Goal: Information Seeking & Learning: Compare options

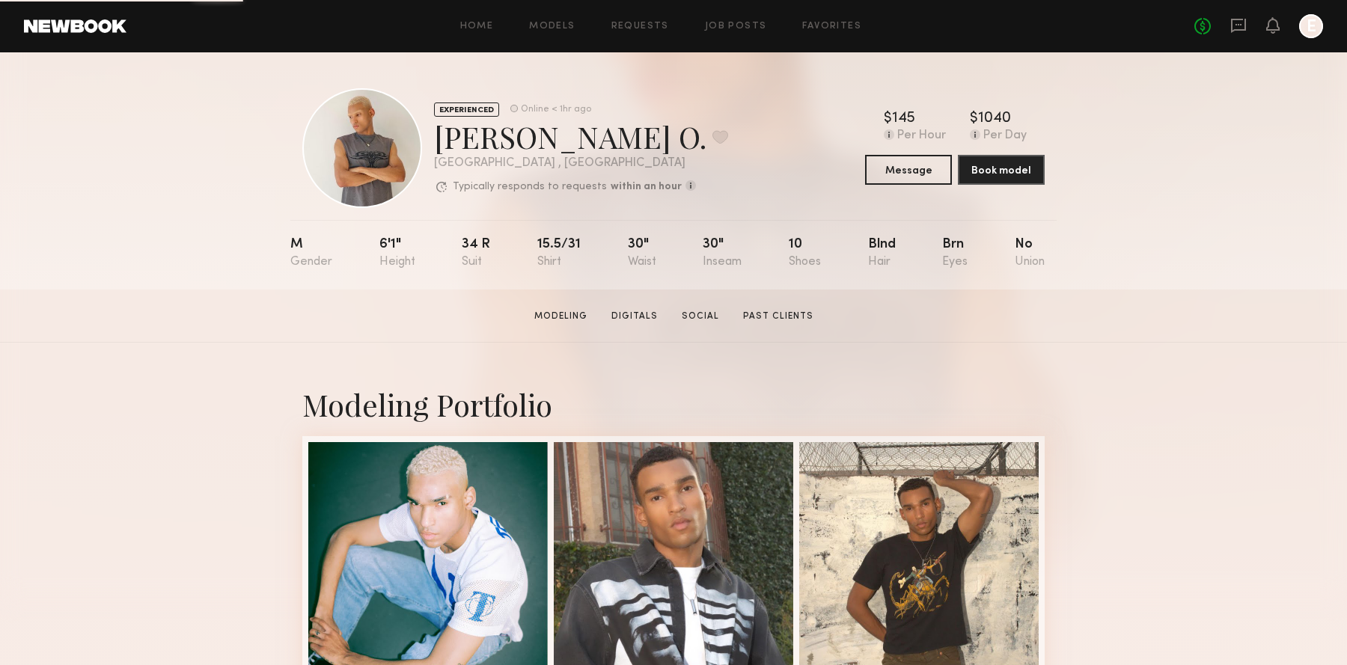
click at [102, 41] on header "Home Models Requests Job Posts Favorites Sign Out No fees up to $5,000 E" at bounding box center [673, 26] width 1347 height 52
click at [105, 33] on header "Home Models Requests Job Posts Favorites Sign Out No fees up to $5,000 E" at bounding box center [673, 26] width 1347 height 52
click at [92, 27] on link at bounding box center [75, 25] width 103 height 13
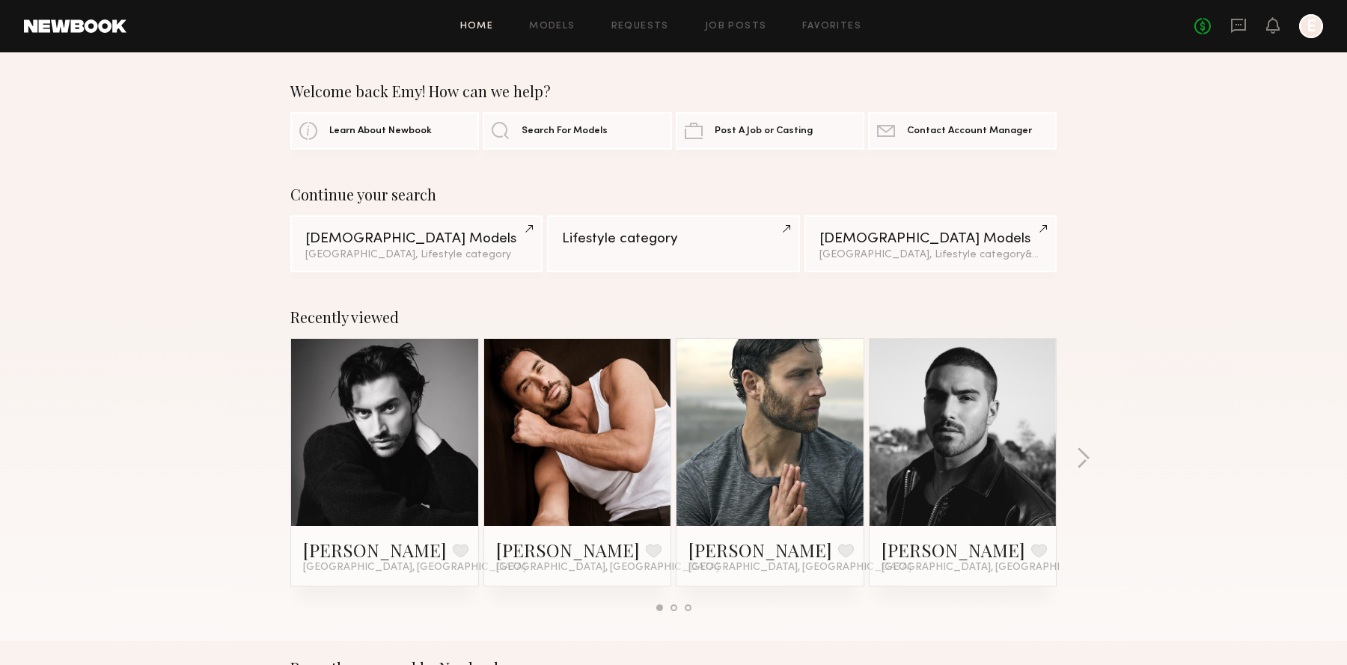
click at [79, 39] on header "Home Models Requests Job Posts Favorites Sign Out No fees up to $5,000 E" at bounding box center [673, 26] width 1347 height 52
click at [79, 33] on header "Home Models Requests Job Posts Favorites Sign Out No fees up to $5,000 E" at bounding box center [673, 26] width 1347 height 52
click at [82, 27] on link at bounding box center [75, 25] width 103 height 13
click at [105, 26] on link at bounding box center [75, 25] width 103 height 13
click at [553, 143] on link "Search For Models" at bounding box center [577, 129] width 189 height 37
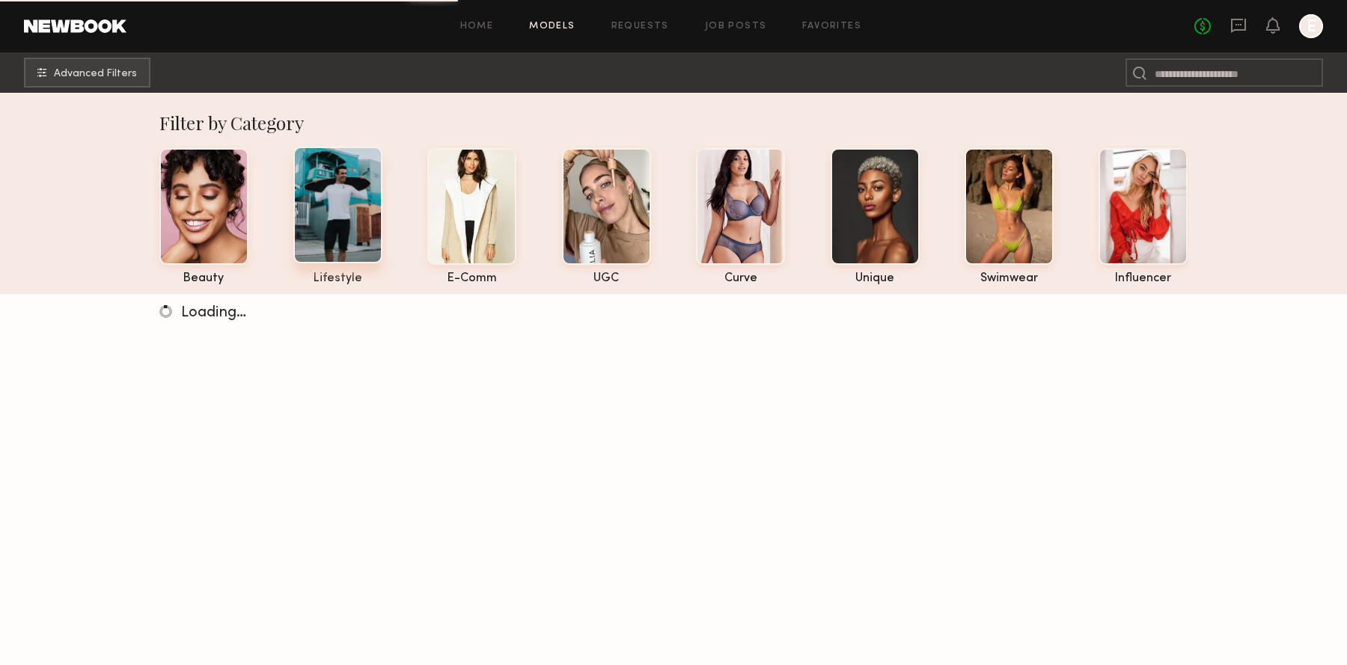
click at [346, 227] on div at bounding box center [337, 205] width 89 height 117
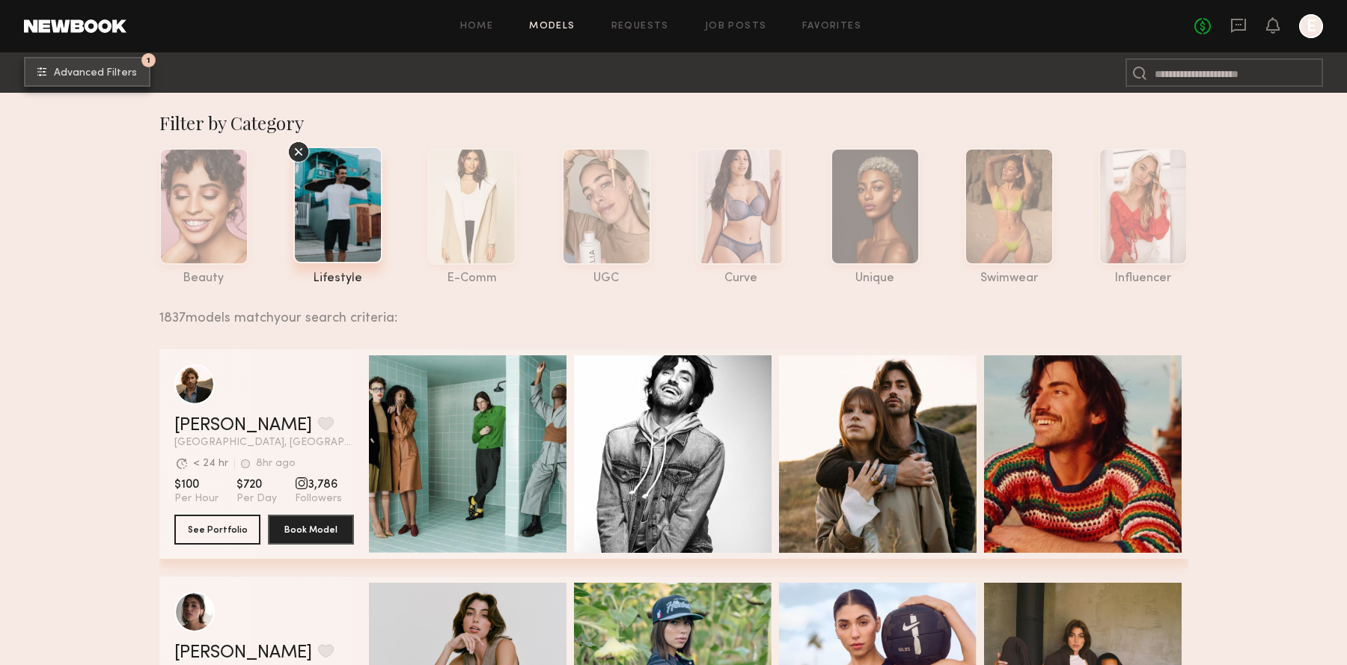
click at [94, 73] on span "Advanced Filters" at bounding box center [95, 73] width 83 height 10
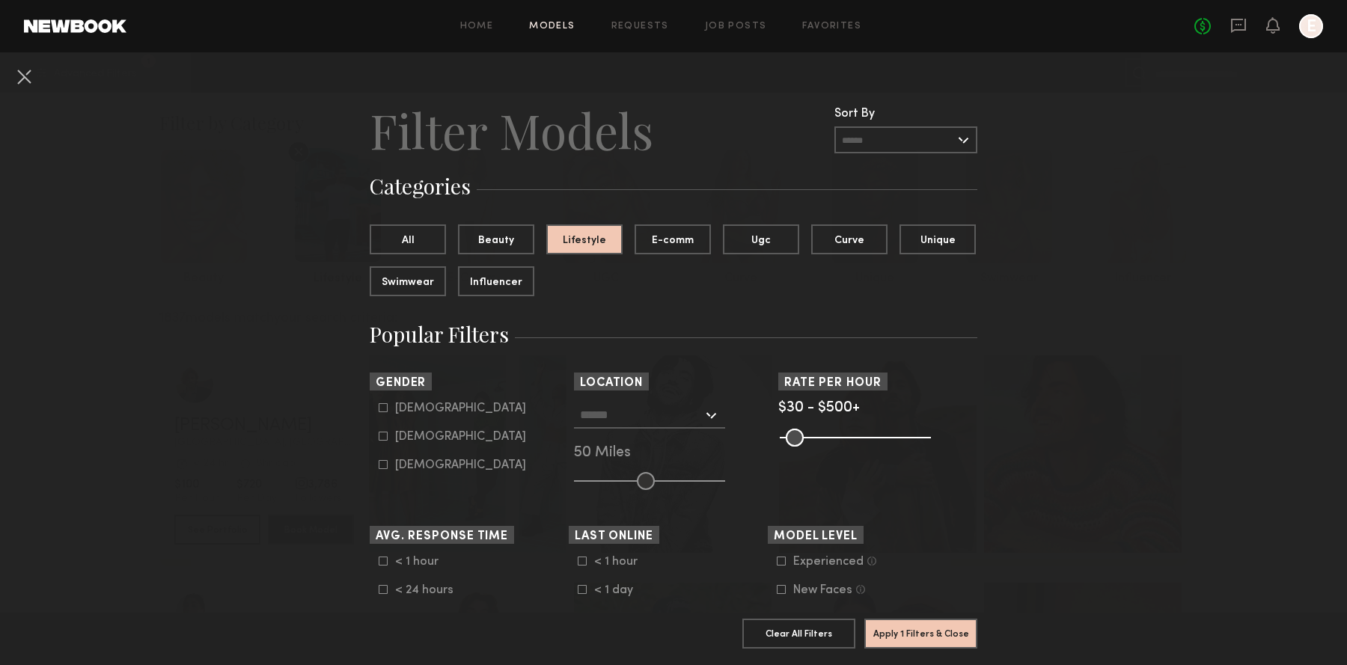
click at [403, 405] on div "Male" at bounding box center [460, 408] width 131 height 9
type input "*"
click at [616, 420] on input "text" at bounding box center [641, 414] width 123 height 25
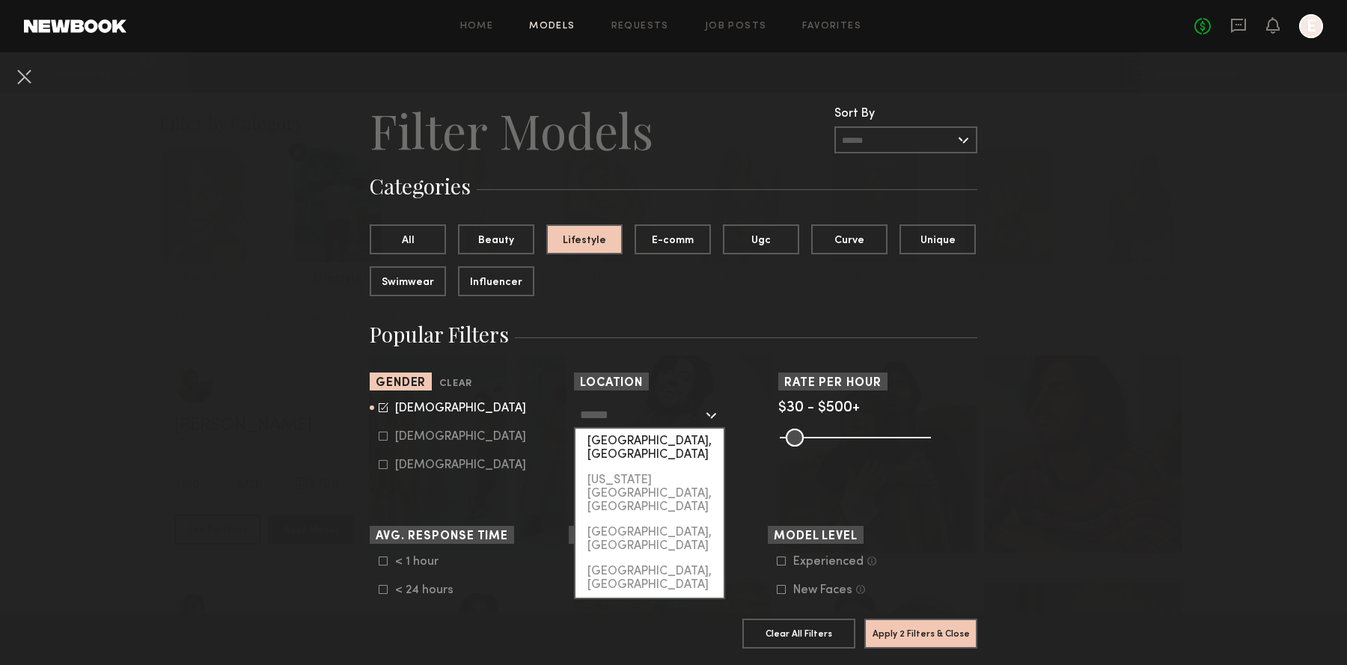
click at [618, 432] on div "[GEOGRAPHIC_DATA], [GEOGRAPHIC_DATA]" at bounding box center [649, 448] width 148 height 39
type input "**********"
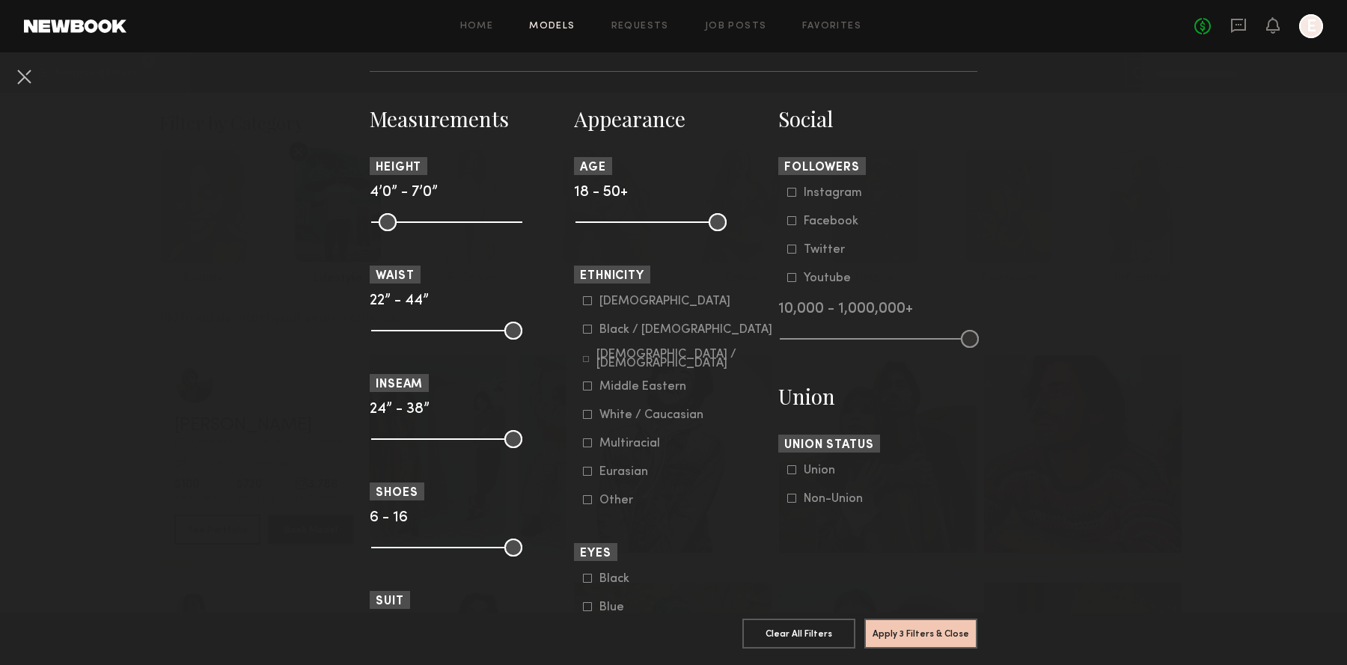
scroll to position [635, 0]
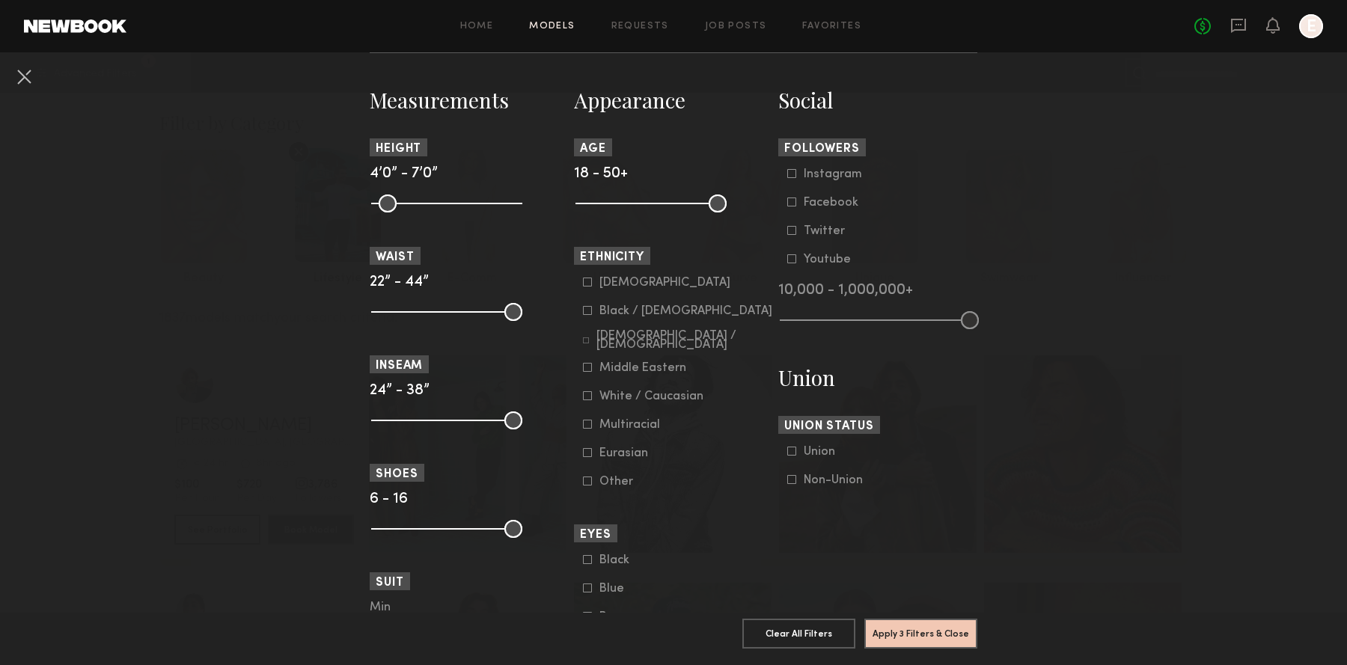
click at [653, 345] on div "Hispanic / Latino" at bounding box center [684, 341] width 177 height 18
click at [894, 623] on button "Apply 4 Filters & Close" at bounding box center [920, 633] width 113 height 30
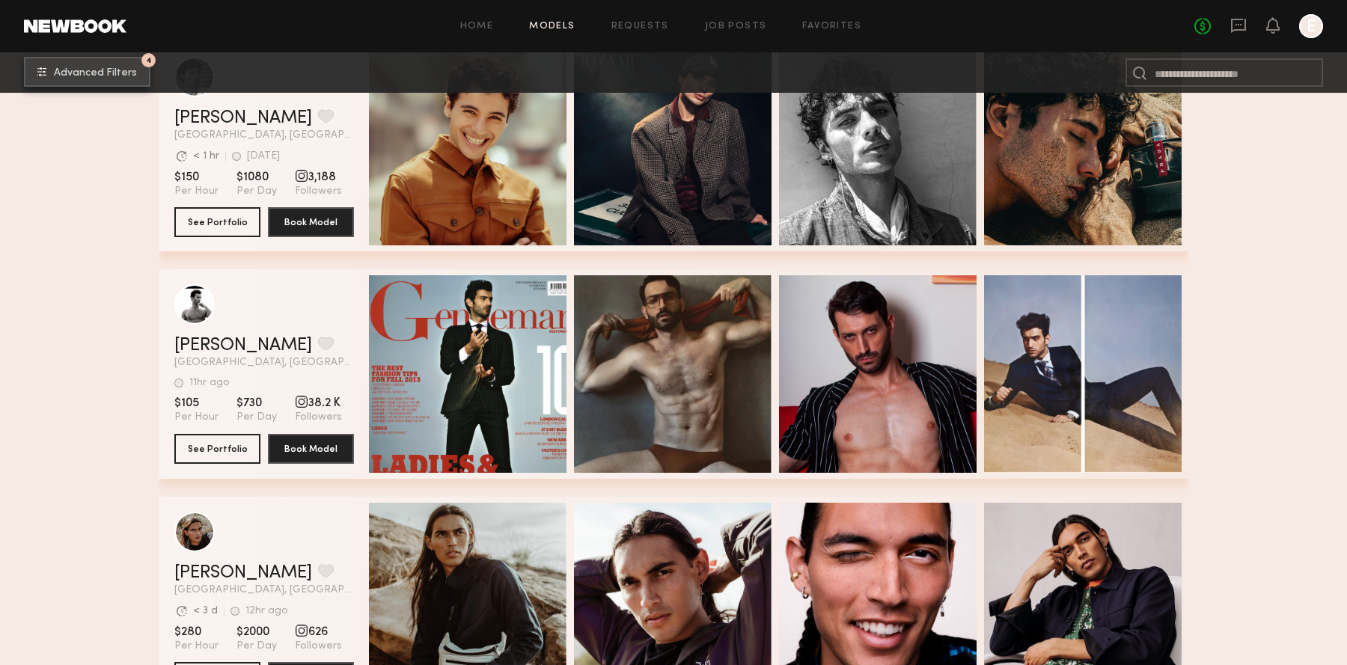
scroll to position [1458, 0]
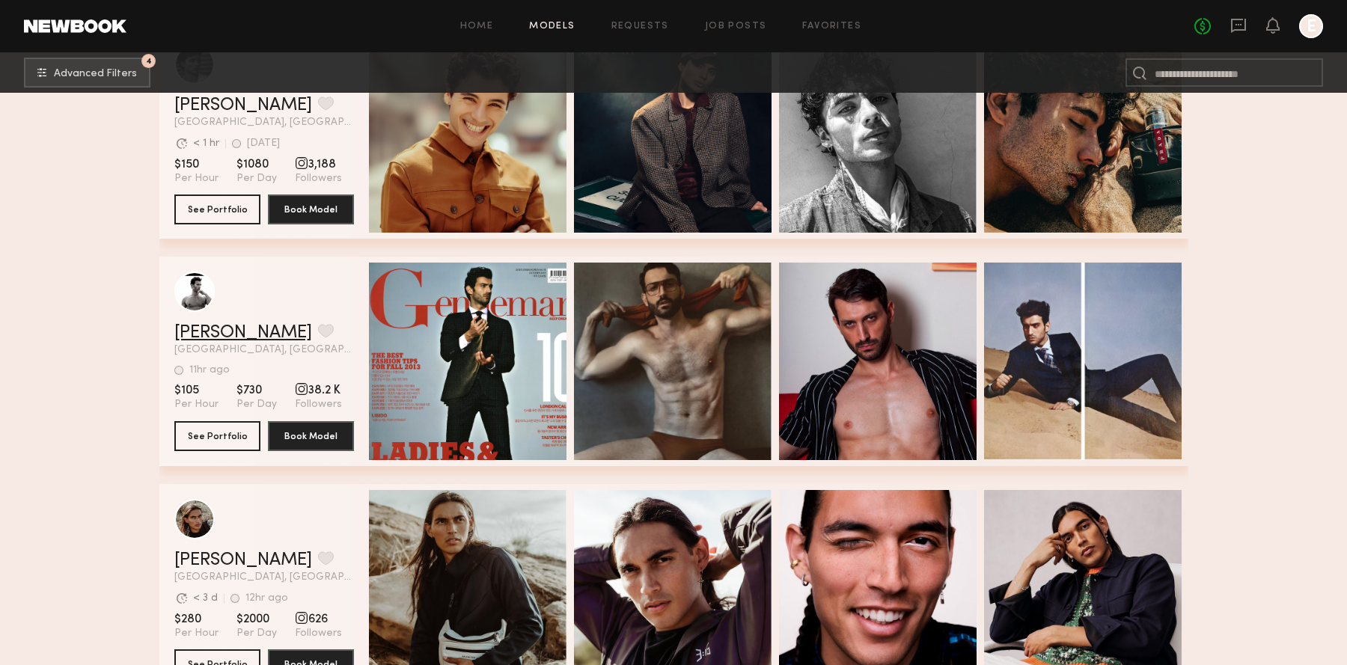
click at [202, 329] on link "[PERSON_NAME]" at bounding box center [243, 333] width 138 height 18
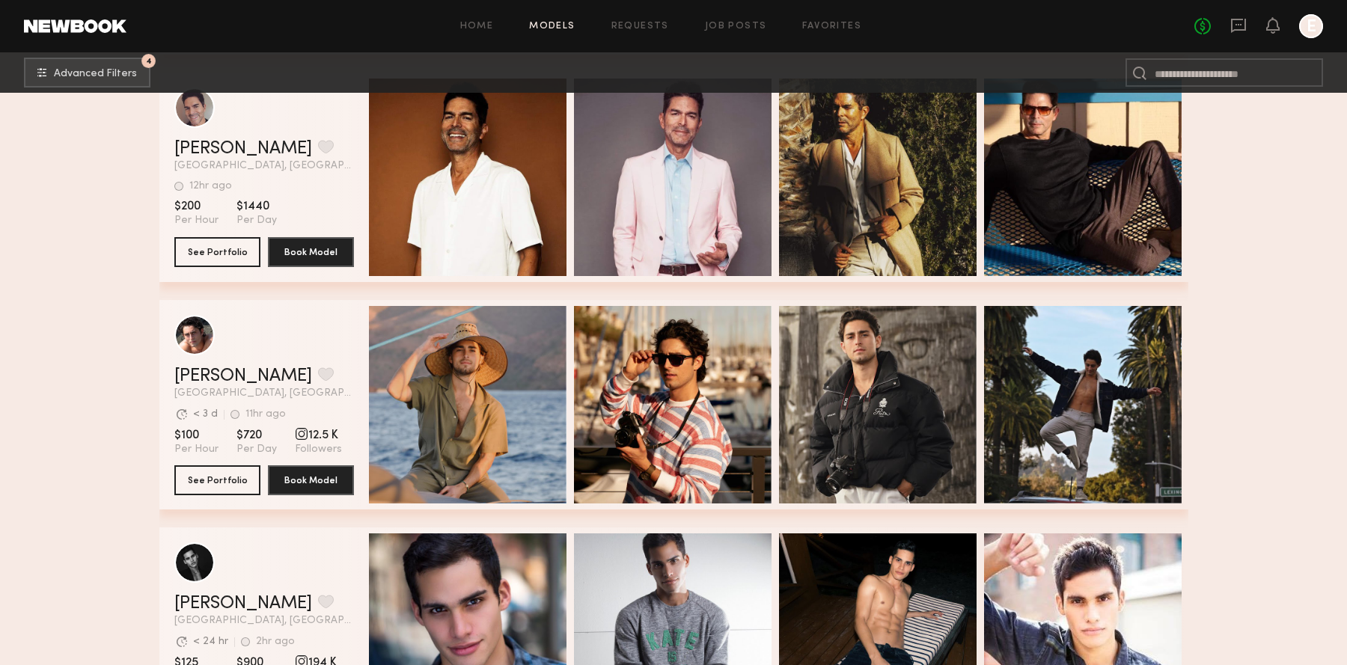
scroll to position [3701, 0]
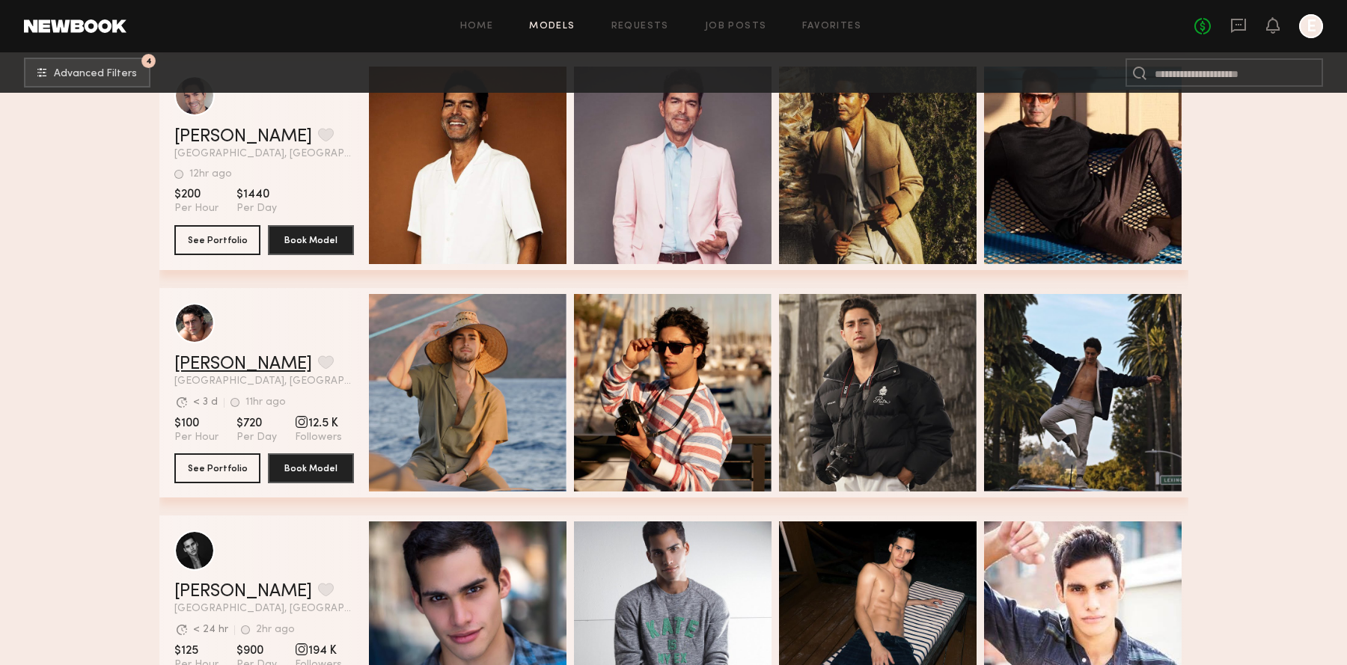
click at [201, 364] on link "Pablo V." at bounding box center [243, 364] width 138 height 18
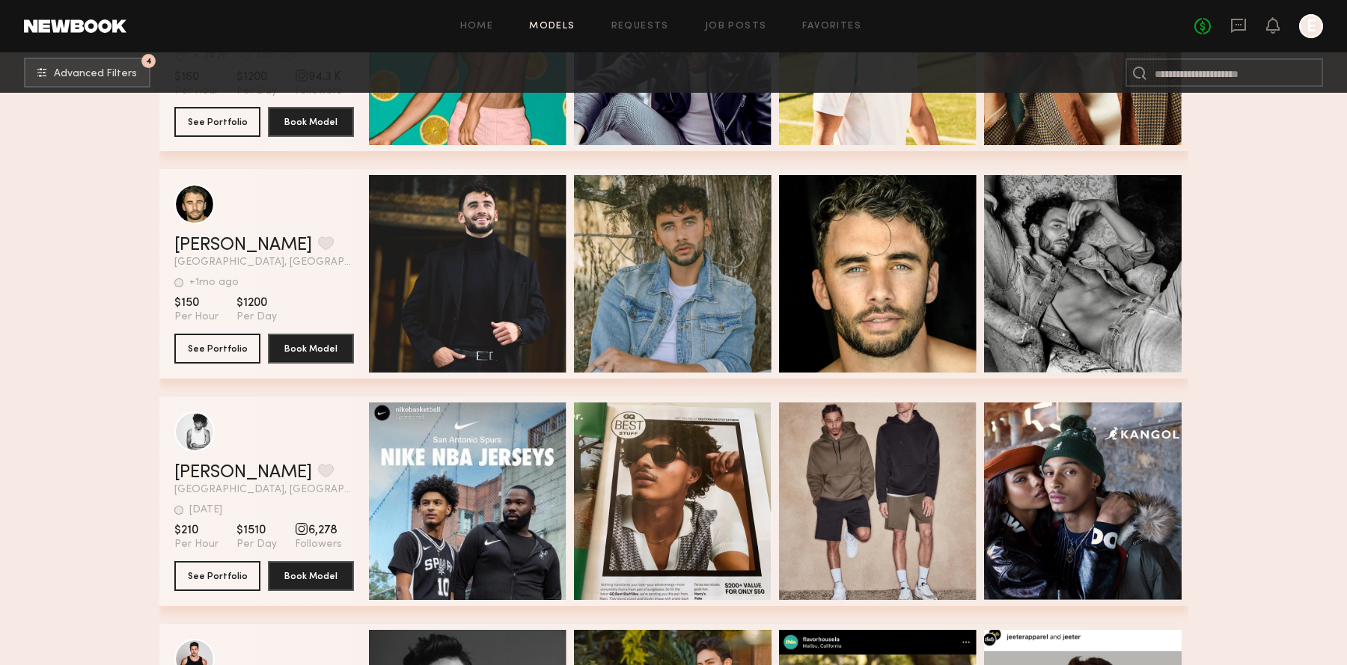
scroll to position [5651, 0]
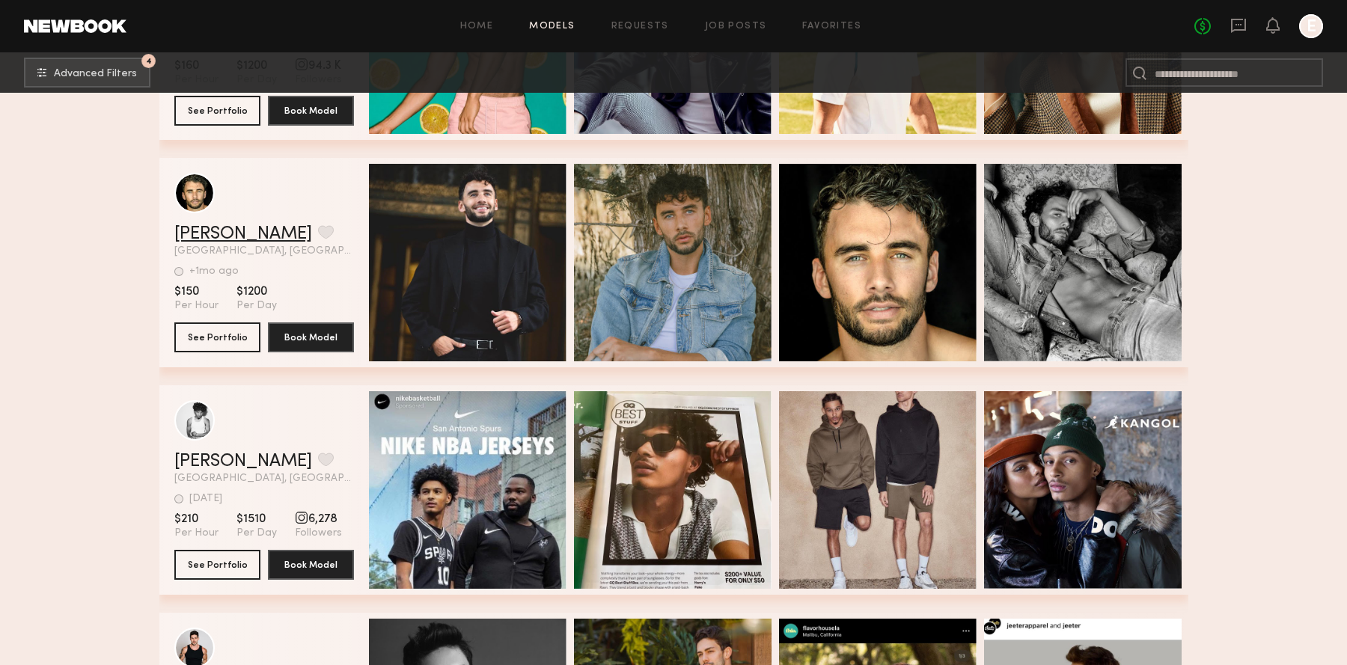
click at [220, 229] on link "Brendan M." at bounding box center [243, 234] width 138 height 18
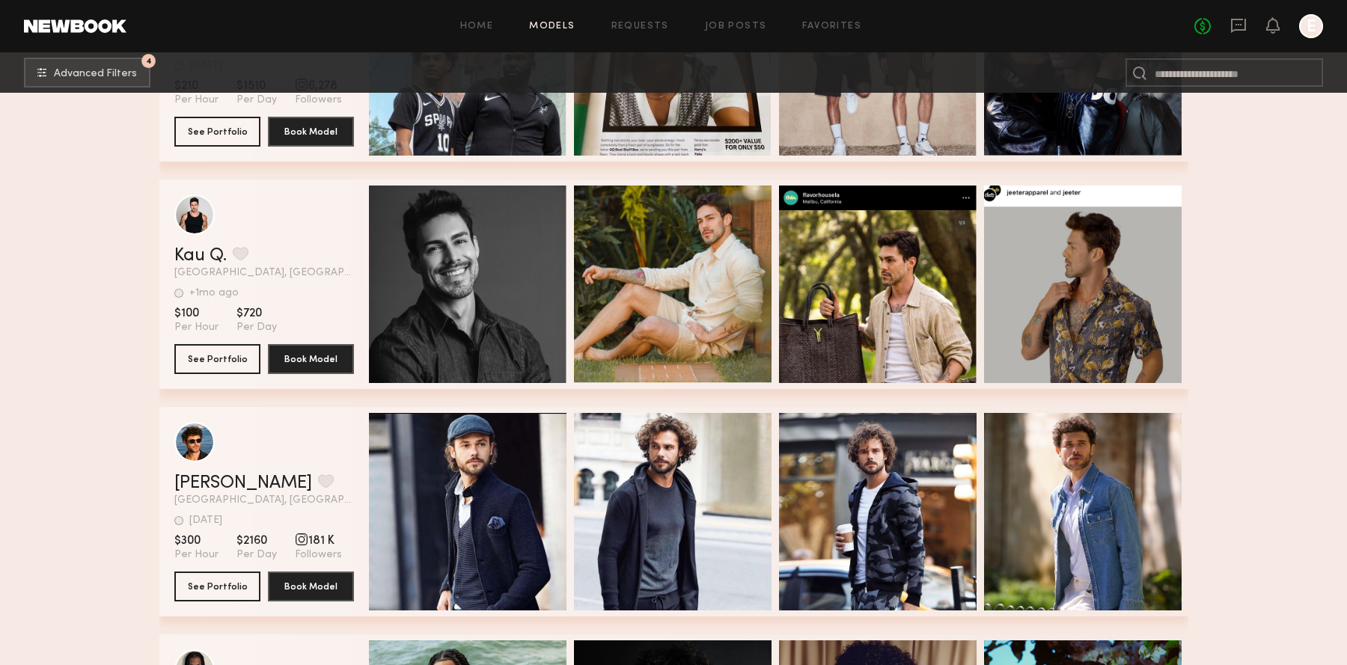
scroll to position [6096, 0]
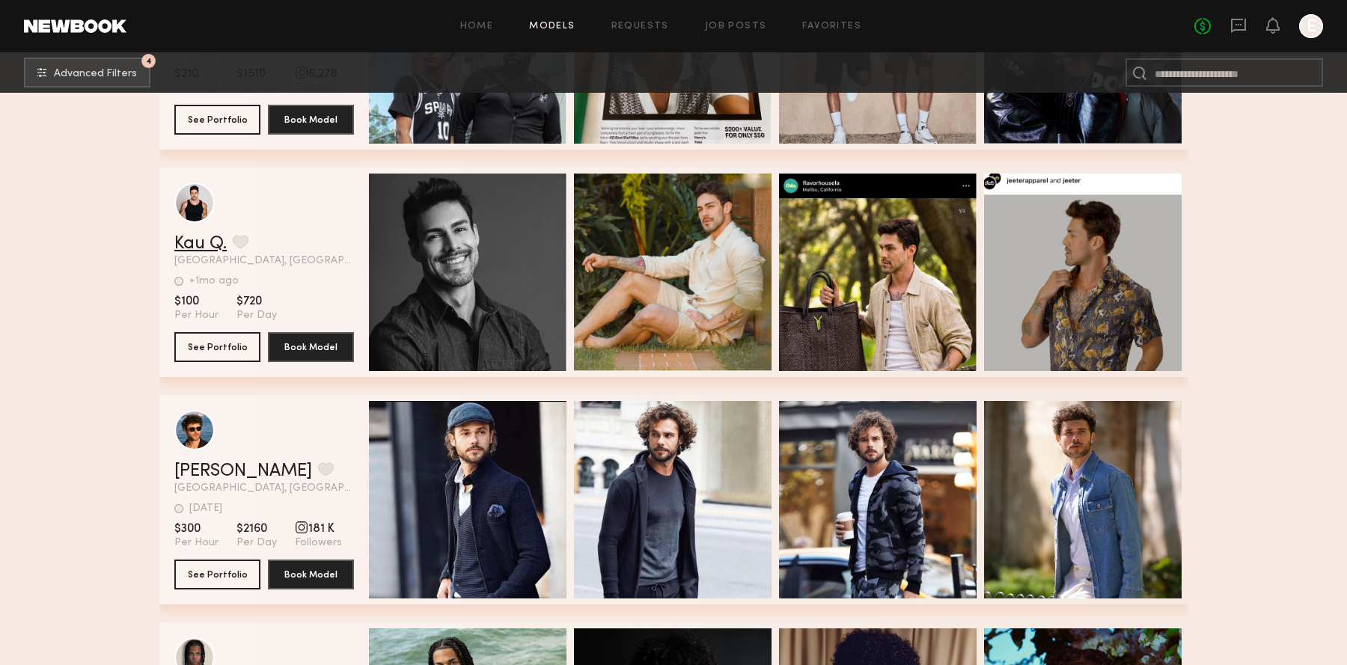
click at [213, 243] on link "Kau Q." at bounding box center [200, 244] width 52 height 18
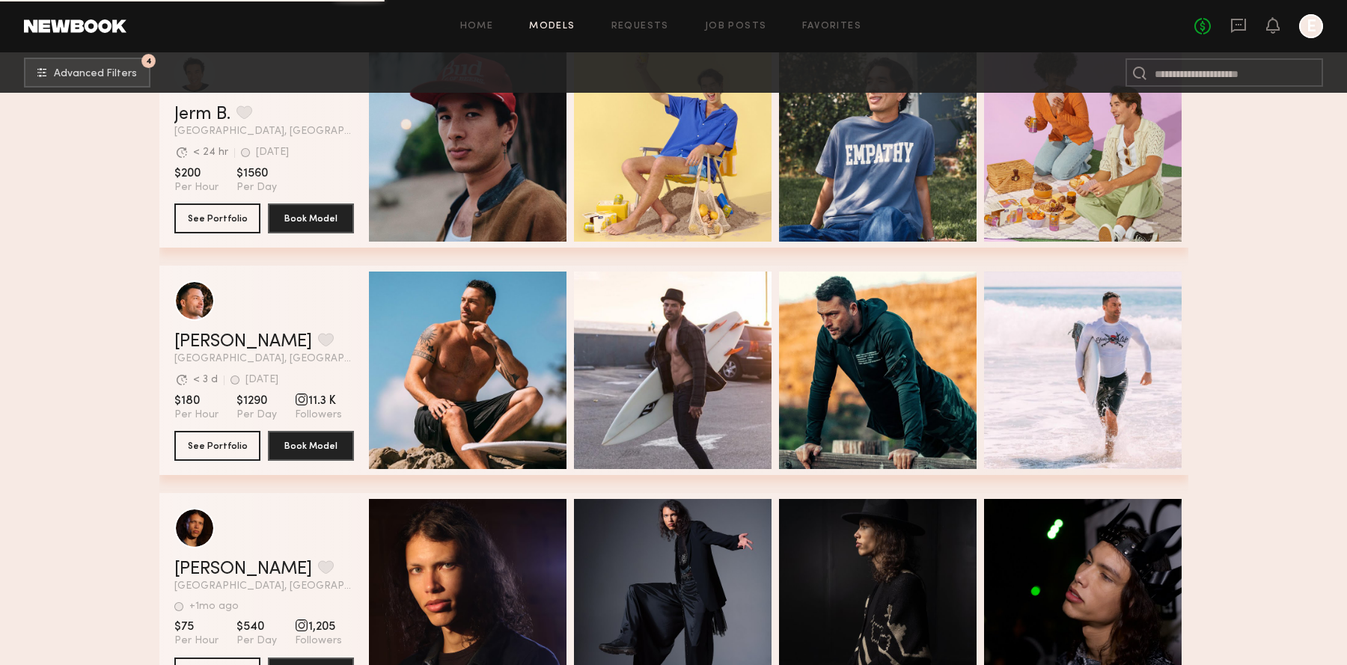
scroll to position [7384, 0]
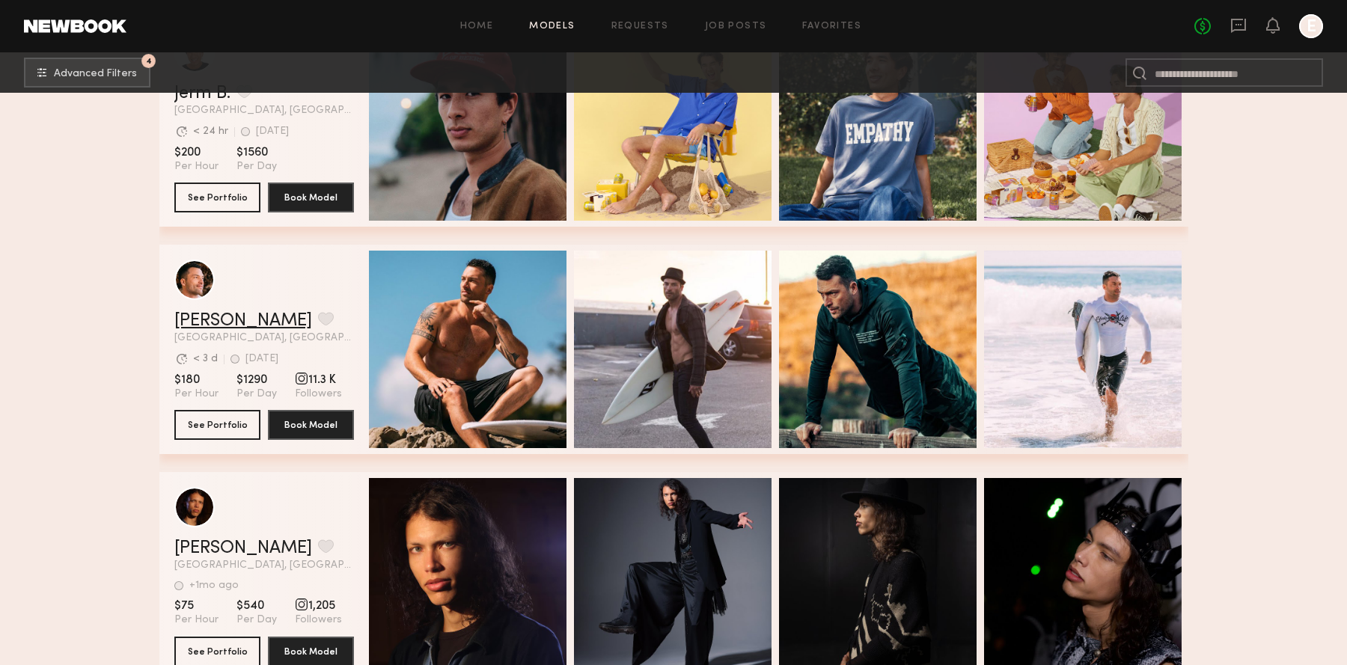
click at [218, 314] on link "[PERSON_NAME]" at bounding box center [243, 321] width 138 height 18
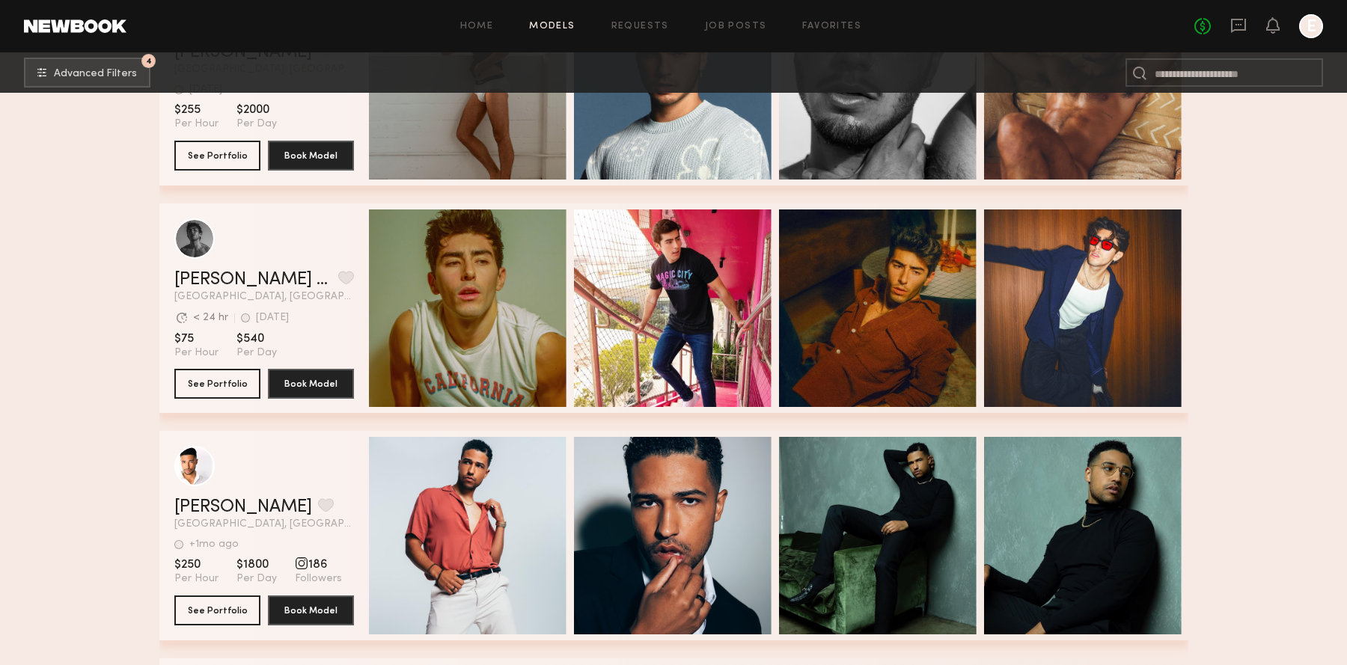
scroll to position [8578, 0]
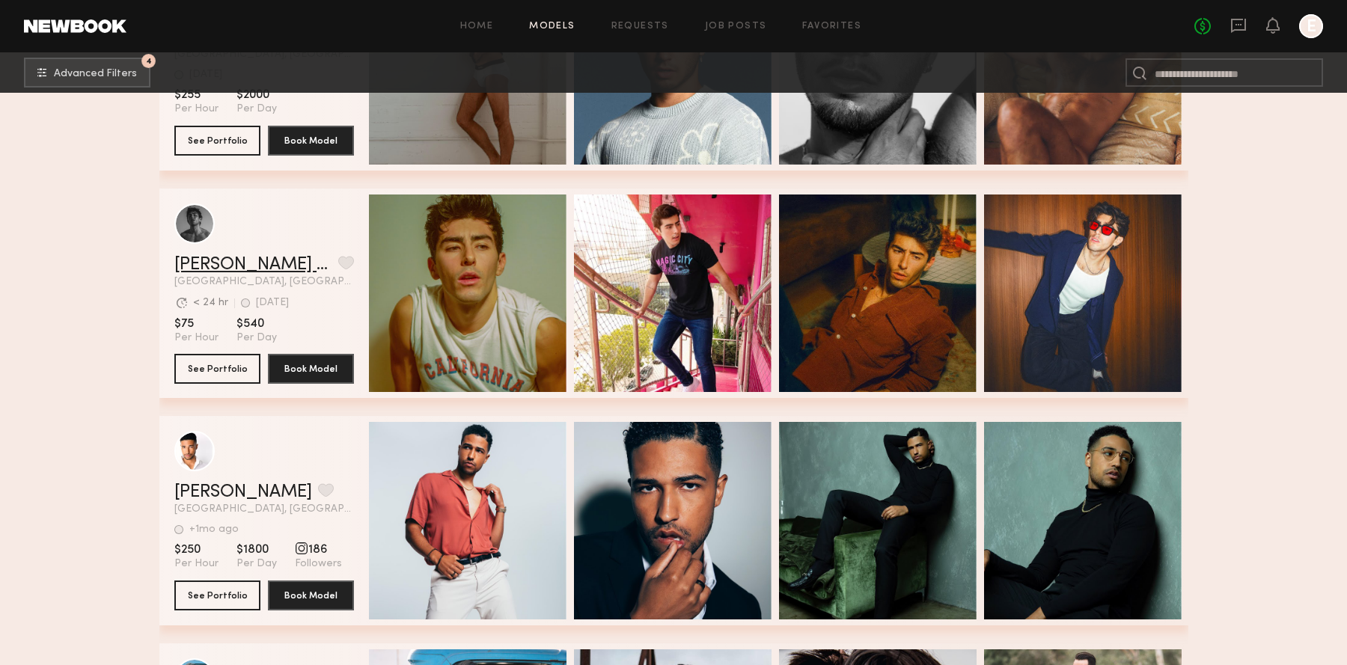
click at [186, 261] on link "Juan Paulo M." at bounding box center [253, 265] width 158 height 18
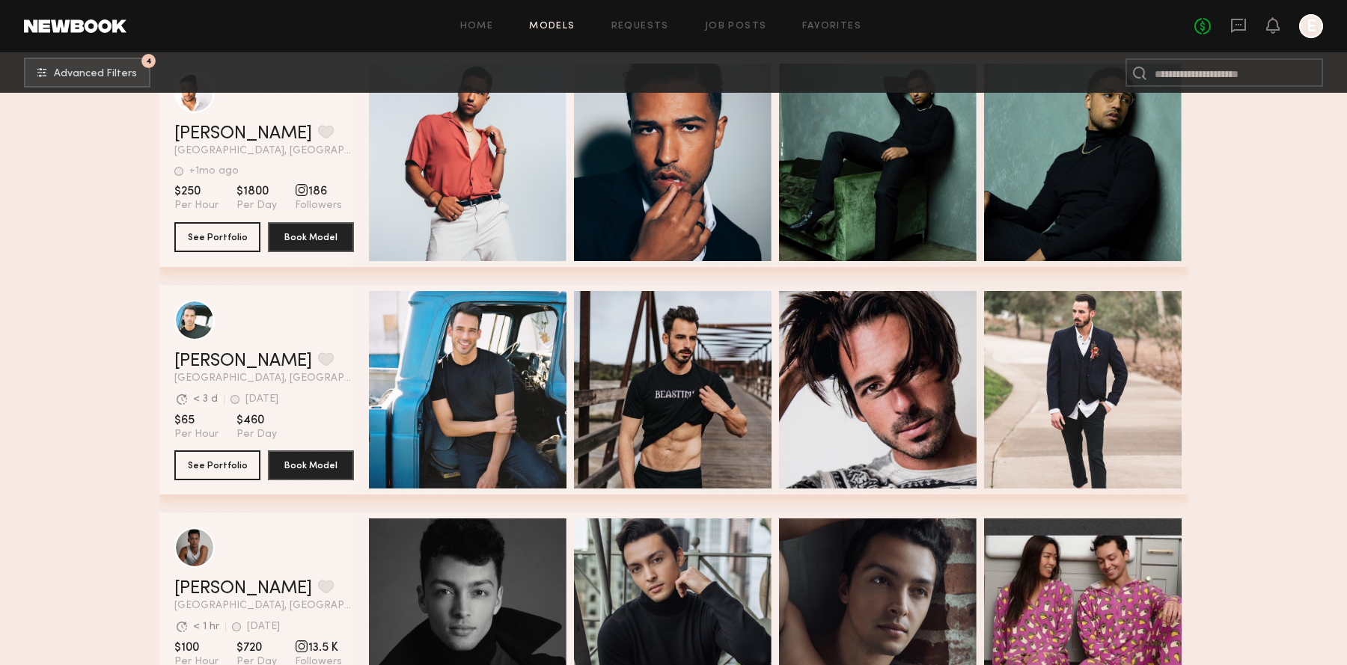
scroll to position [8937, 0]
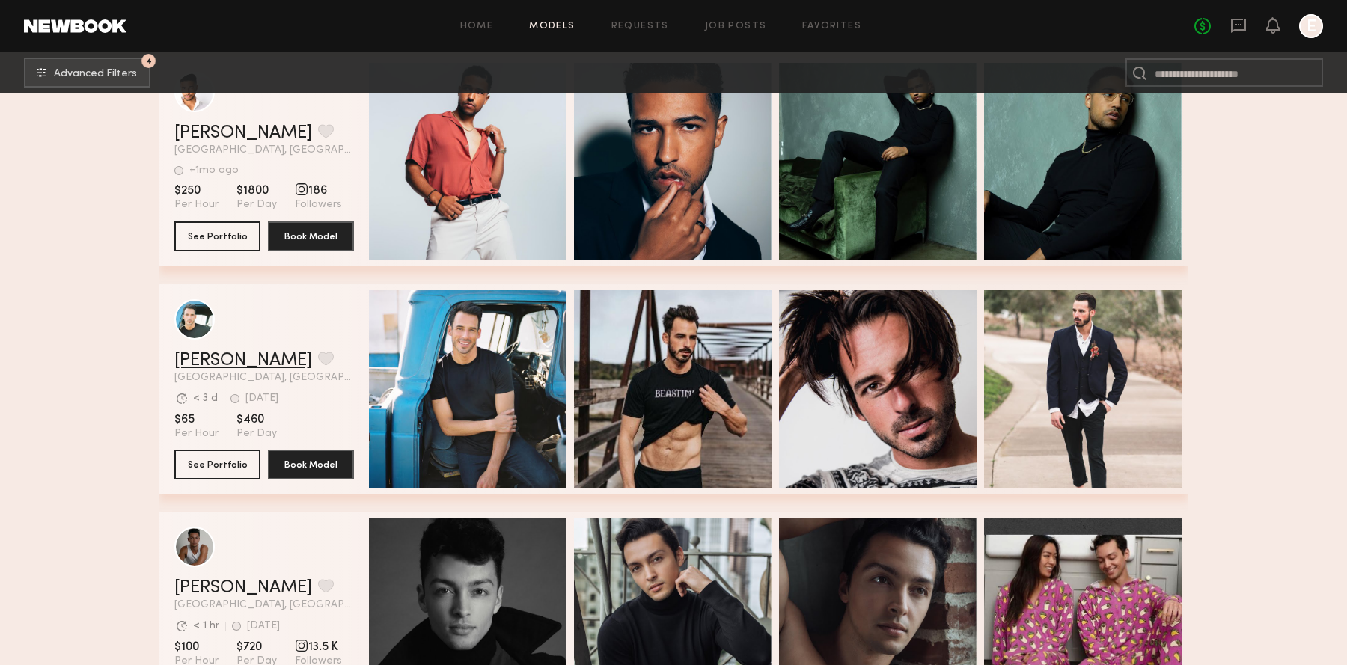
click at [216, 362] on link "Sean L." at bounding box center [243, 361] width 138 height 18
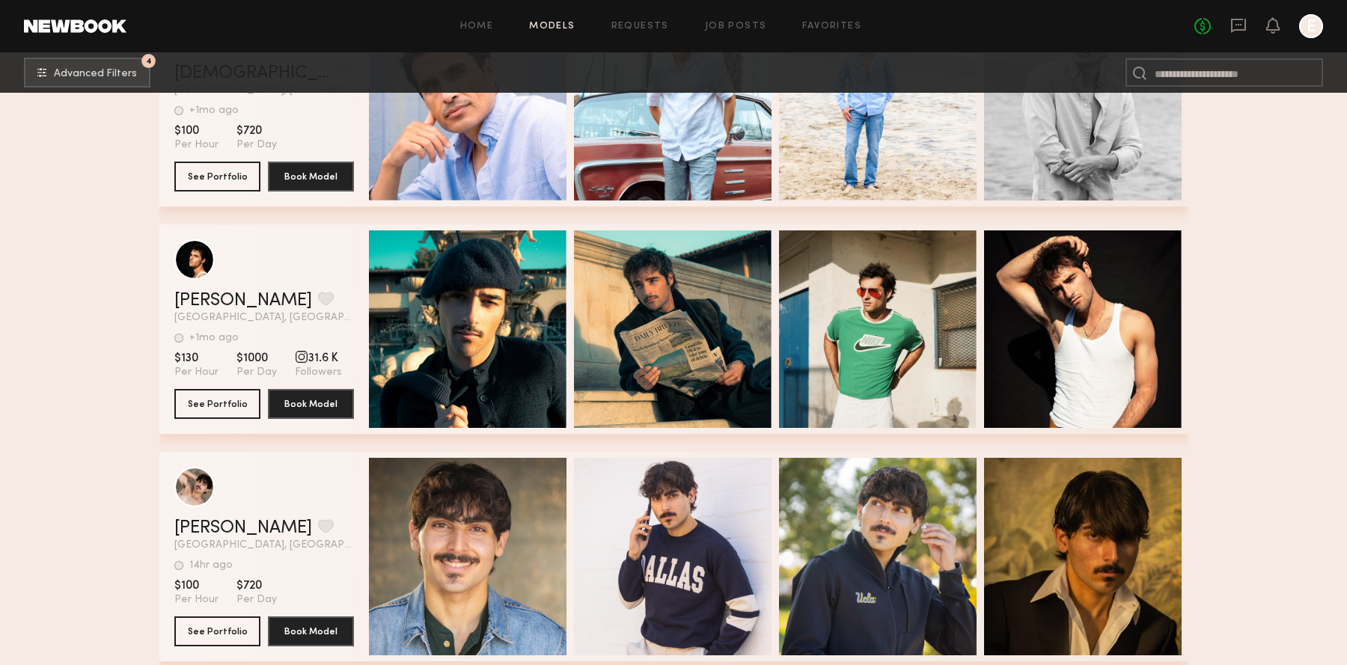
scroll to position [11290, 0]
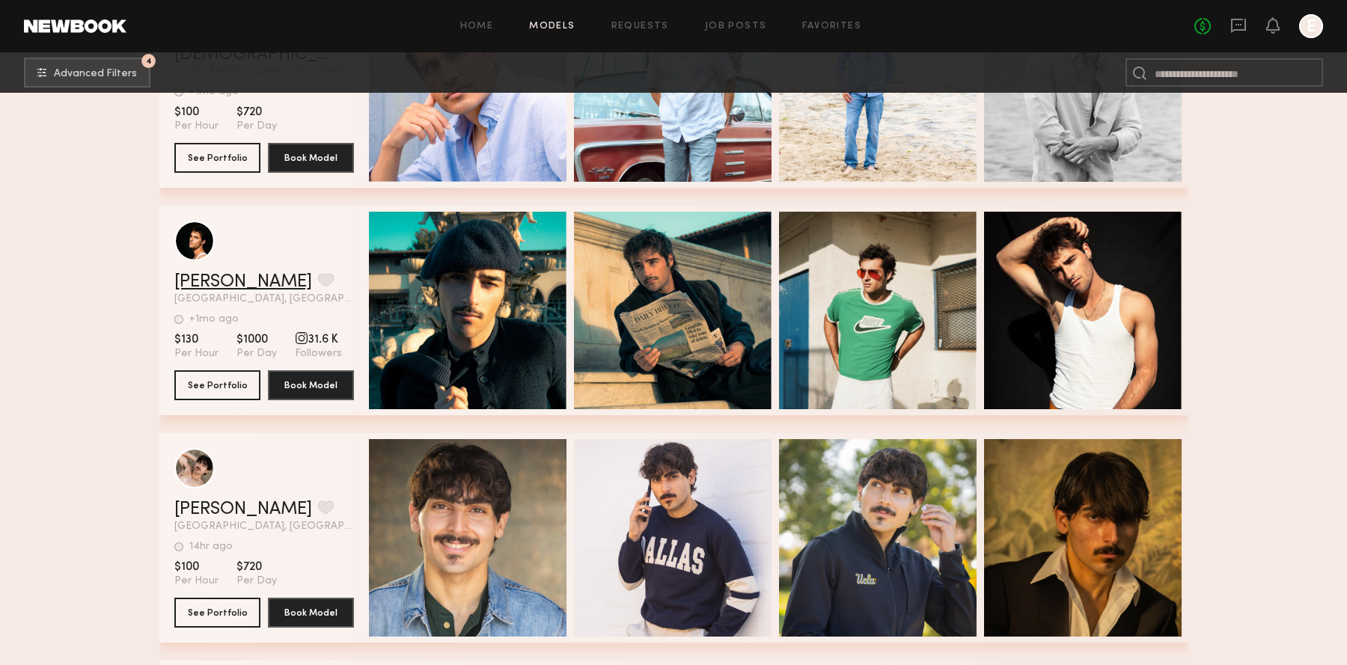
click at [236, 276] on link "Maximillian R." at bounding box center [243, 282] width 138 height 18
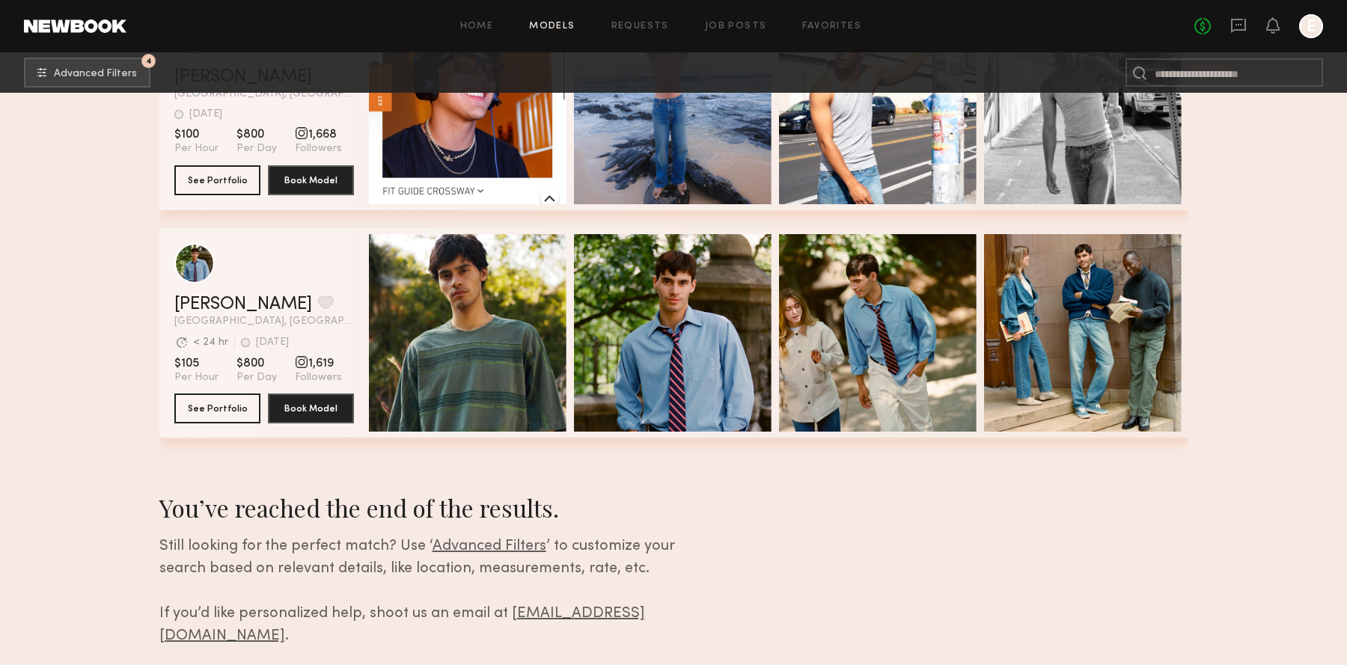
scroll to position [12433, 0]
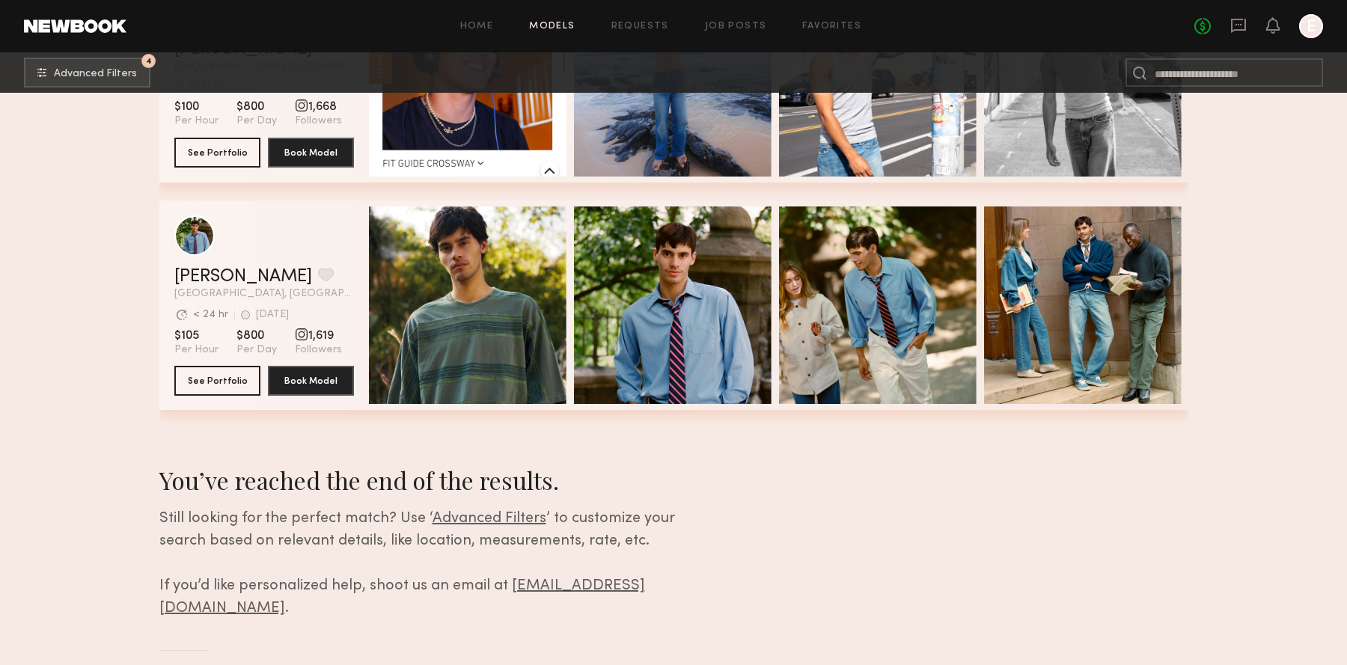
click at [448, 514] on span "Advanced Filters" at bounding box center [490, 519] width 114 height 14
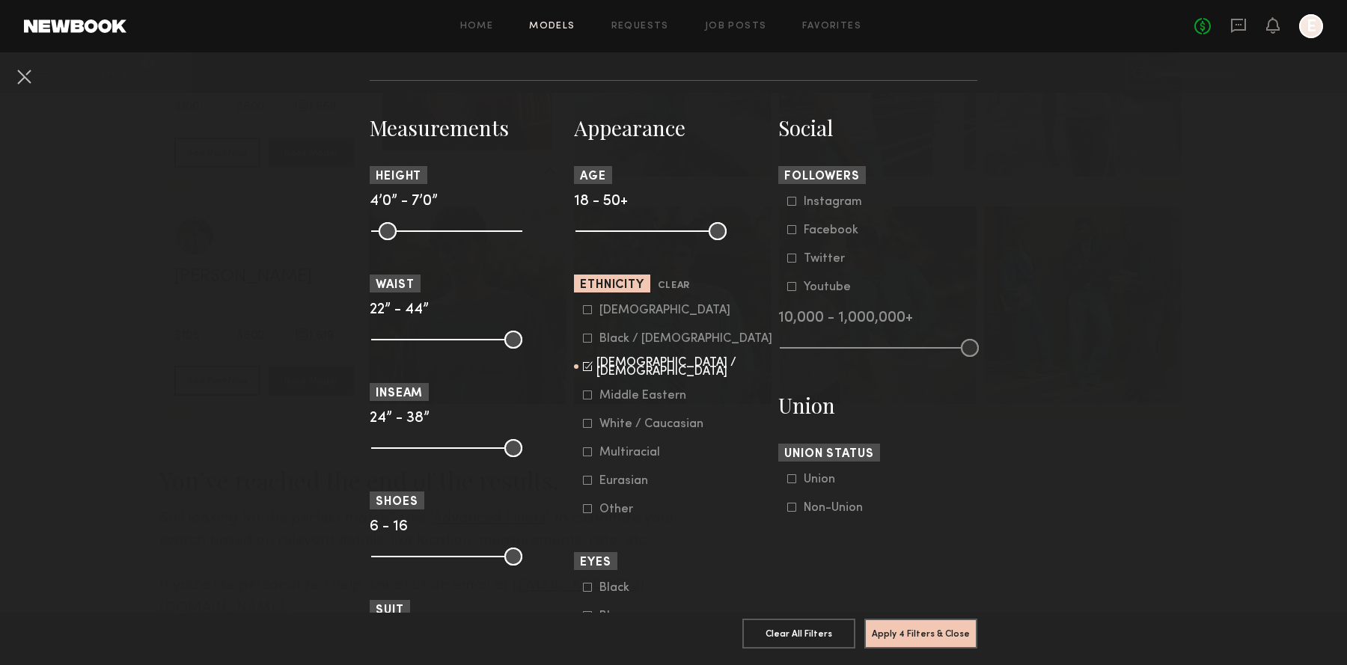
scroll to position [739, 0]
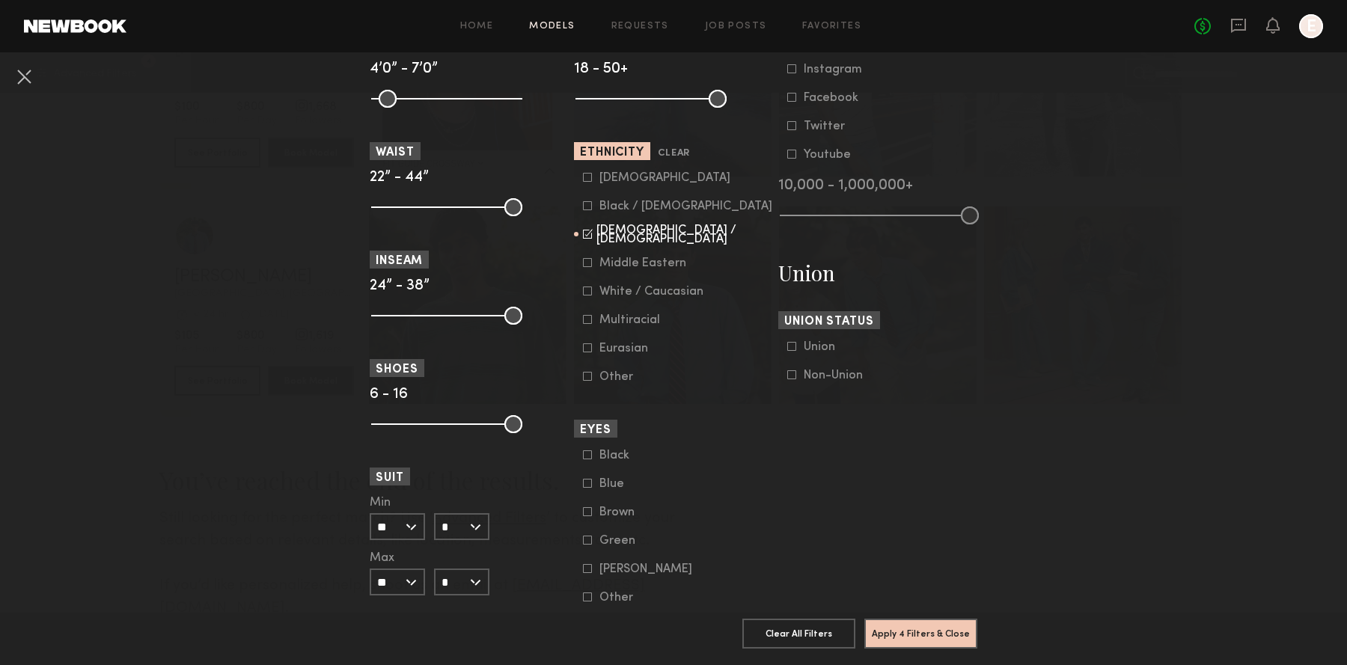
click at [620, 239] on div "Hispanic / Latino" at bounding box center [684, 235] width 177 height 18
click at [611, 266] on div "Middle Eastern" at bounding box center [642, 263] width 87 height 9
click at [605, 290] on div "White / Caucasian" at bounding box center [651, 291] width 104 height 9
click at [605, 314] on form "Asian Black / African American Hispanic / Latino Middle Eastern White / Caucasi…" at bounding box center [678, 277] width 190 height 213
click at [605, 323] on div "Multiracial" at bounding box center [629, 320] width 61 height 9
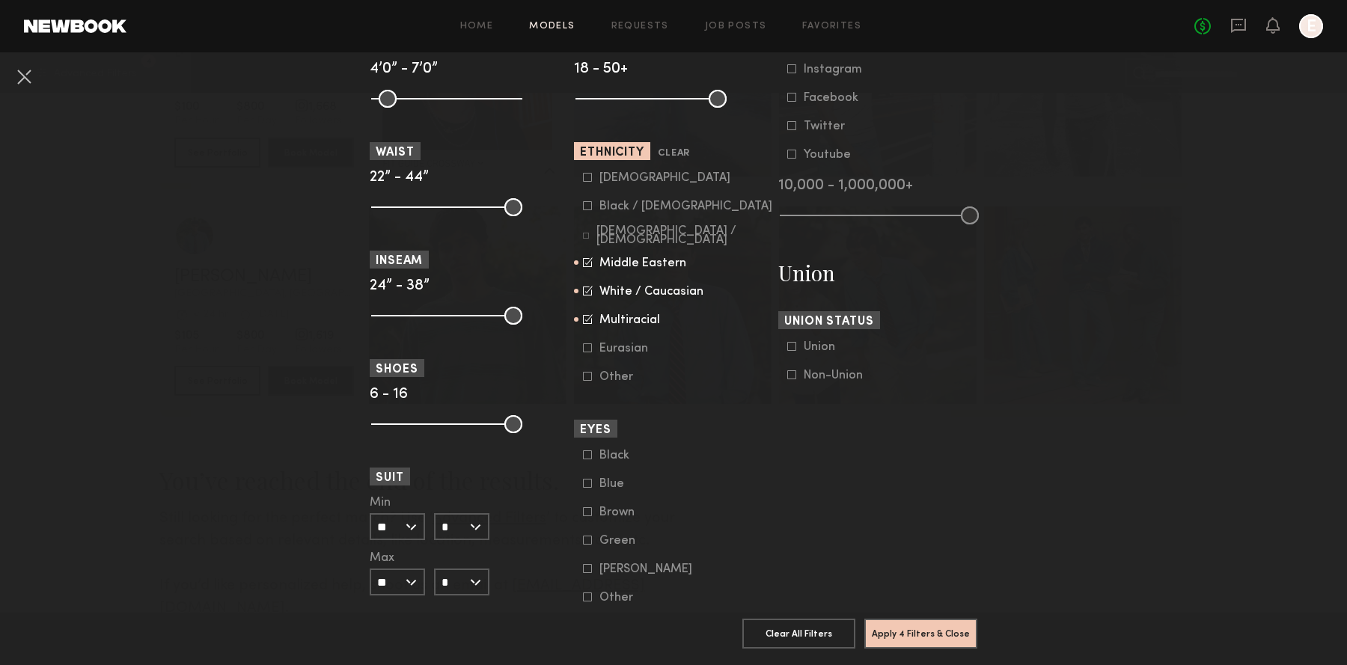
click at [618, 353] on div "Eurasian" at bounding box center [628, 348] width 58 height 9
click at [909, 629] on button "Apply 4 Filters & Close" at bounding box center [920, 633] width 113 height 30
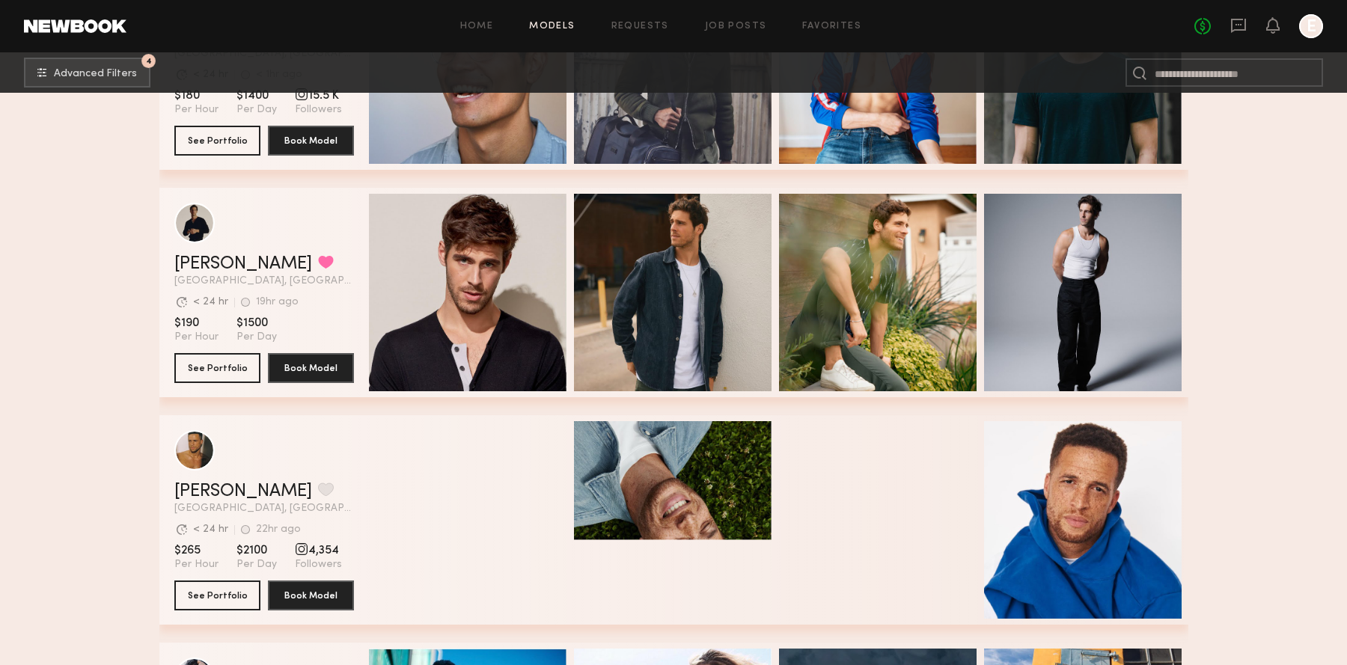
scroll to position [429, 0]
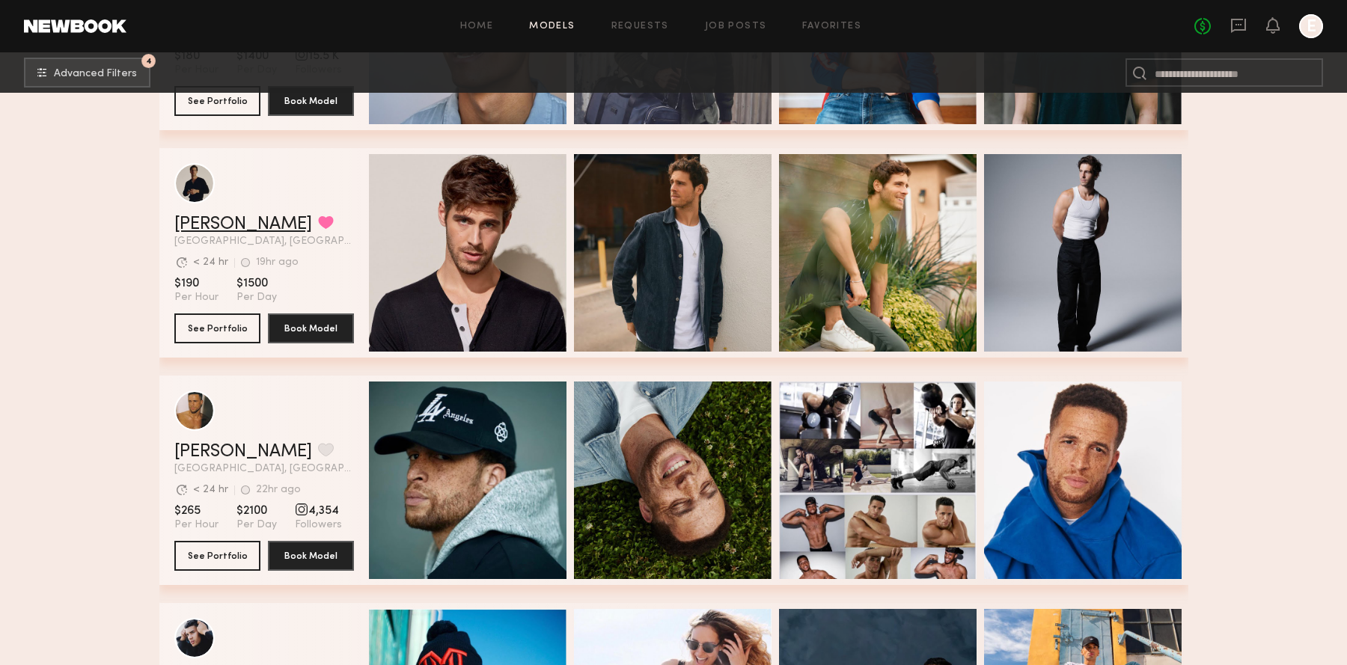
click at [219, 217] on link "Charlie M." at bounding box center [243, 225] width 138 height 18
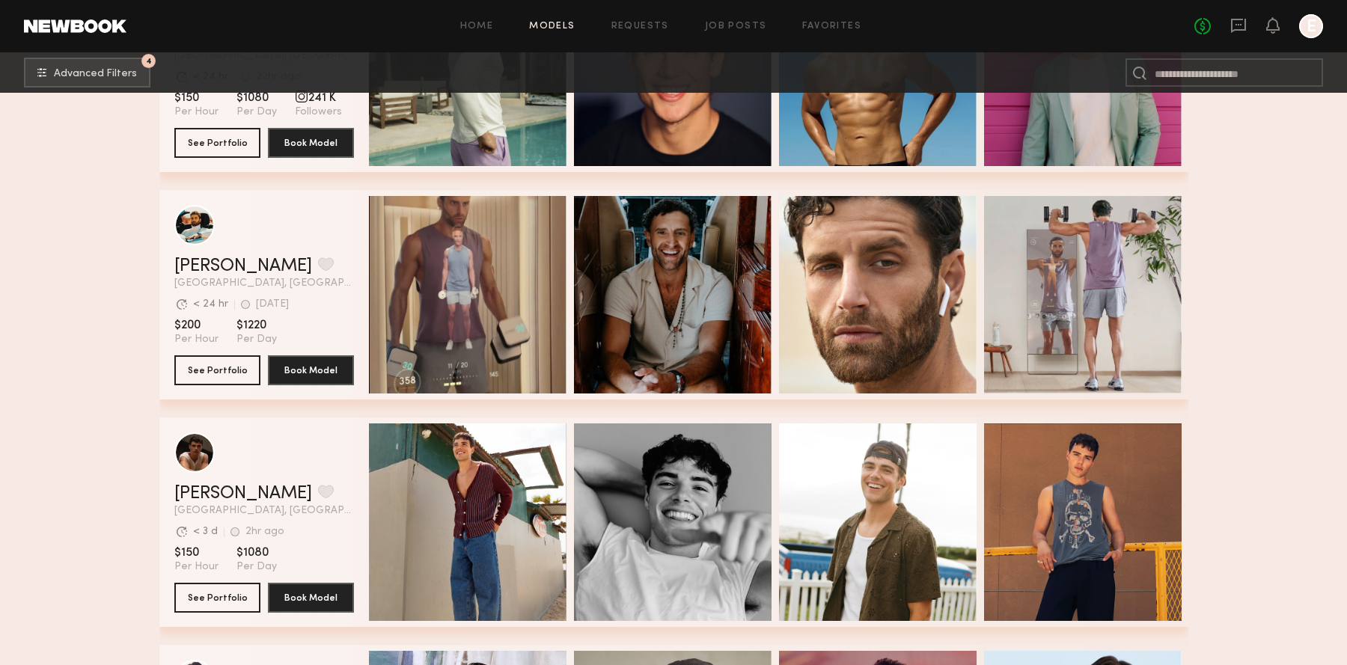
scroll to position [1527, 0]
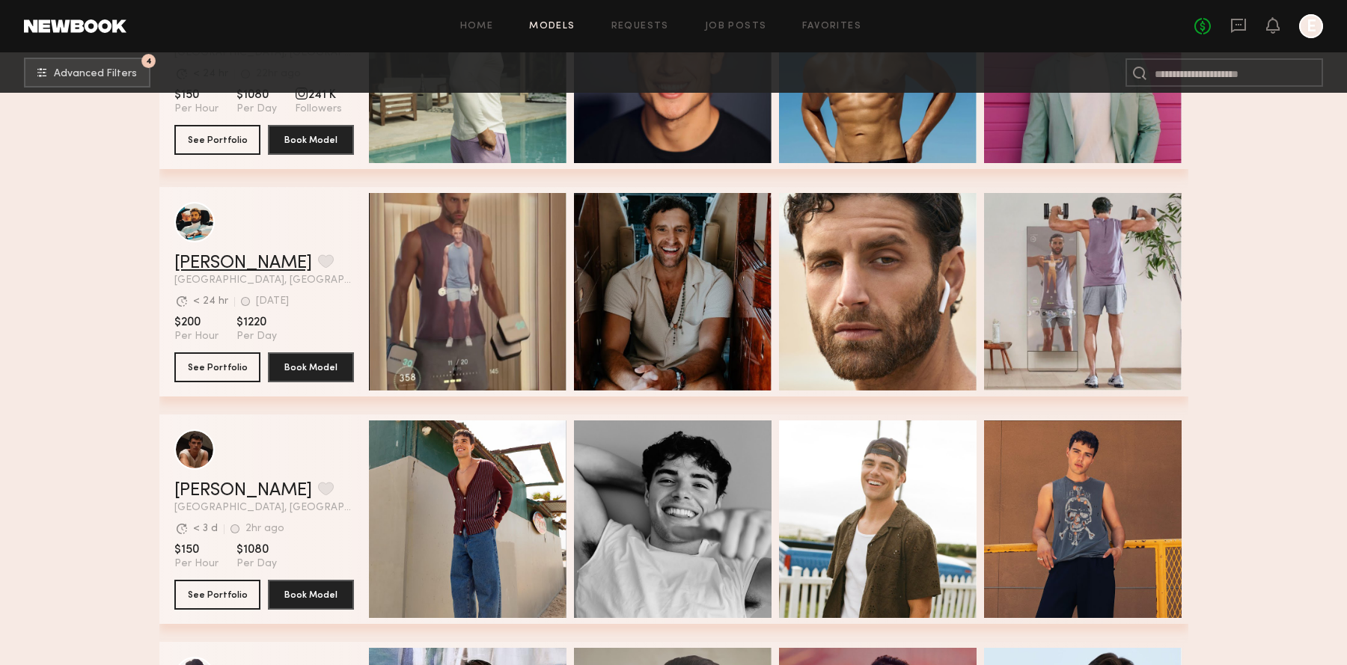
click at [210, 265] on link "Jacob B." at bounding box center [243, 263] width 138 height 18
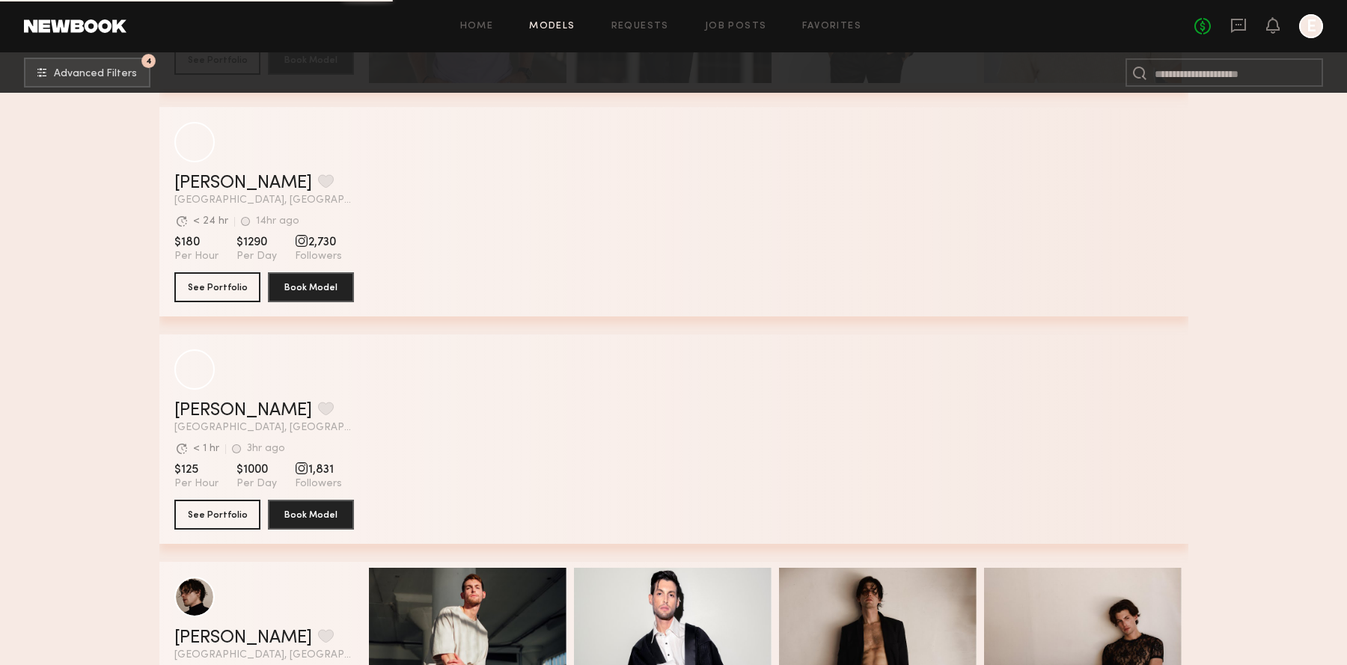
scroll to position [12524, 0]
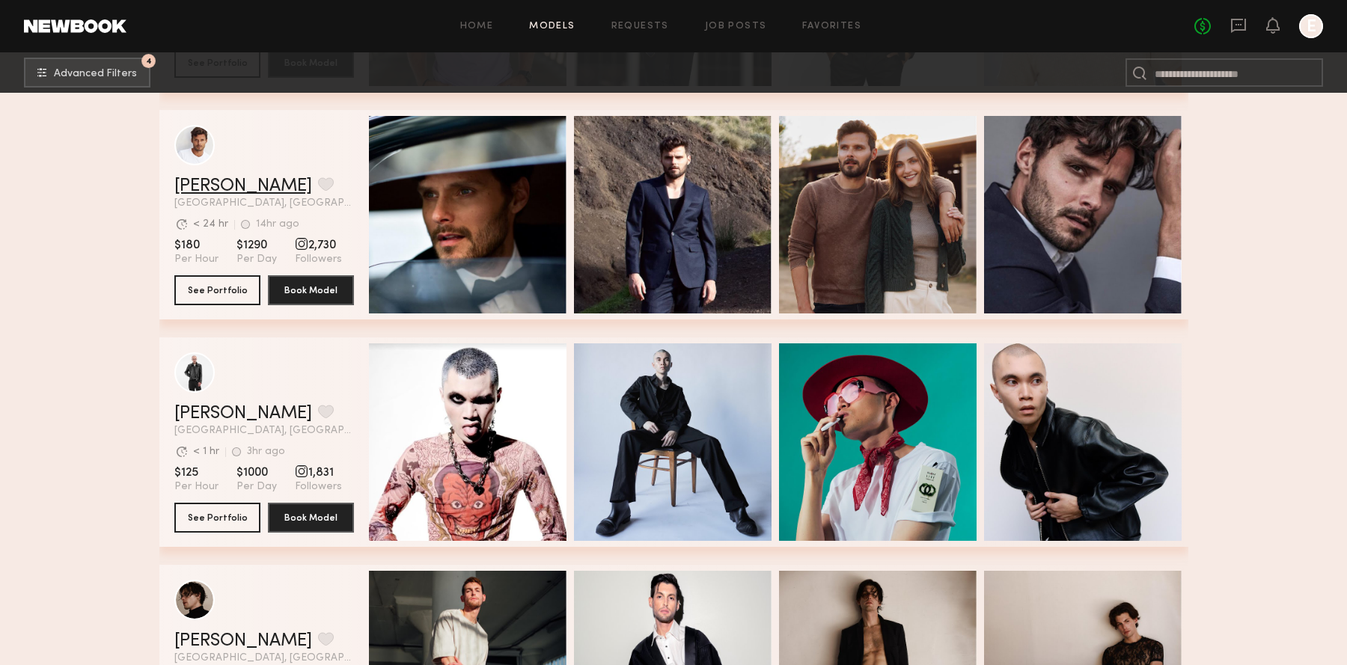
click at [196, 185] on link "Cédric C." at bounding box center [243, 186] width 138 height 18
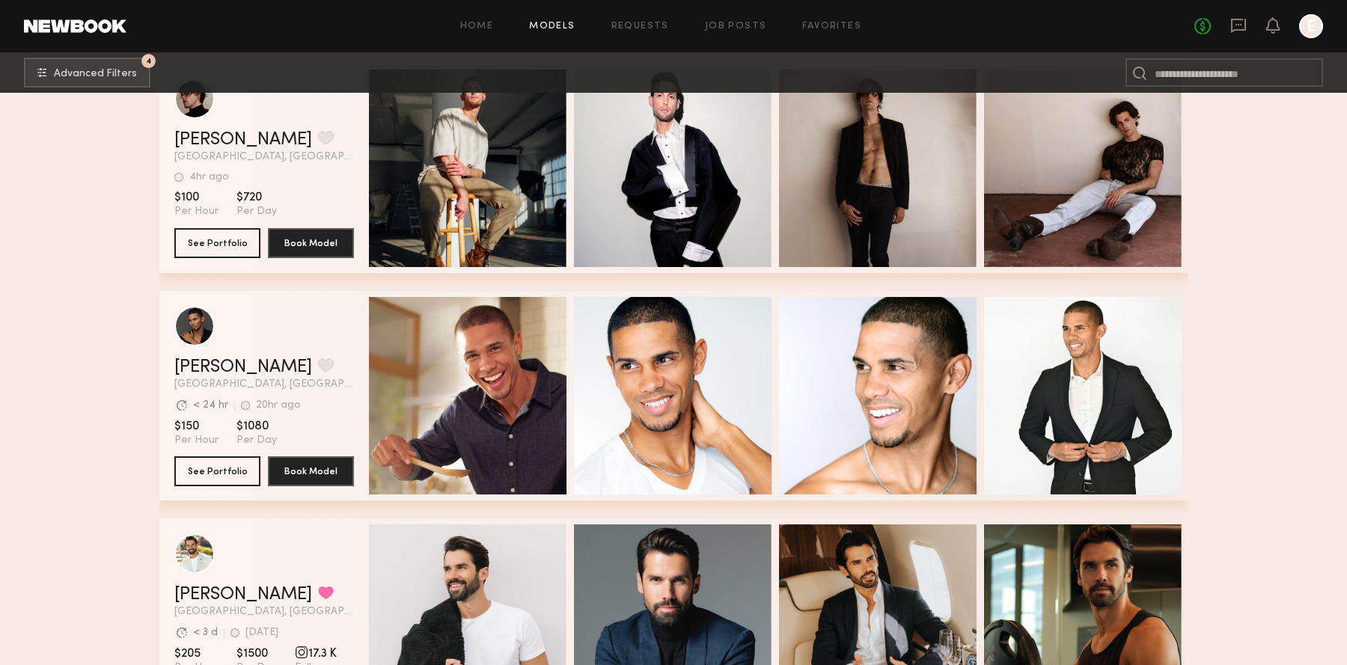
scroll to position [13024, 0]
click at [224, 123] on header "Walter R. Favorite Los Angeles, CA 4hr ago Last Online View Portfolio" at bounding box center [264, 121] width 180 height 84
click at [224, 135] on link "Walter R." at bounding box center [243, 141] width 138 height 18
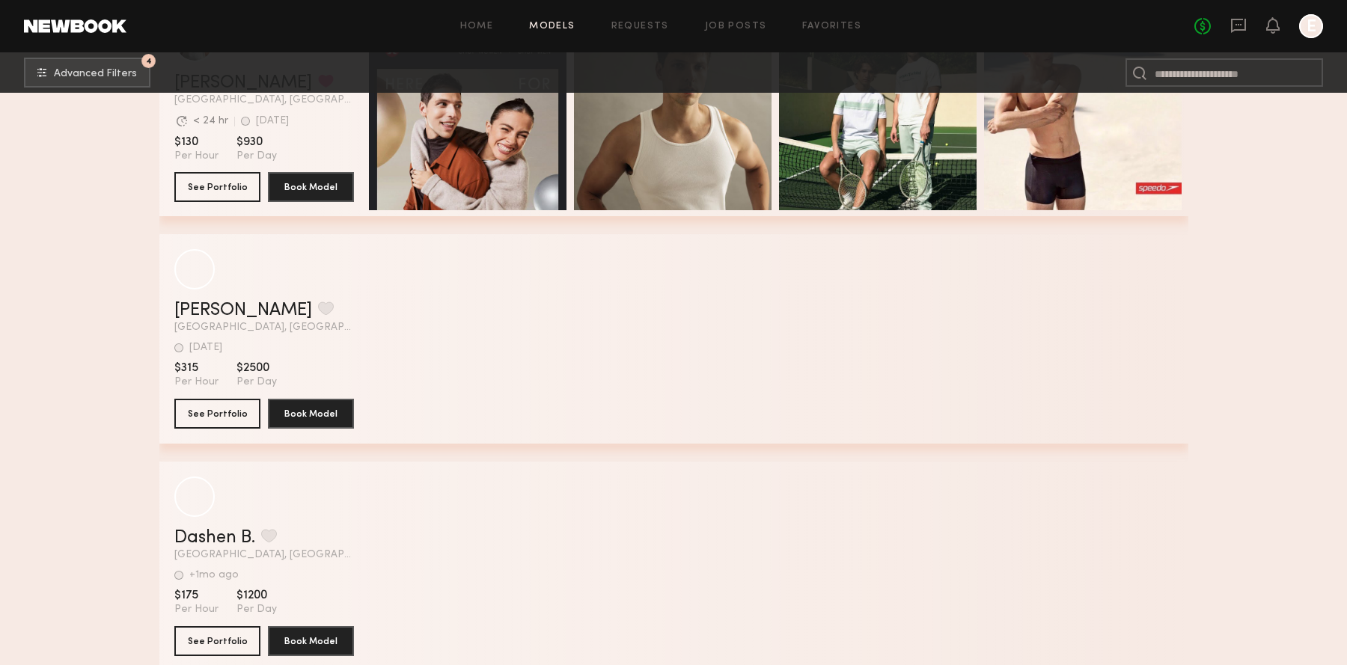
scroll to position [16077, 0]
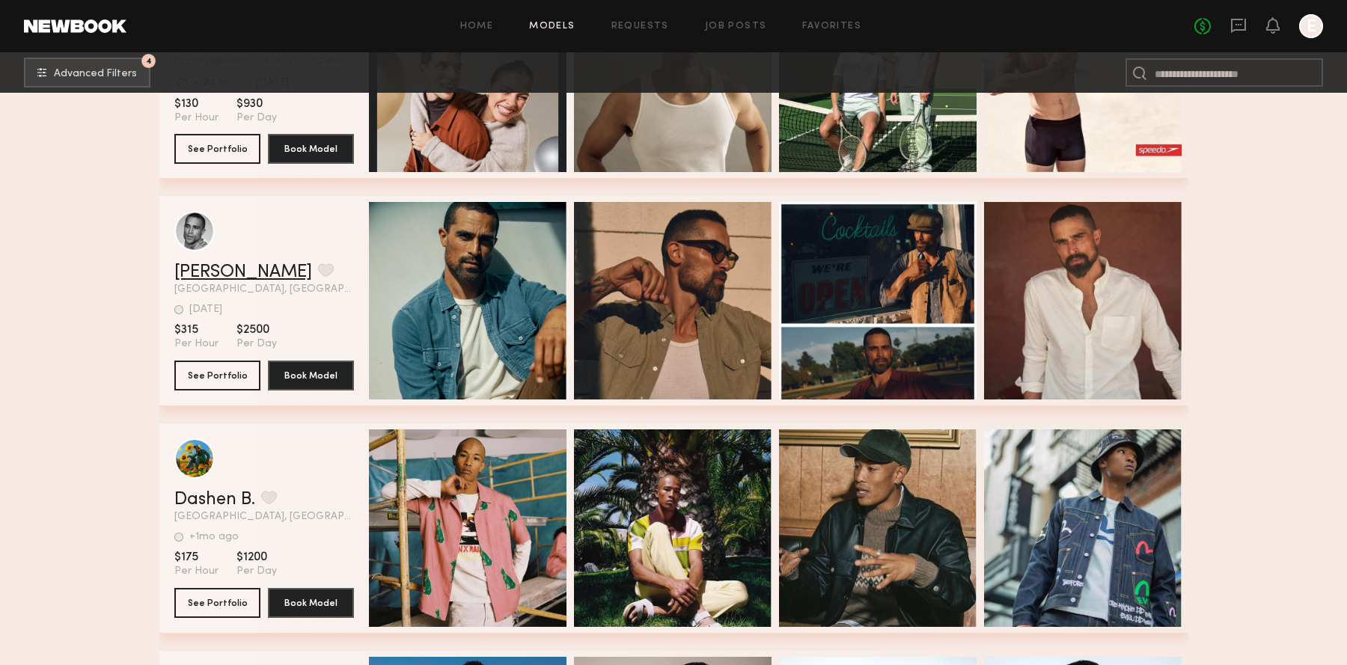
click at [209, 275] on link "Victor R." at bounding box center [243, 272] width 138 height 18
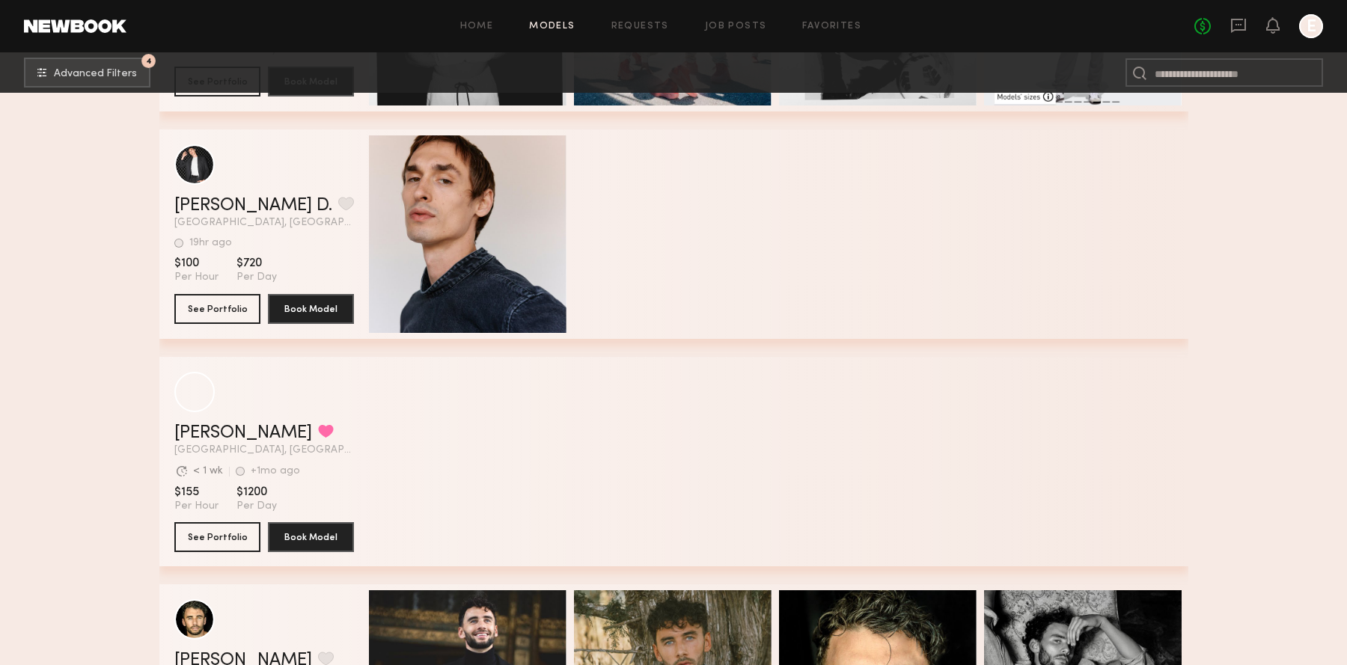
scroll to position [21977, 0]
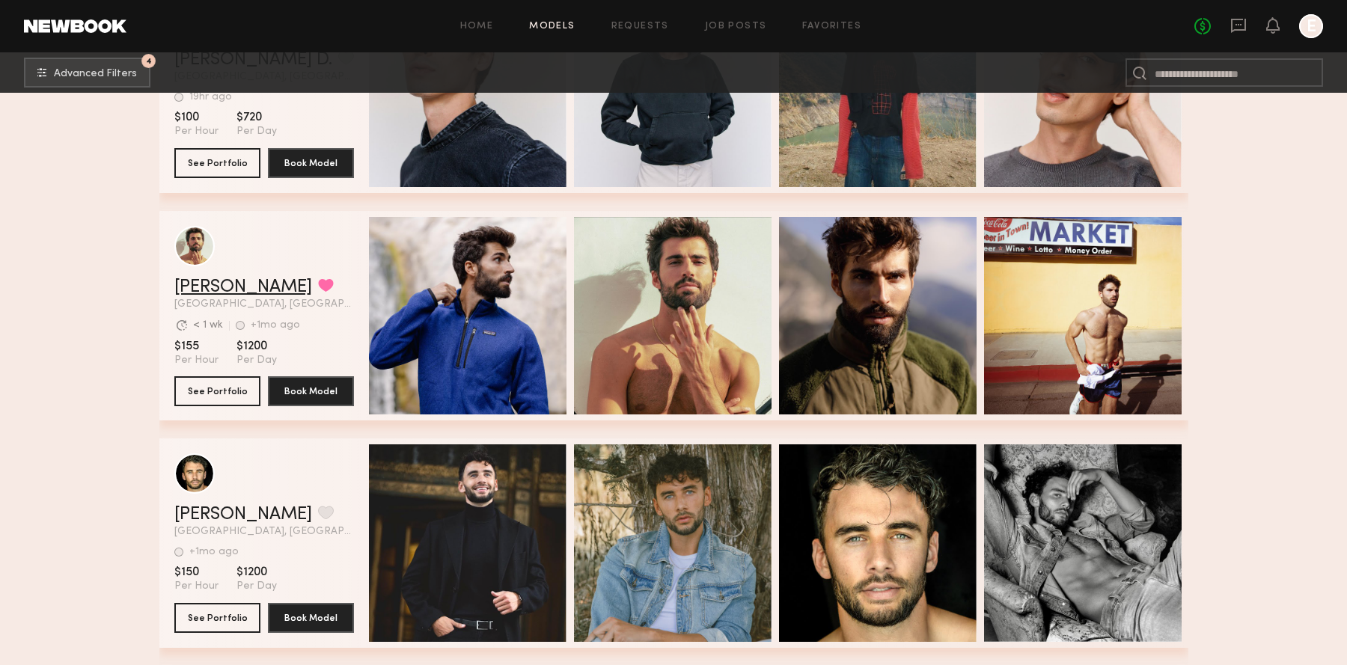
click at [256, 279] on link "Alessandro M." at bounding box center [243, 287] width 138 height 18
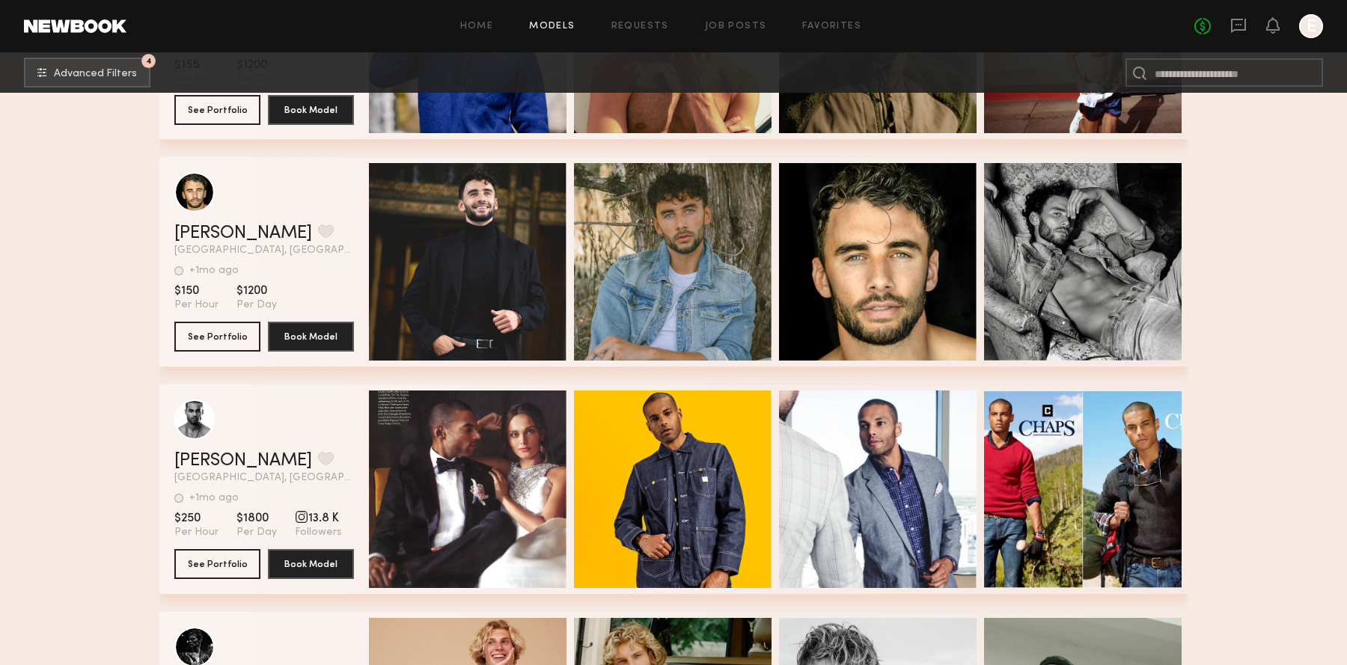
scroll to position [22310, 0]
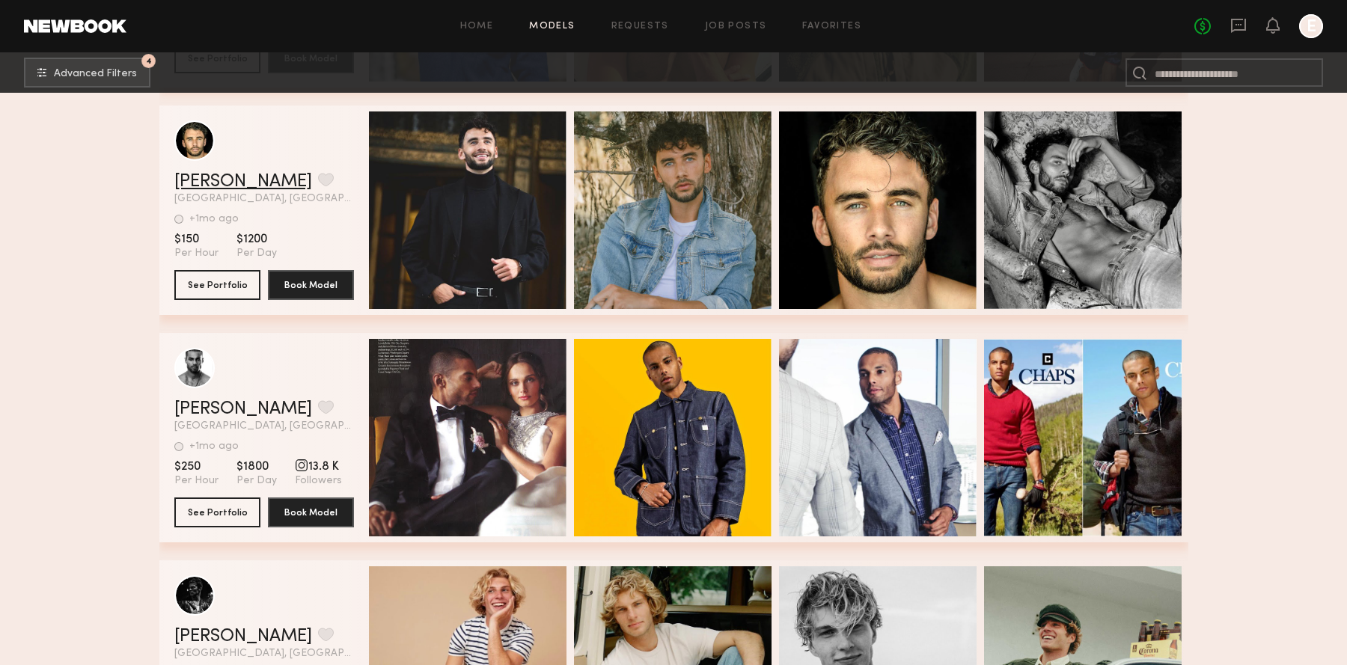
click at [225, 185] on link "Brendan M." at bounding box center [243, 182] width 138 height 18
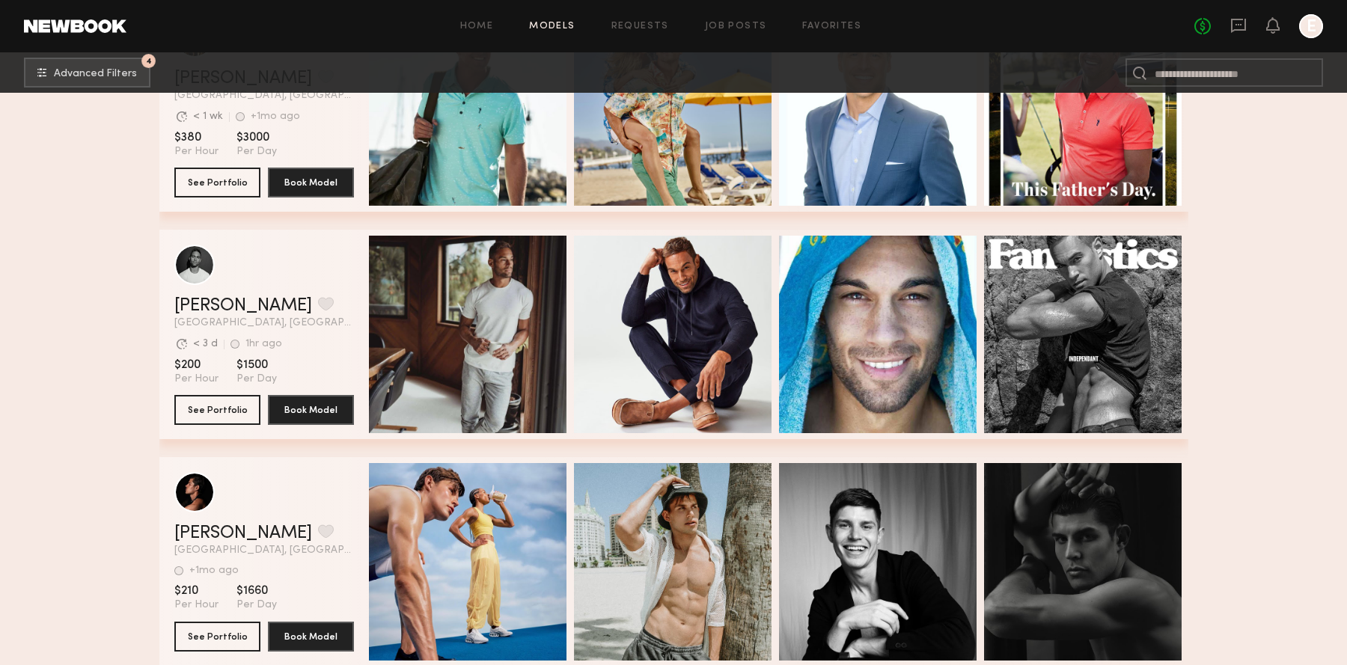
scroll to position [23325, 0]
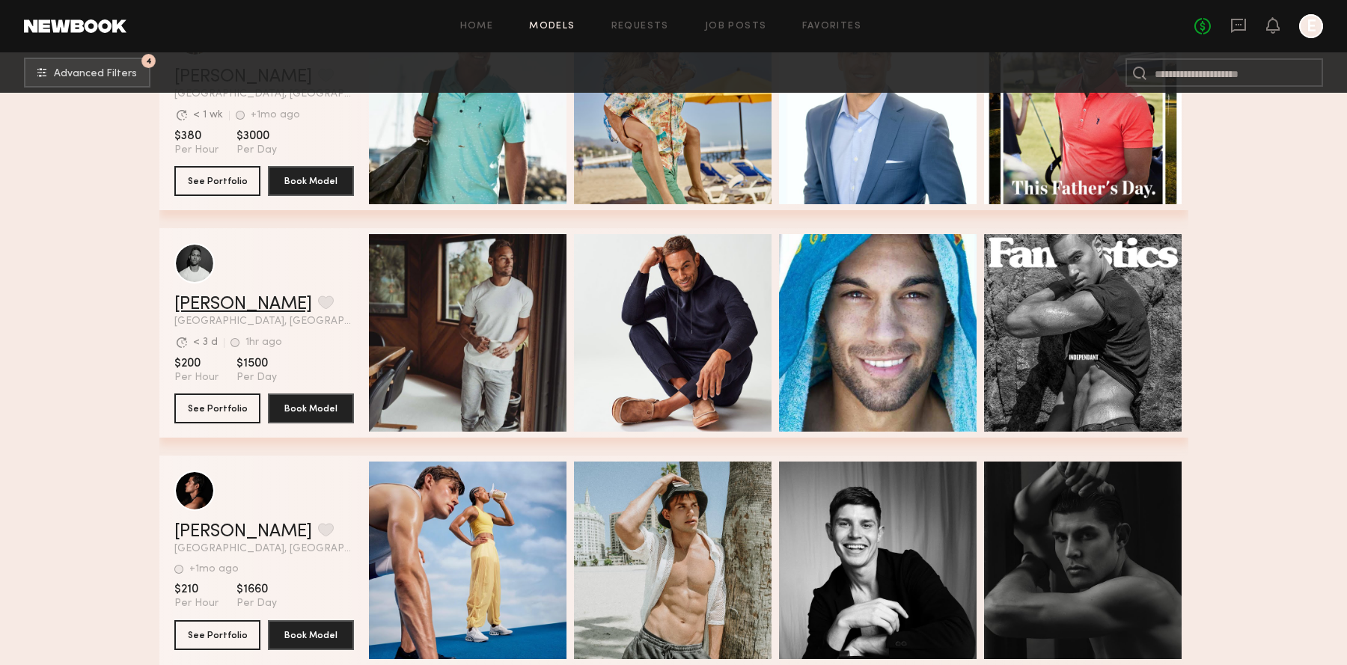
click at [224, 300] on link "Nick D." at bounding box center [243, 305] width 138 height 18
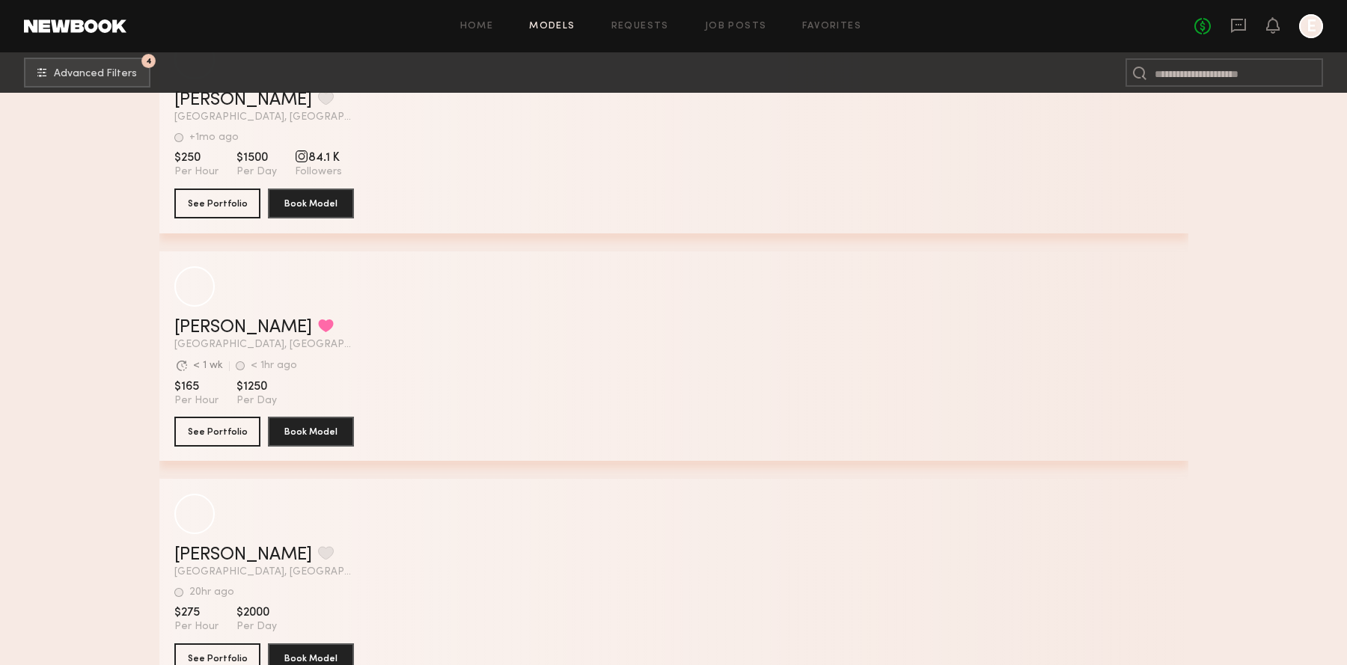
scroll to position [26717, 0]
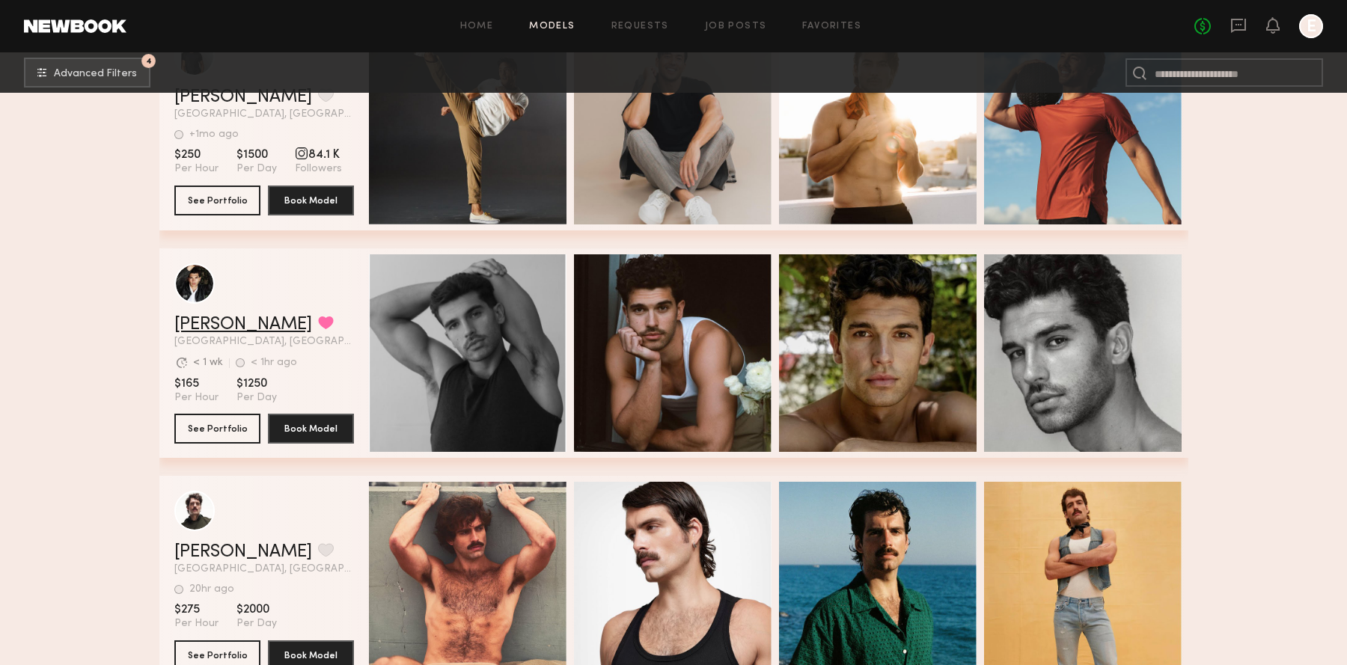
click at [219, 319] on link "Chris O." at bounding box center [243, 325] width 138 height 18
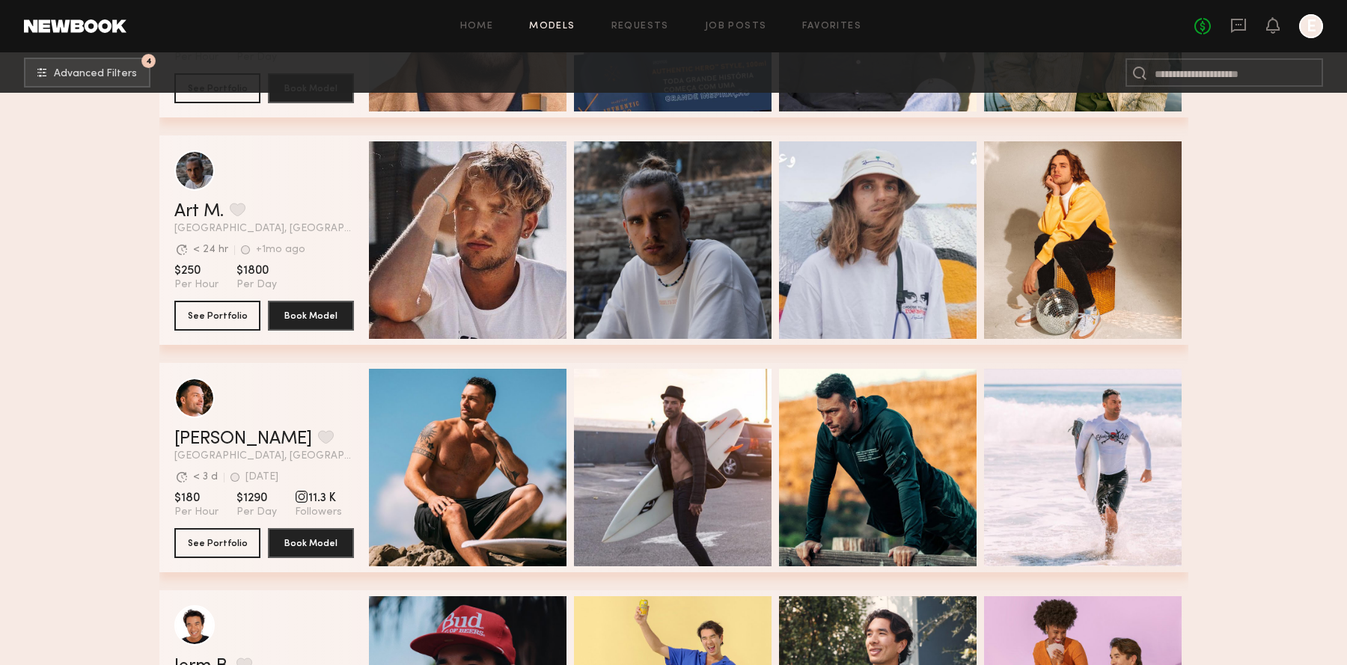
scroll to position [27839, 0]
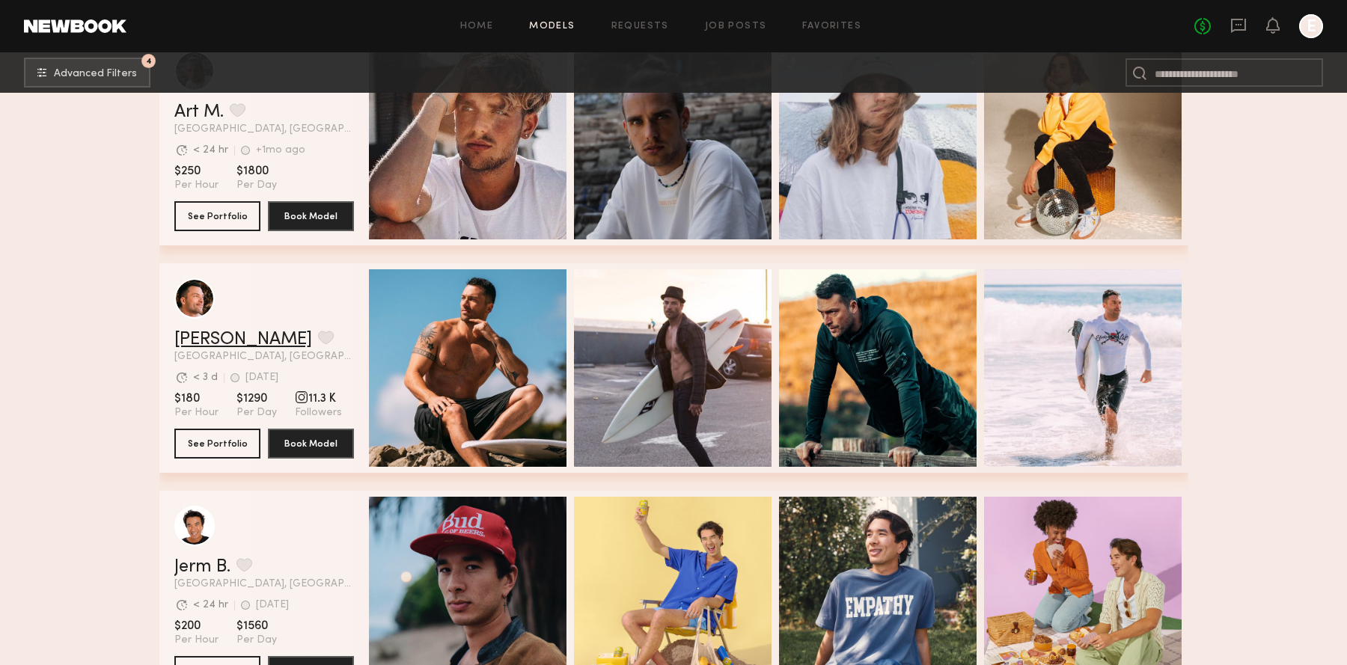
click at [201, 343] on link "[PERSON_NAME]" at bounding box center [243, 340] width 138 height 18
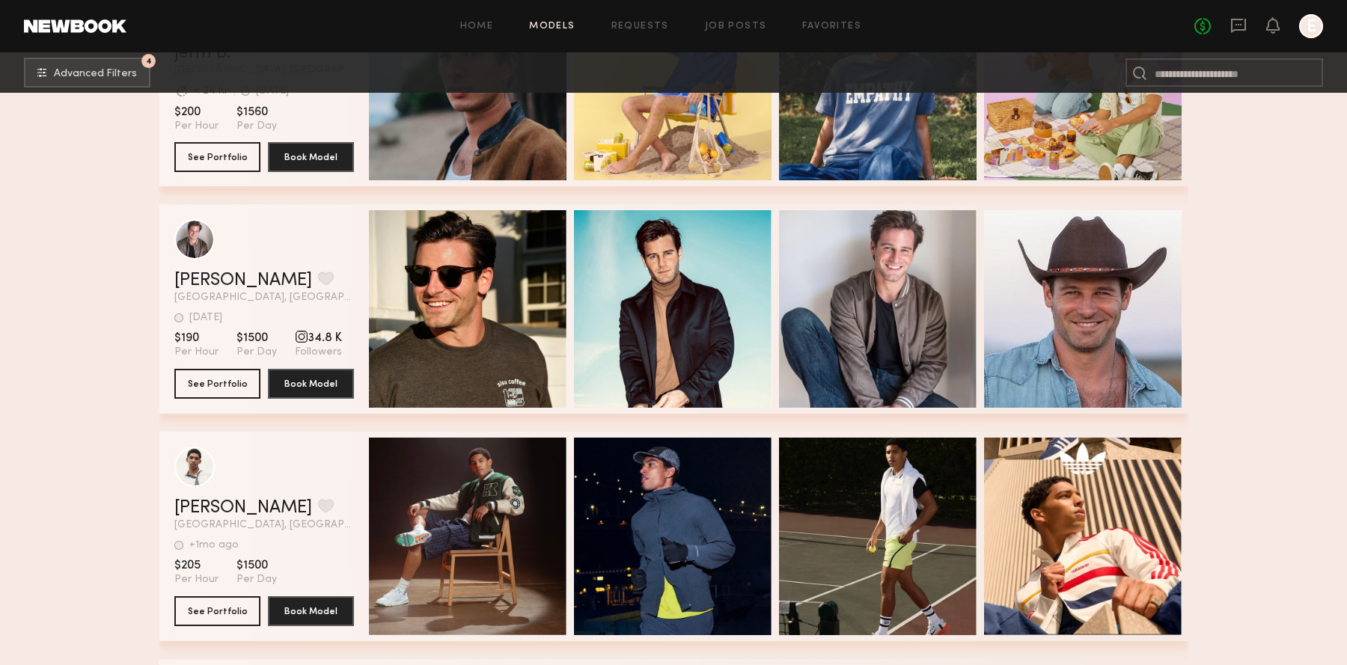
scroll to position [28354, 0]
click at [200, 287] on link "Ross J." at bounding box center [243, 280] width 138 height 18
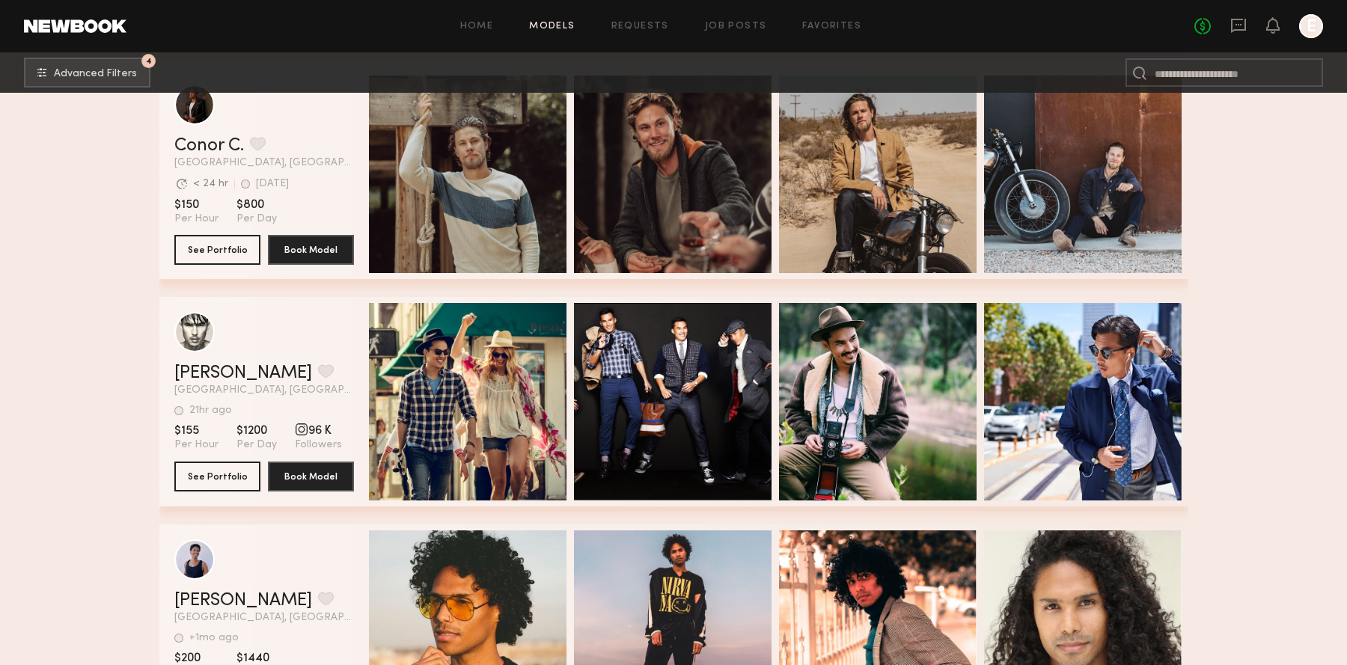
scroll to position [29631, 0]
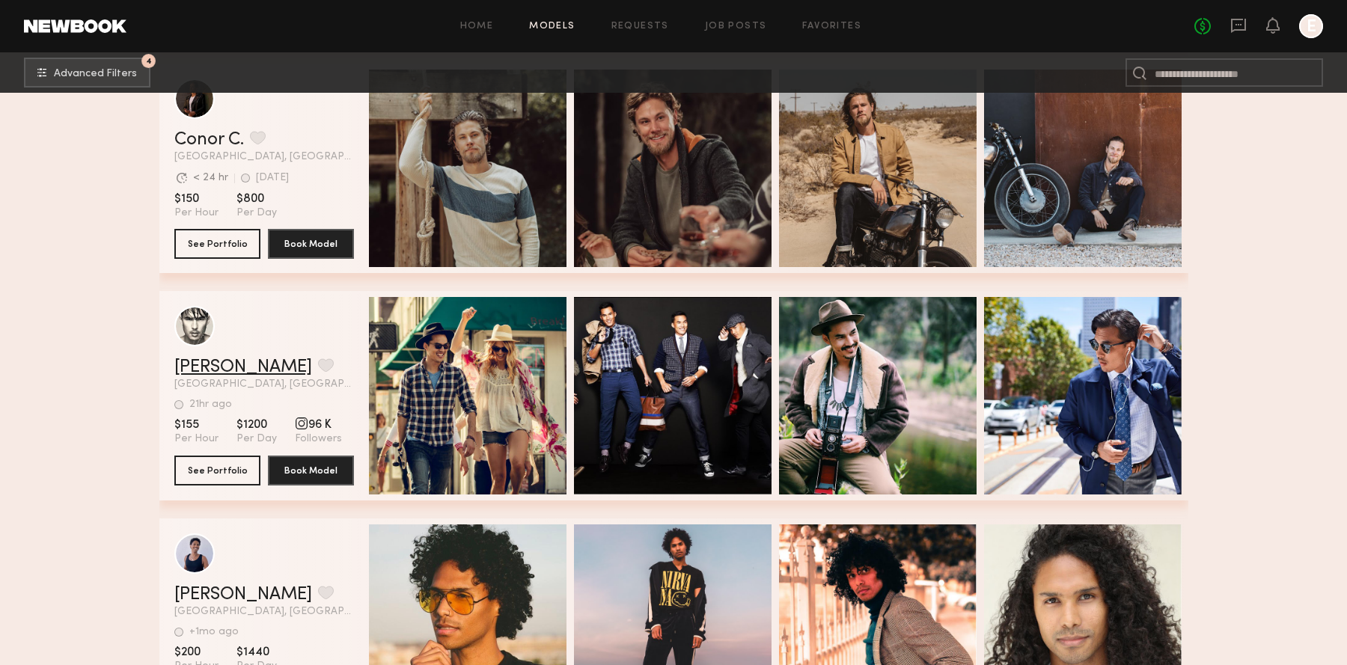
click at [183, 376] on link "Tal L." at bounding box center [243, 367] width 138 height 18
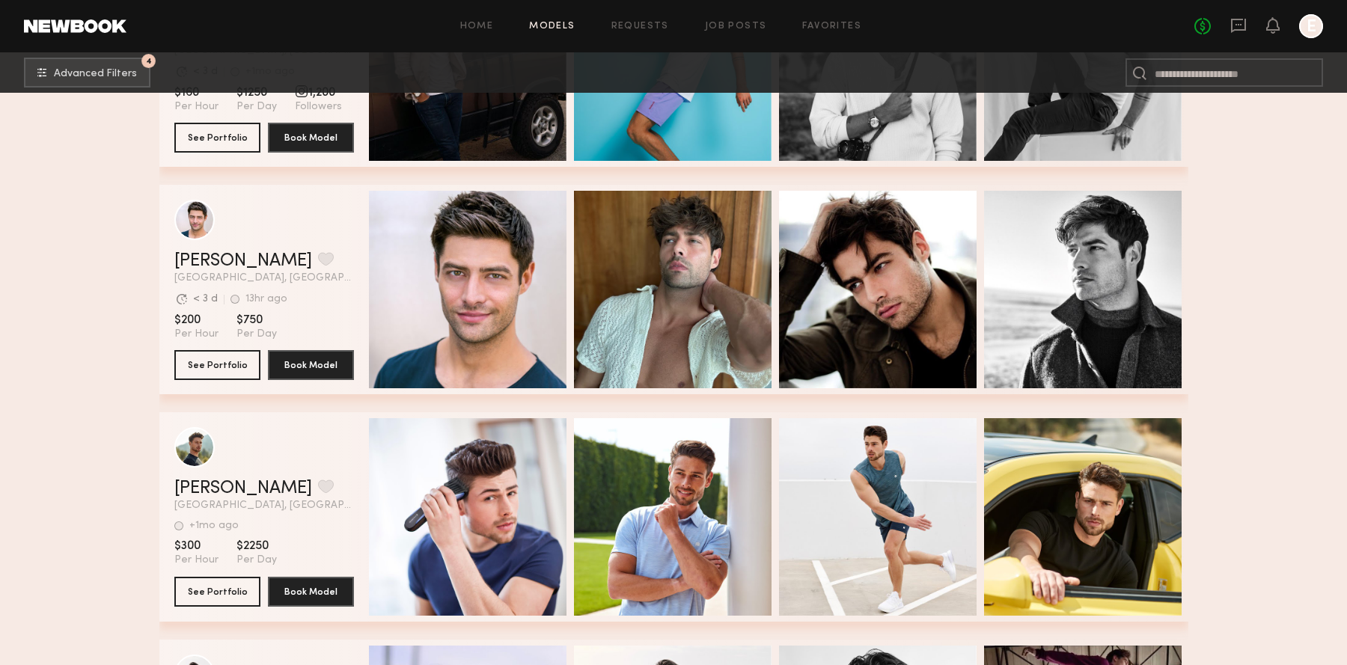
scroll to position [30880, 0]
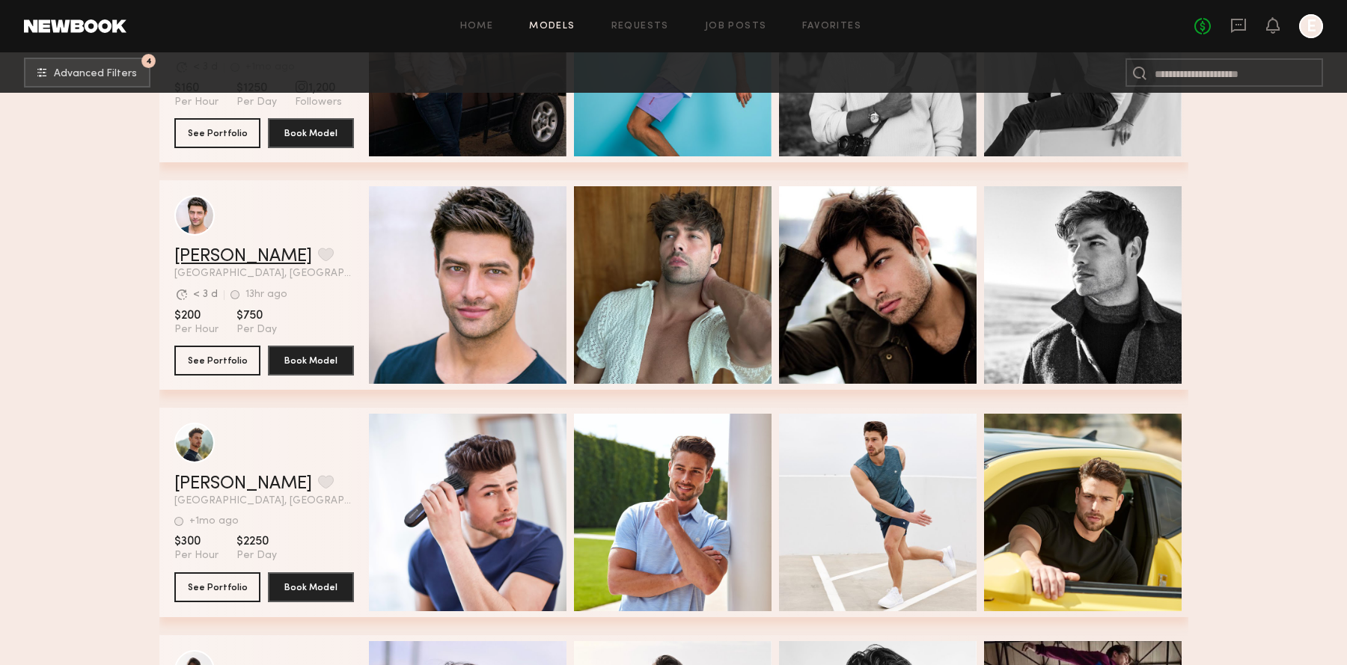
click at [228, 255] on link "Andrew R." at bounding box center [243, 257] width 138 height 18
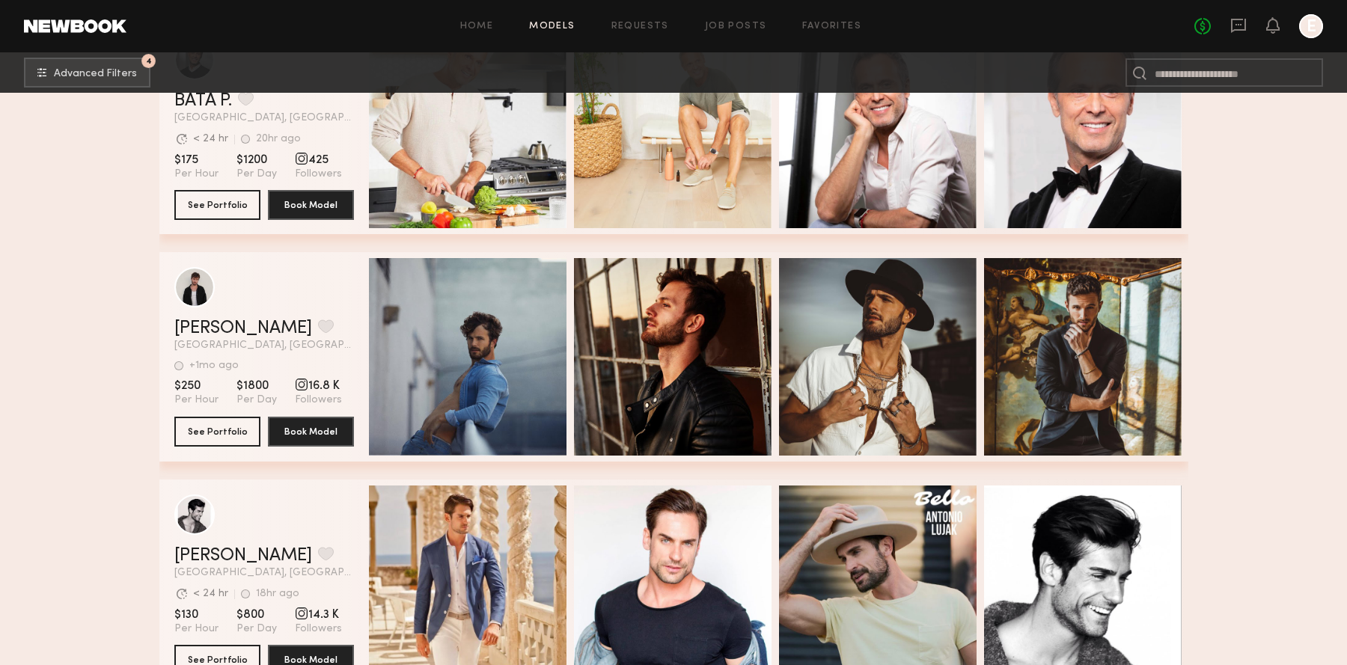
scroll to position [32419, 0]
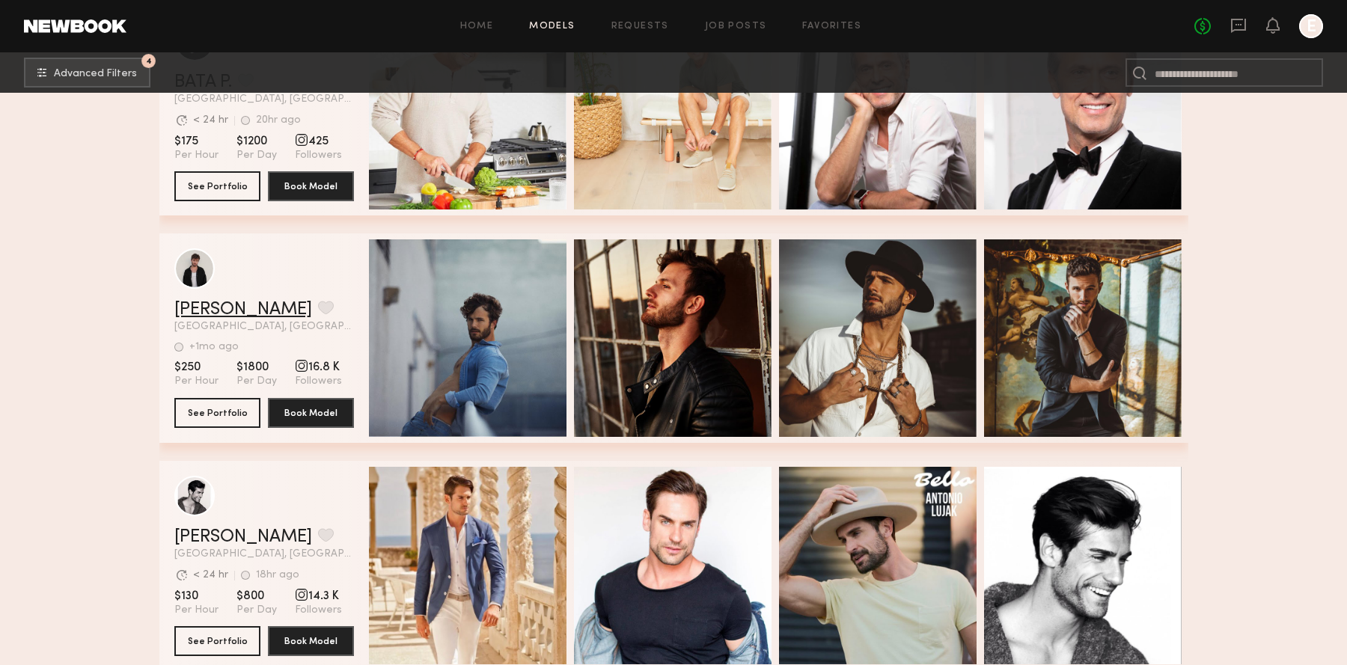
click at [204, 314] on link "[PERSON_NAME]" at bounding box center [243, 310] width 138 height 18
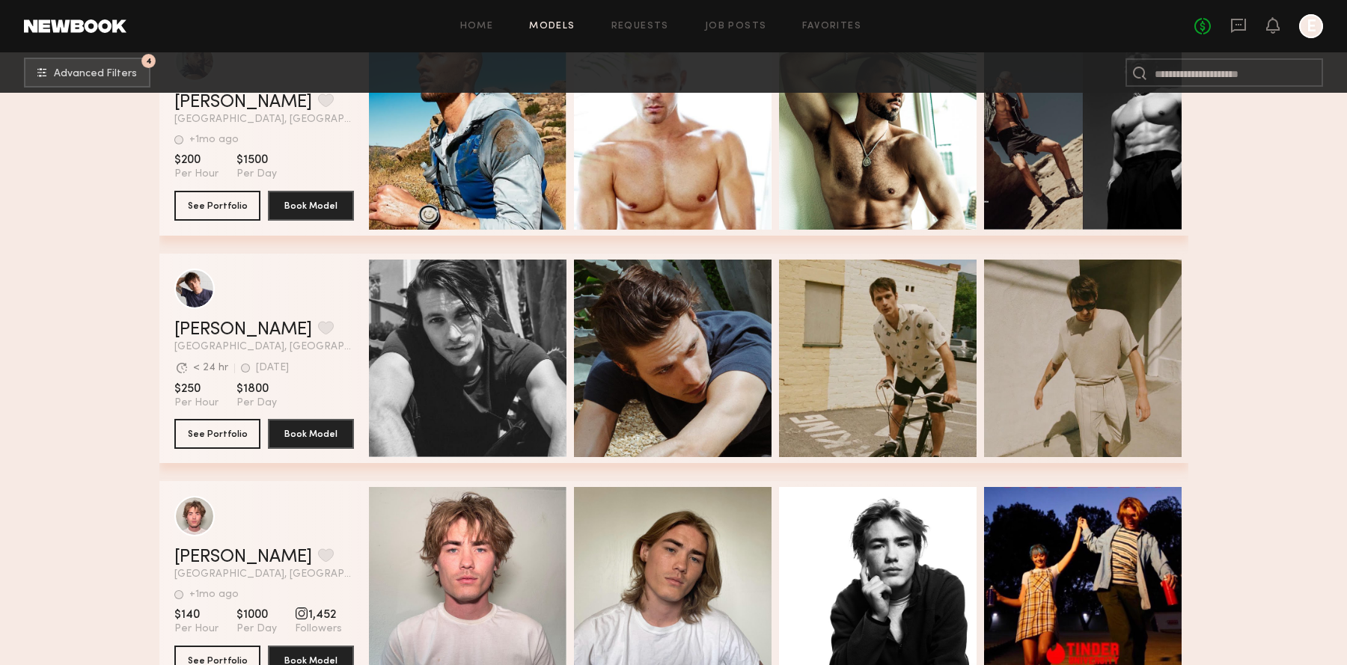
scroll to position [33884, 0]
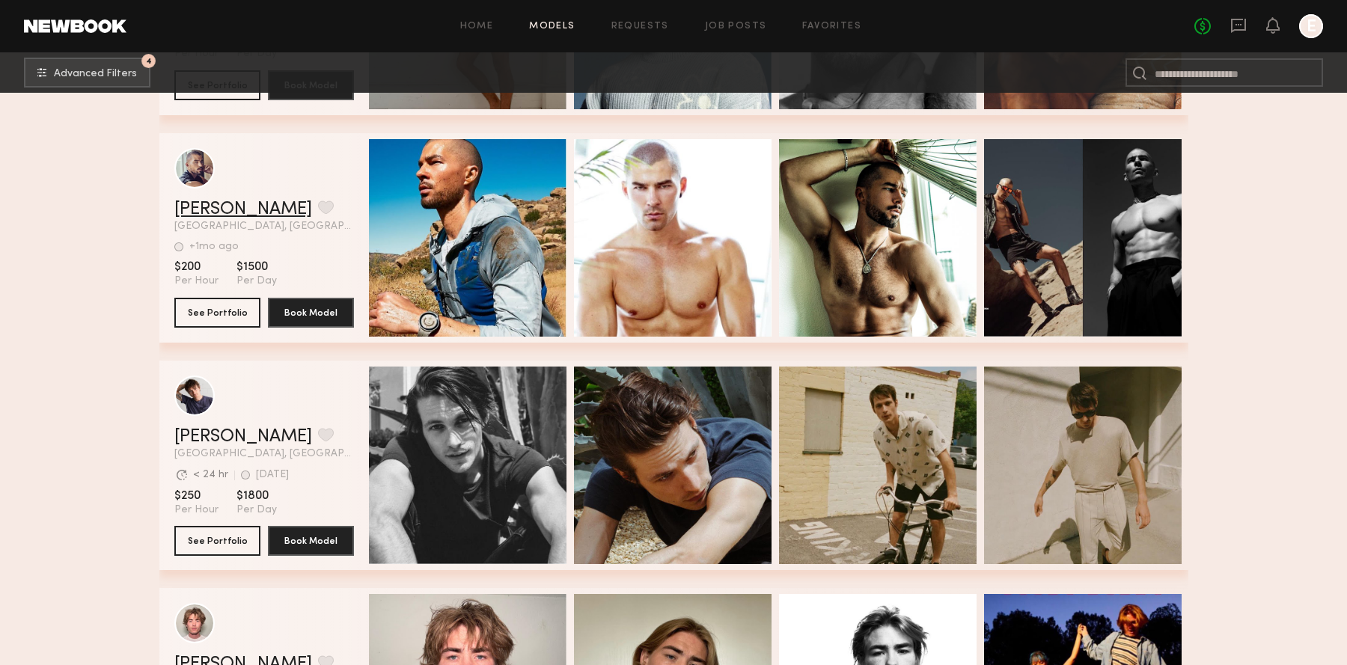
click at [206, 205] on link "Cody C." at bounding box center [243, 210] width 138 height 18
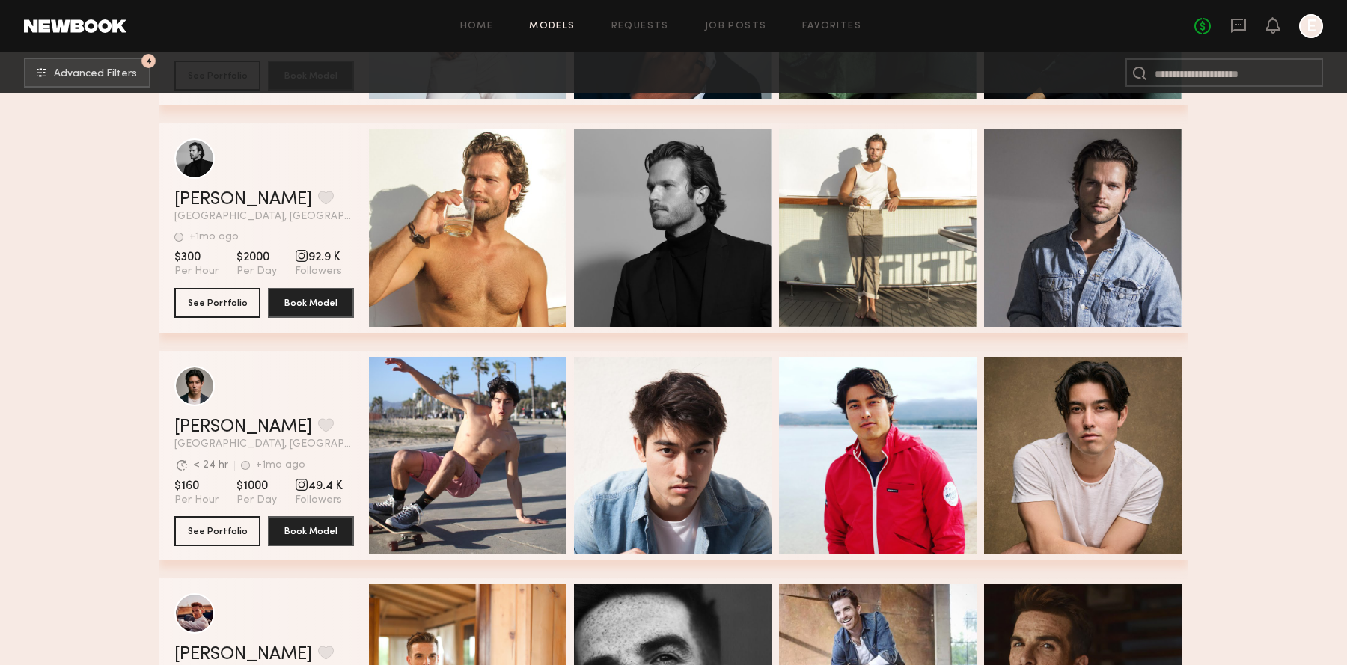
scroll to position [36210, 0]
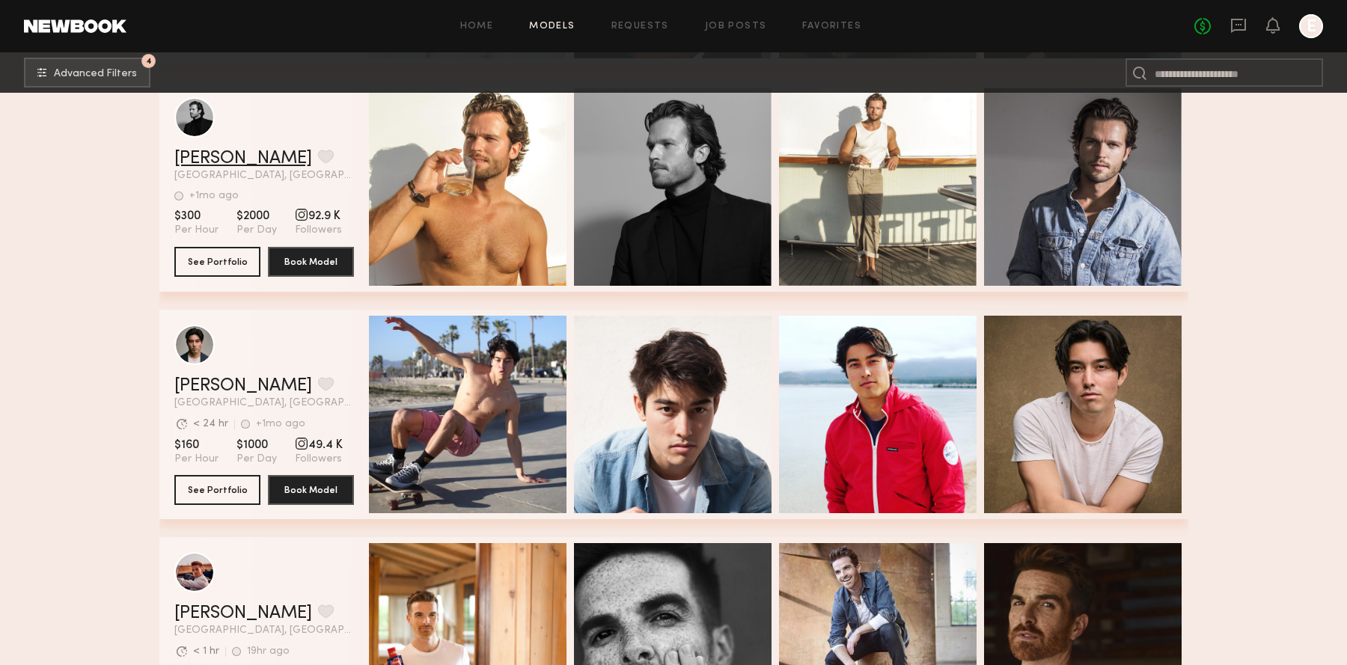
click at [198, 162] on link "[PERSON_NAME]" at bounding box center [243, 159] width 138 height 18
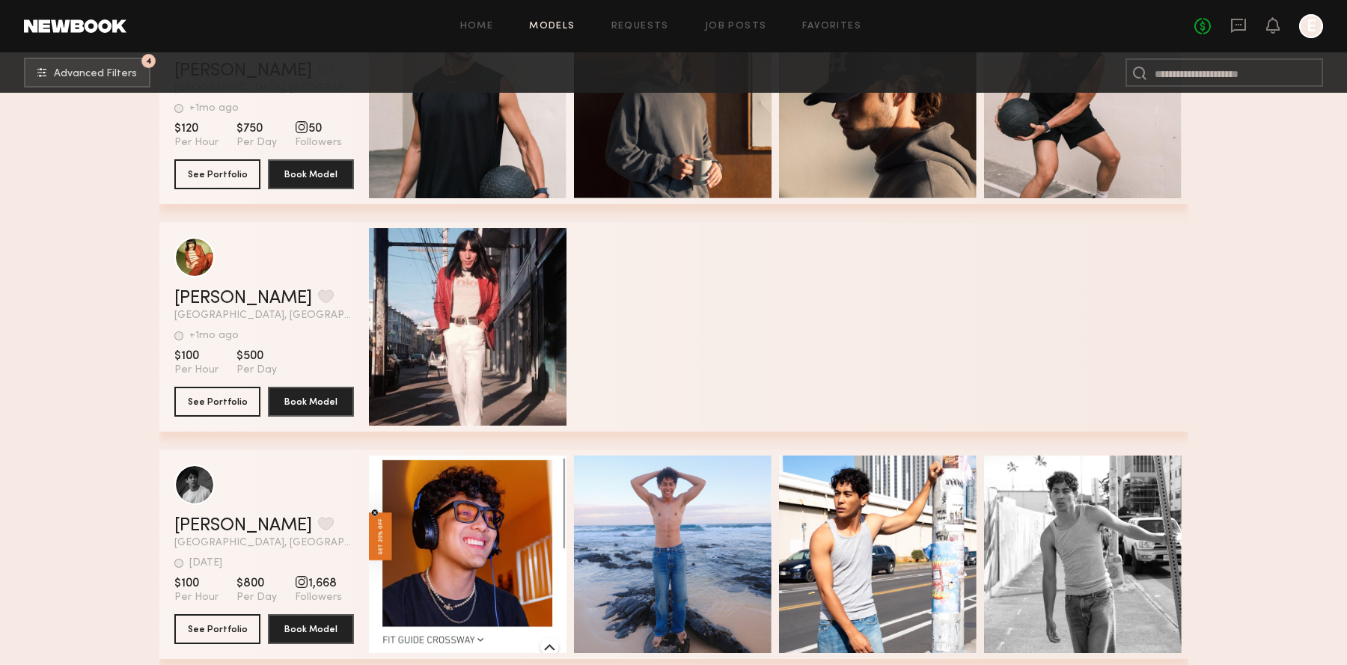
scroll to position [44967, 0]
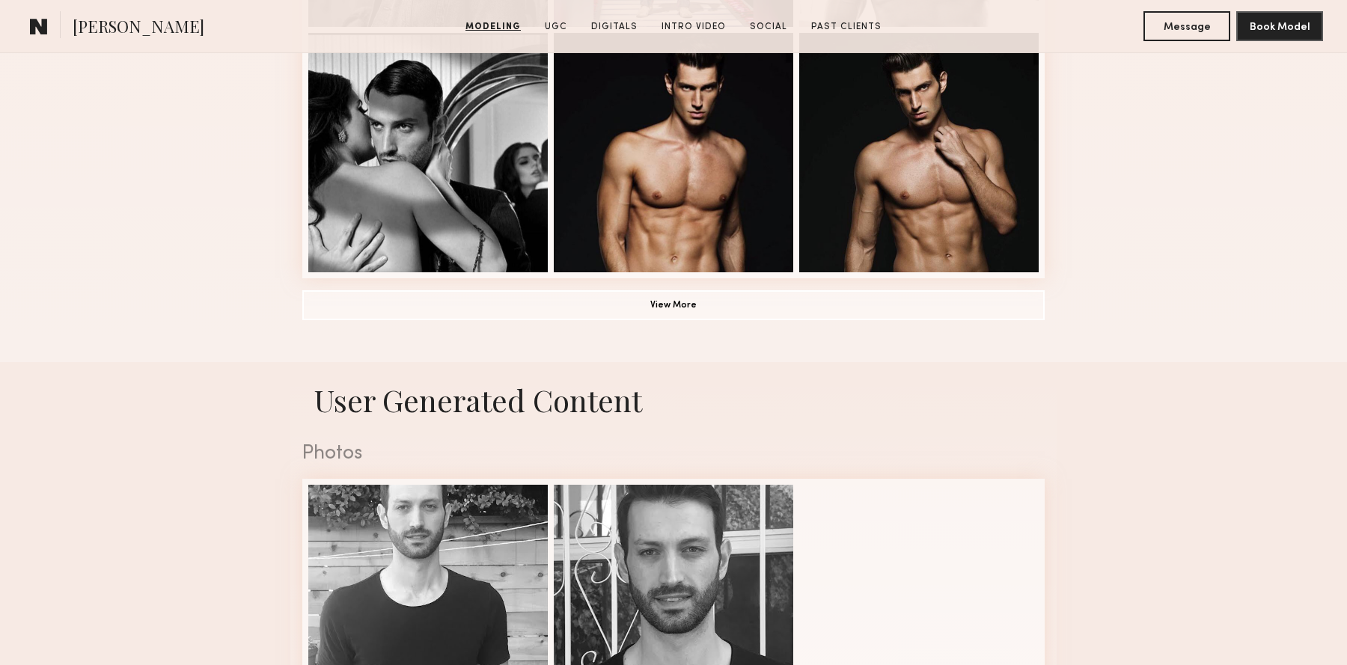
scroll to position [1154, 0]
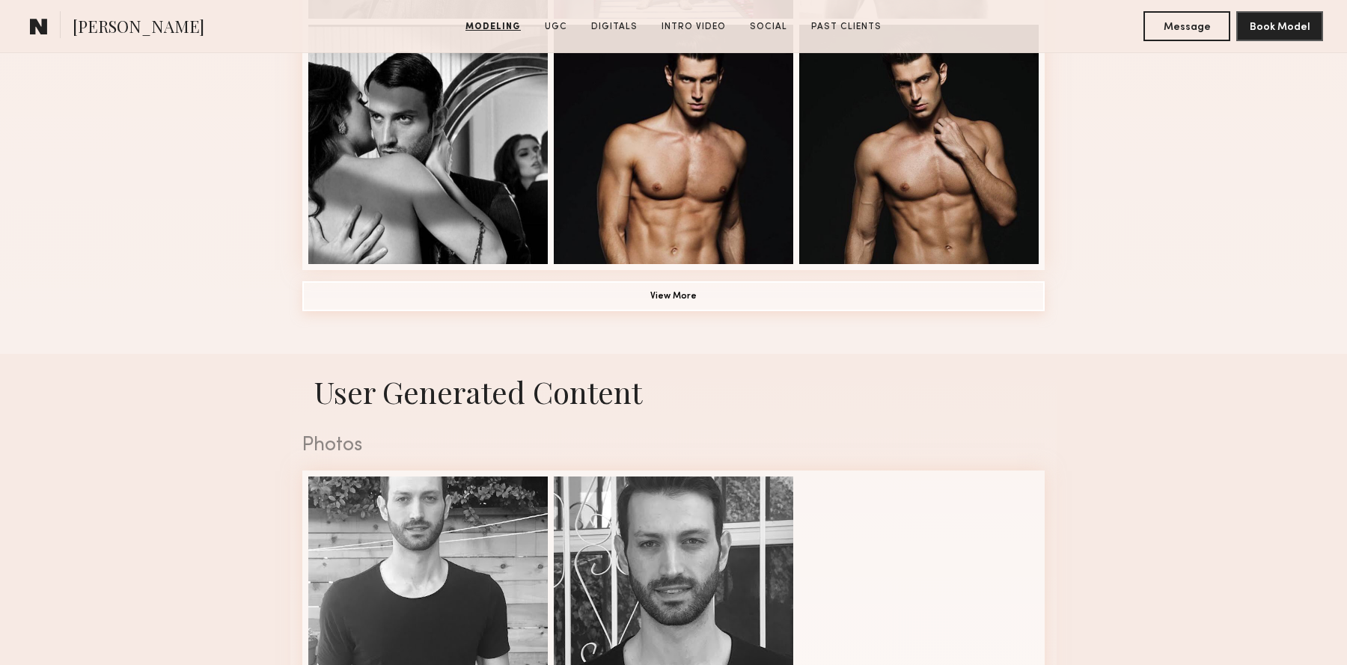
click at [592, 290] on button "View More" at bounding box center [673, 296] width 742 height 30
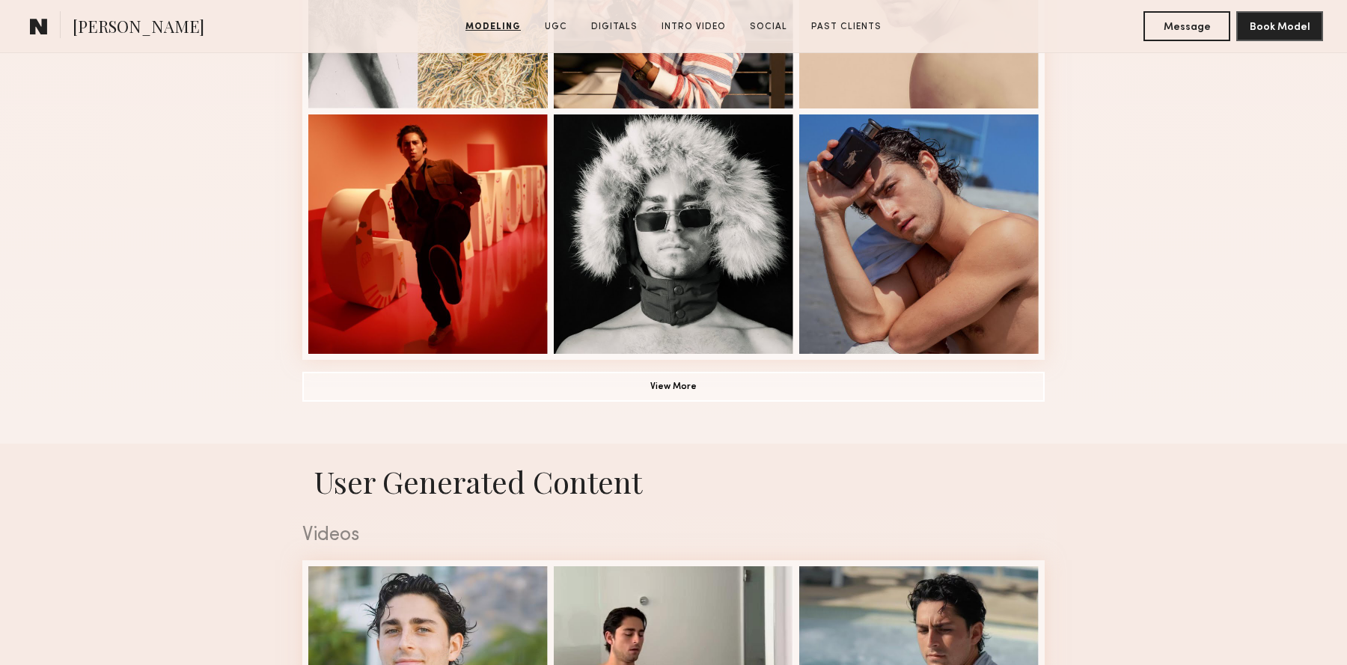
scroll to position [1066, 0]
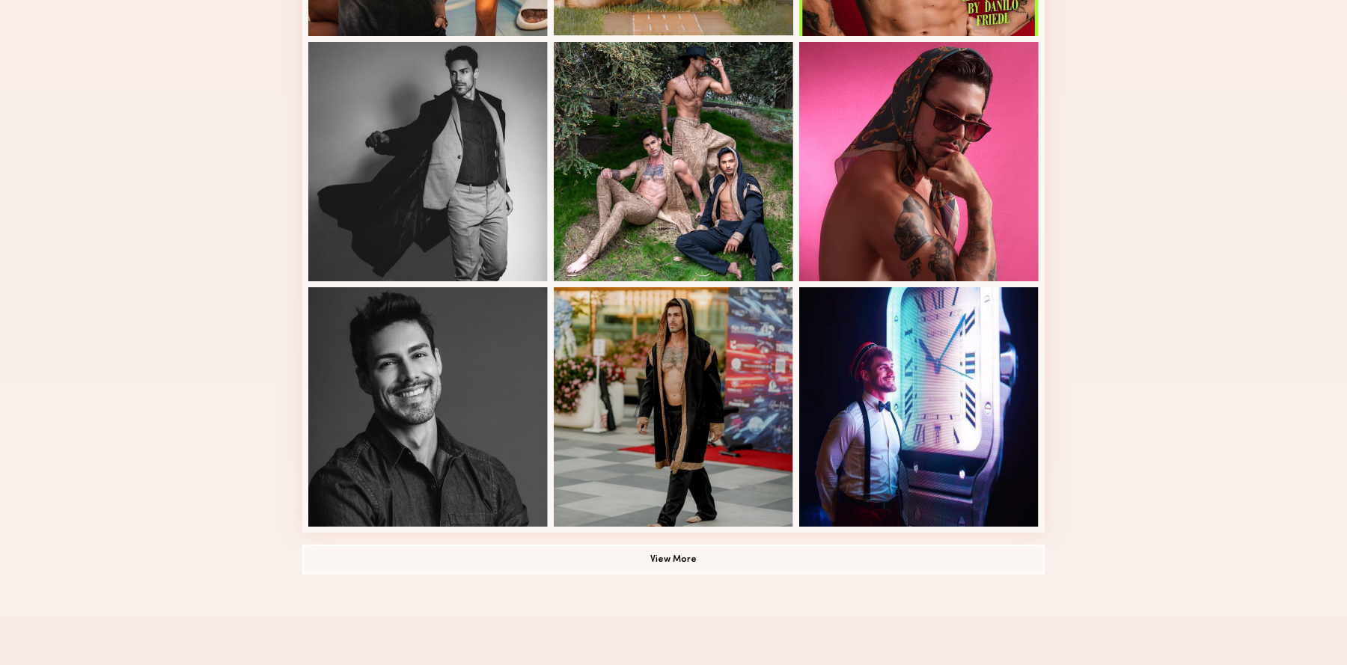
scroll to position [843, 0]
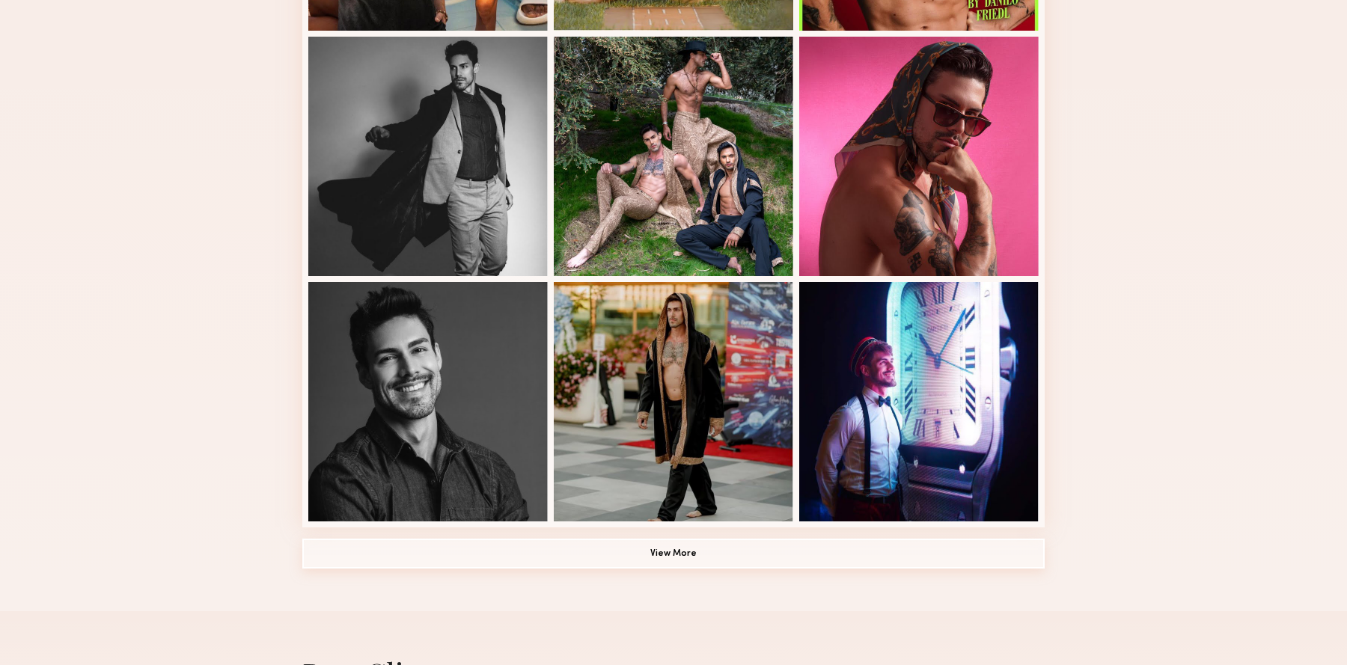
click at [608, 546] on button "View More" at bounding box center [673, 554] width 742 height 30
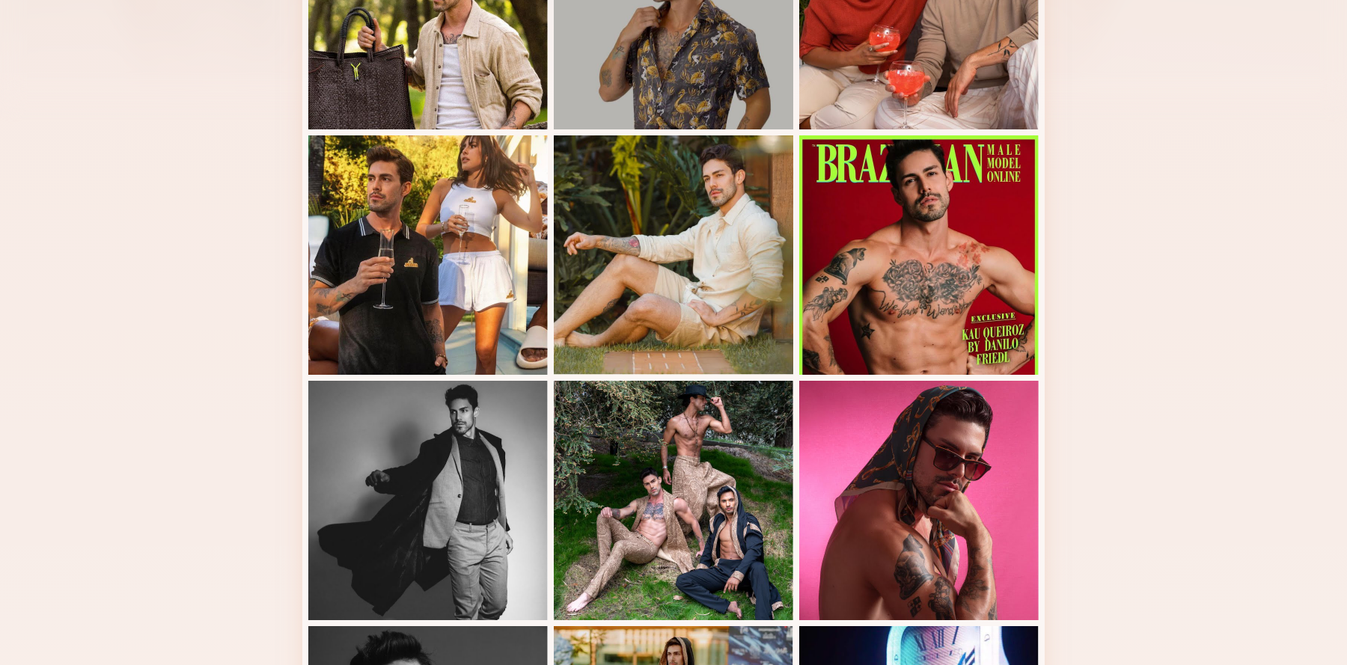
scroll to position [510, 0]
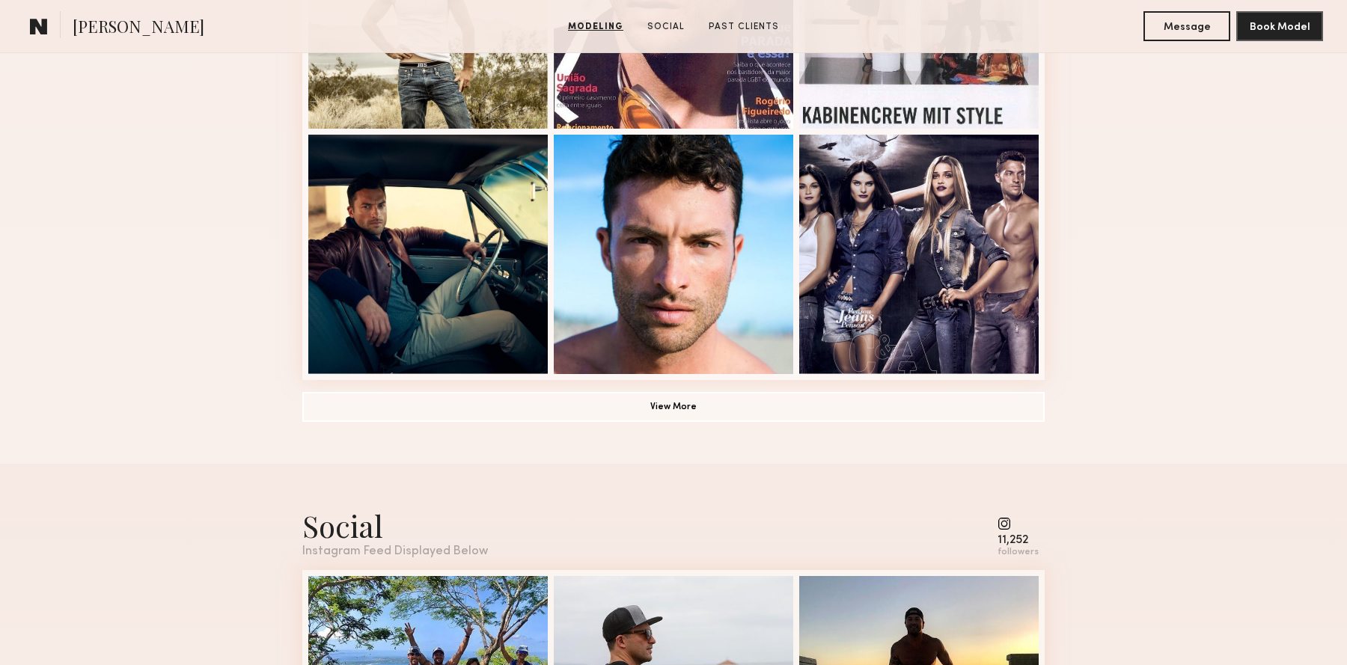
scroll to position [1054, 0]
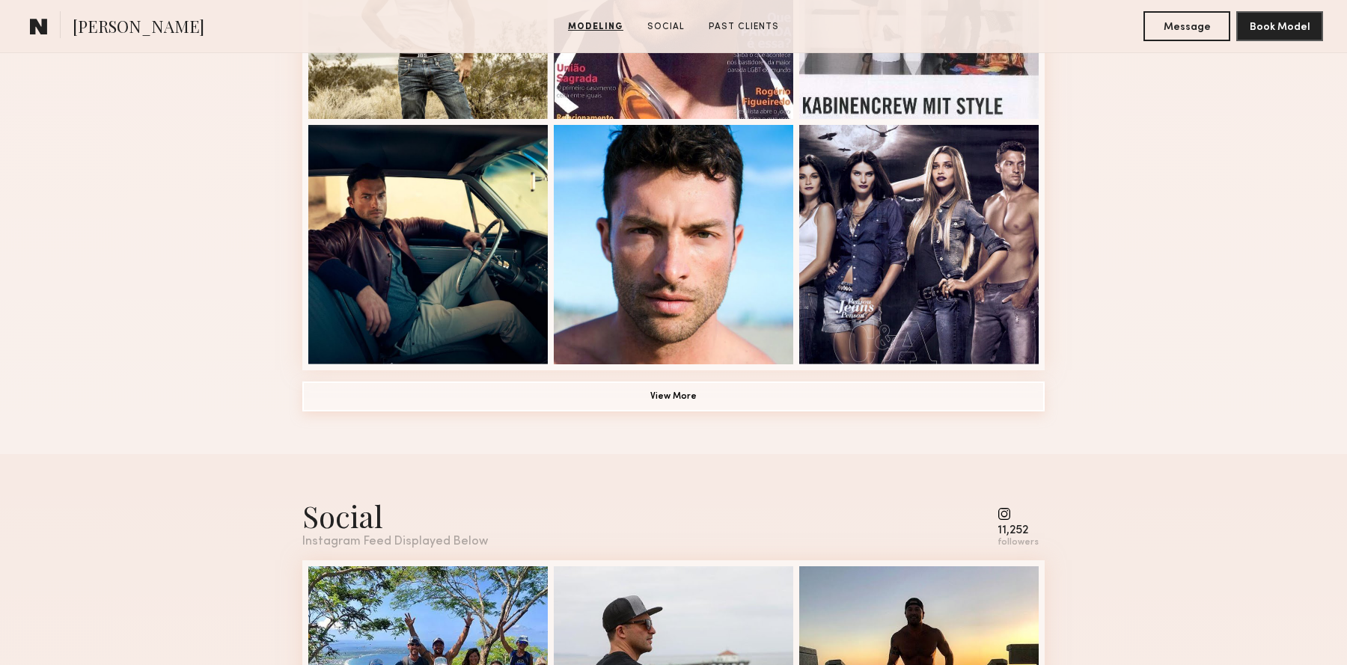
click at [632, 396] on button "View More" at bounding box center [673, 397] width 742 height 30
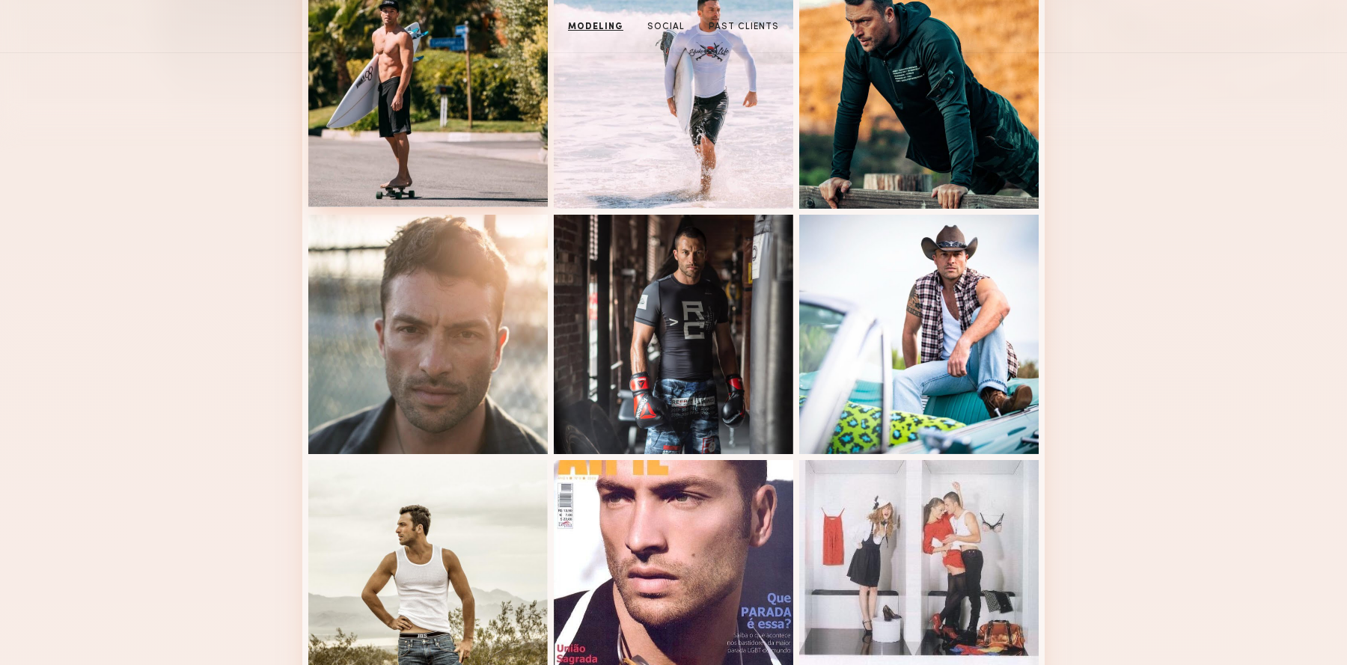
scroll to position [165, 0]
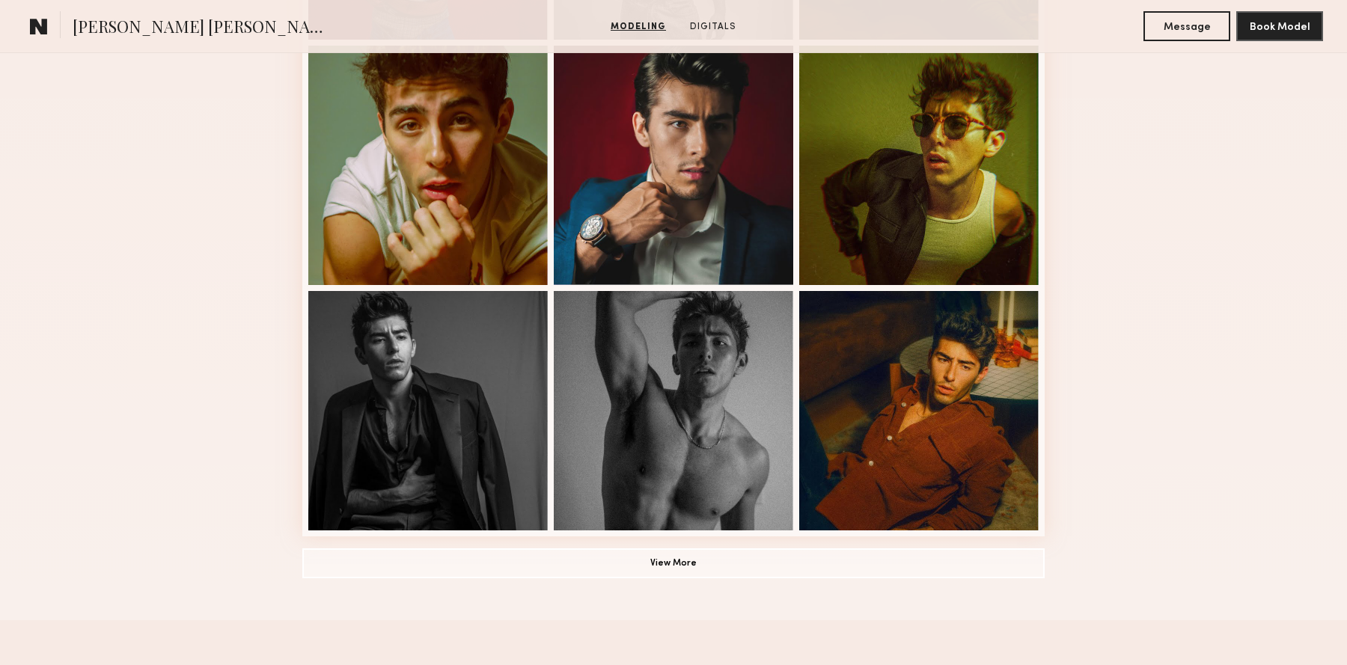
scroll to position [1107, 0]
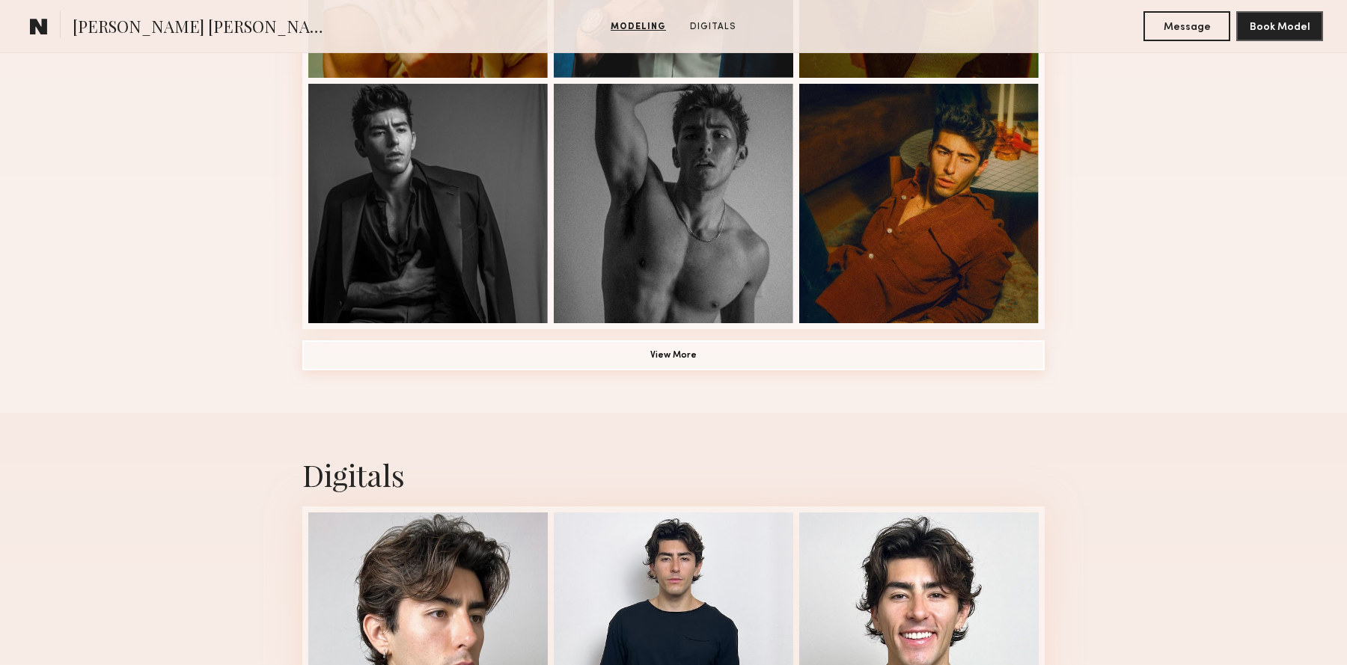
click at [555, 342] on button "View More" at bounding box center [673, 355] width 742 height 30
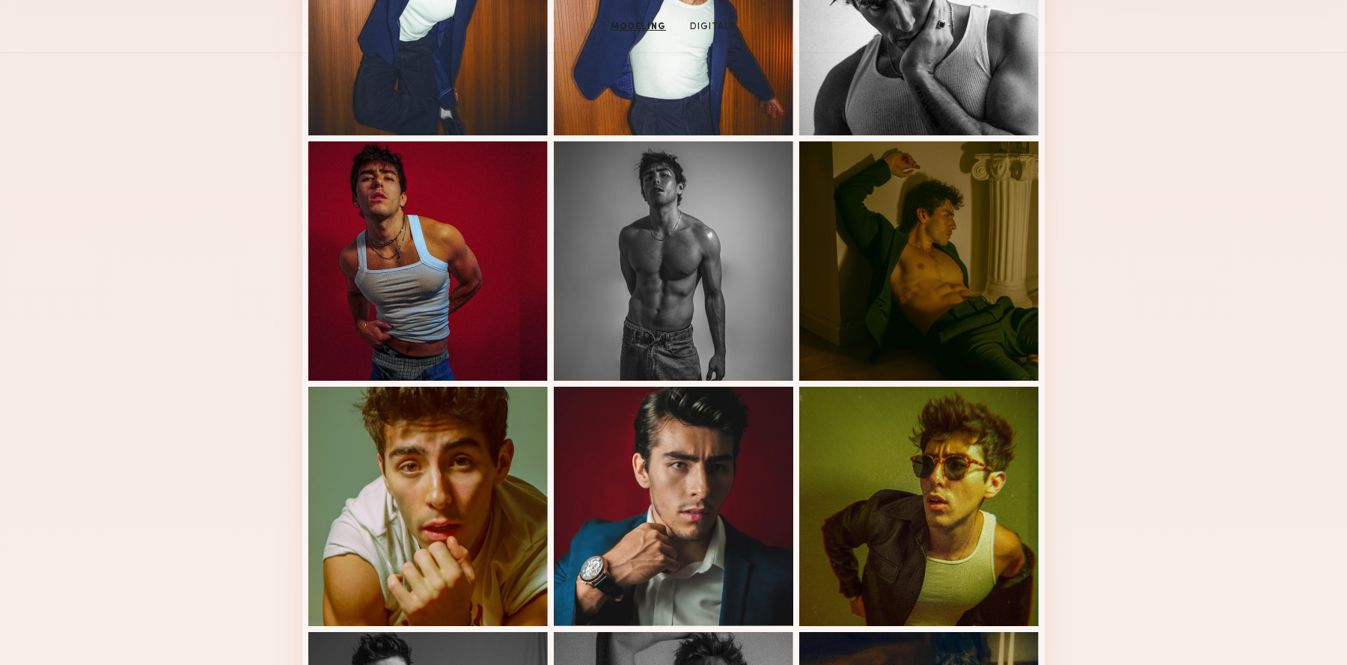
scroll to position [0, 0]
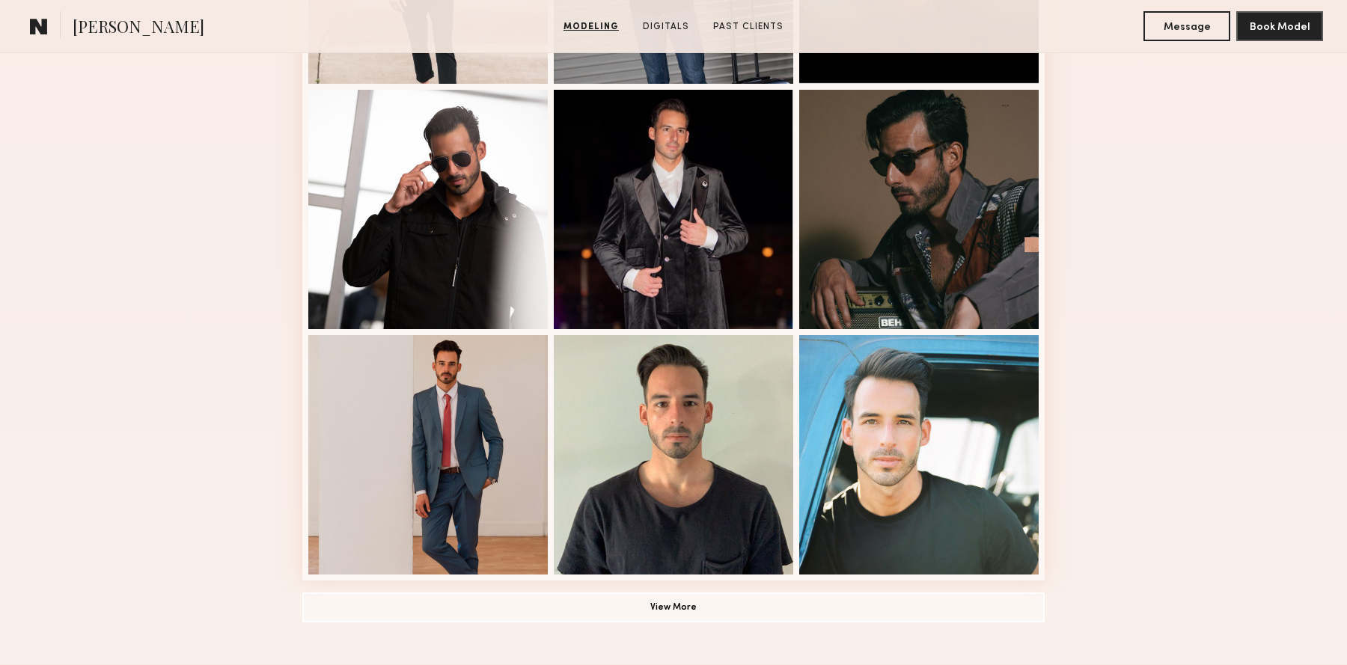
scroll to position [852, 0]
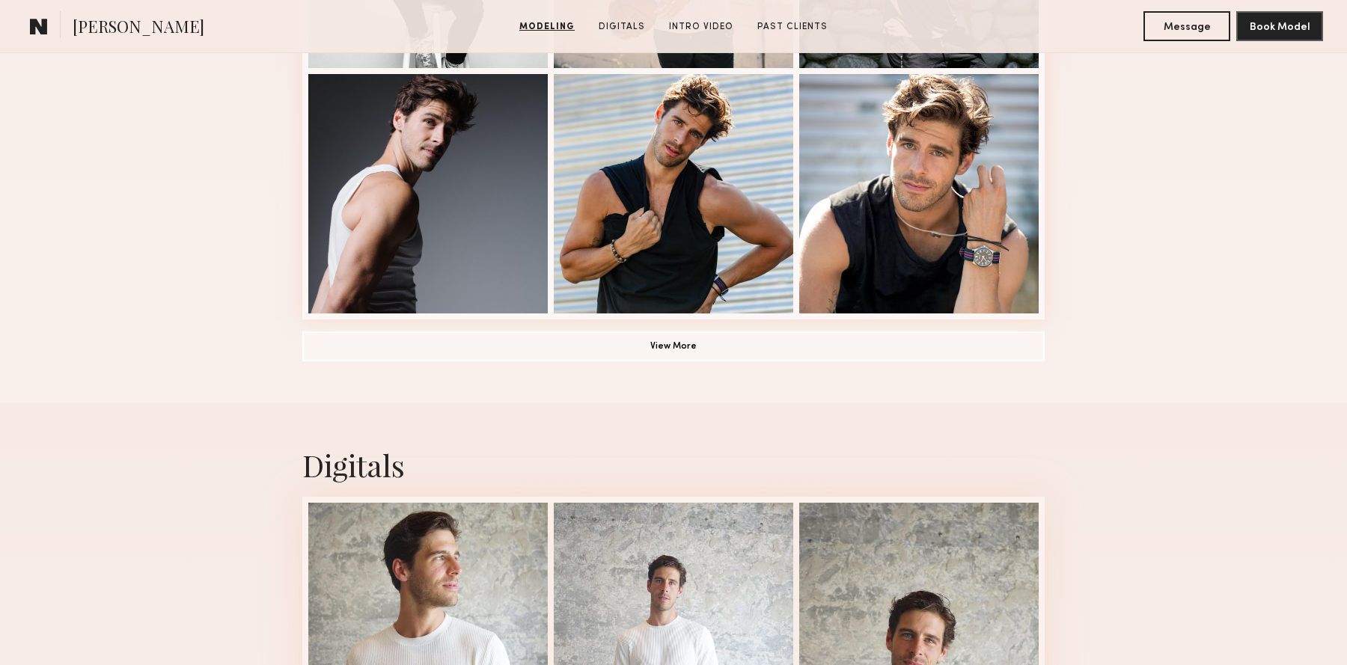
scroll to position [1124, 0]
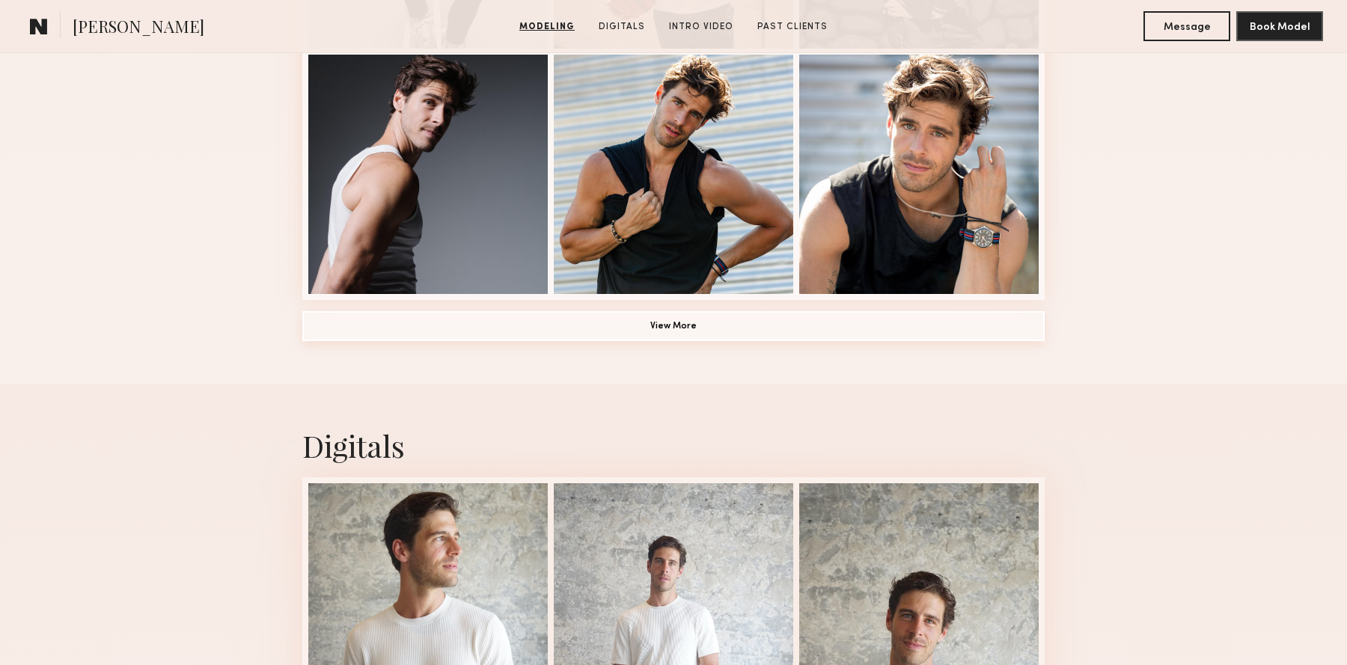
click at [587, 331] on button "View More" at bounding box center [673, 326] width 742 height 30
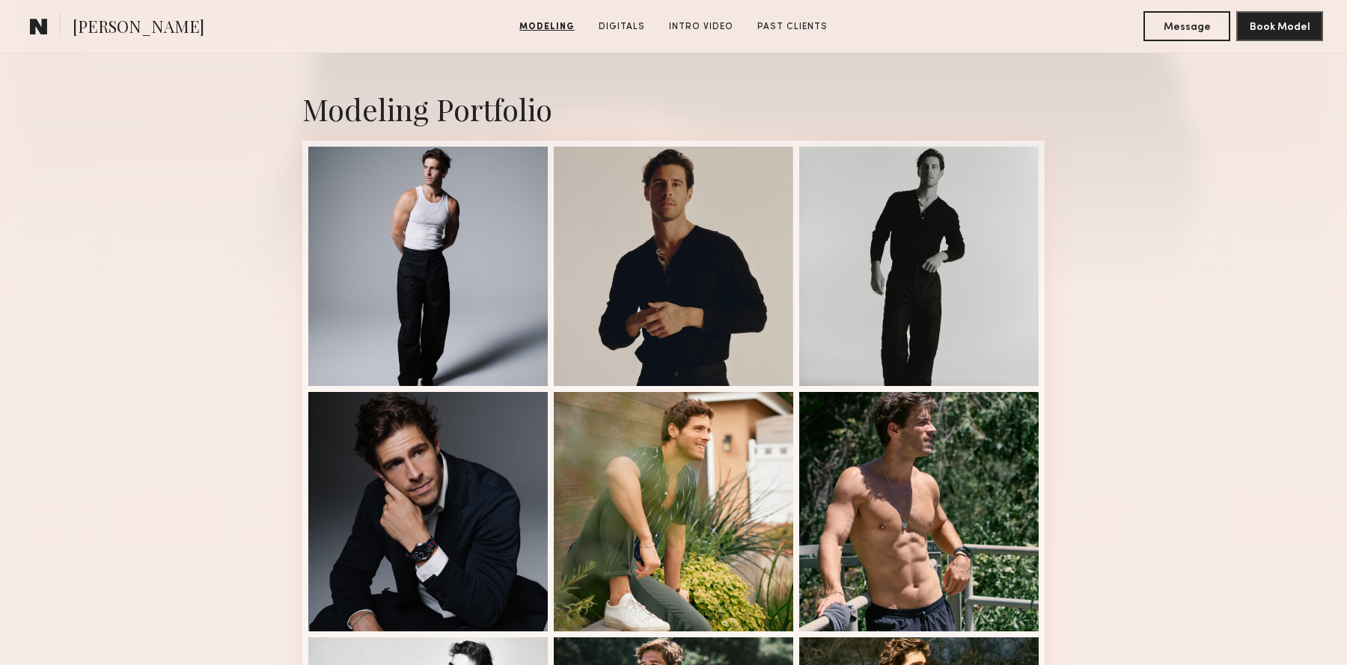
scroll to position [289, 0]
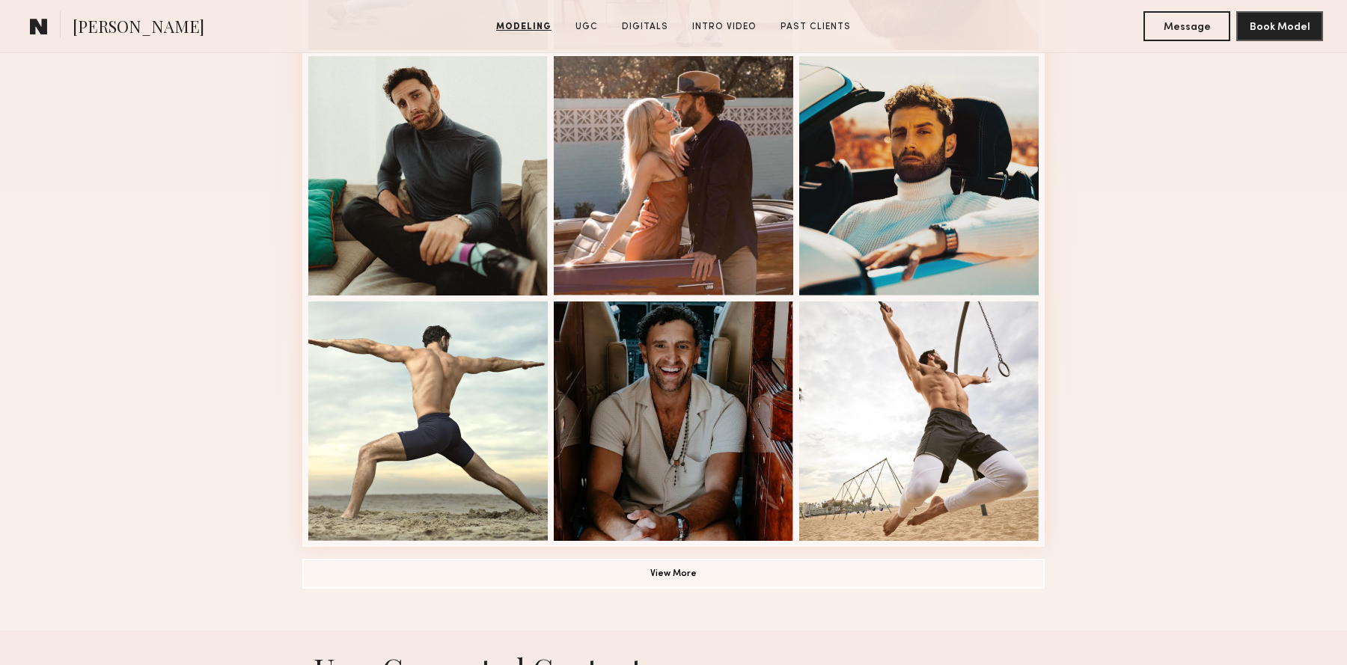
scroll to position [880, 0]
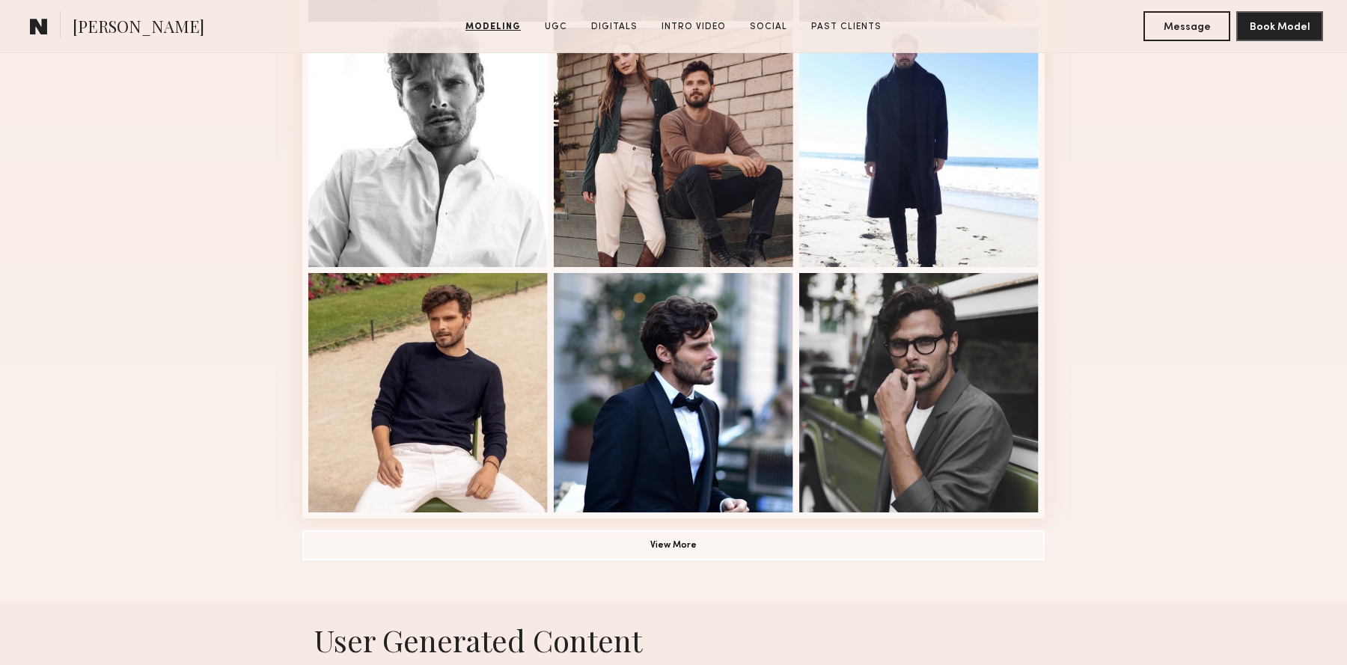
scroll to position [907, 0]
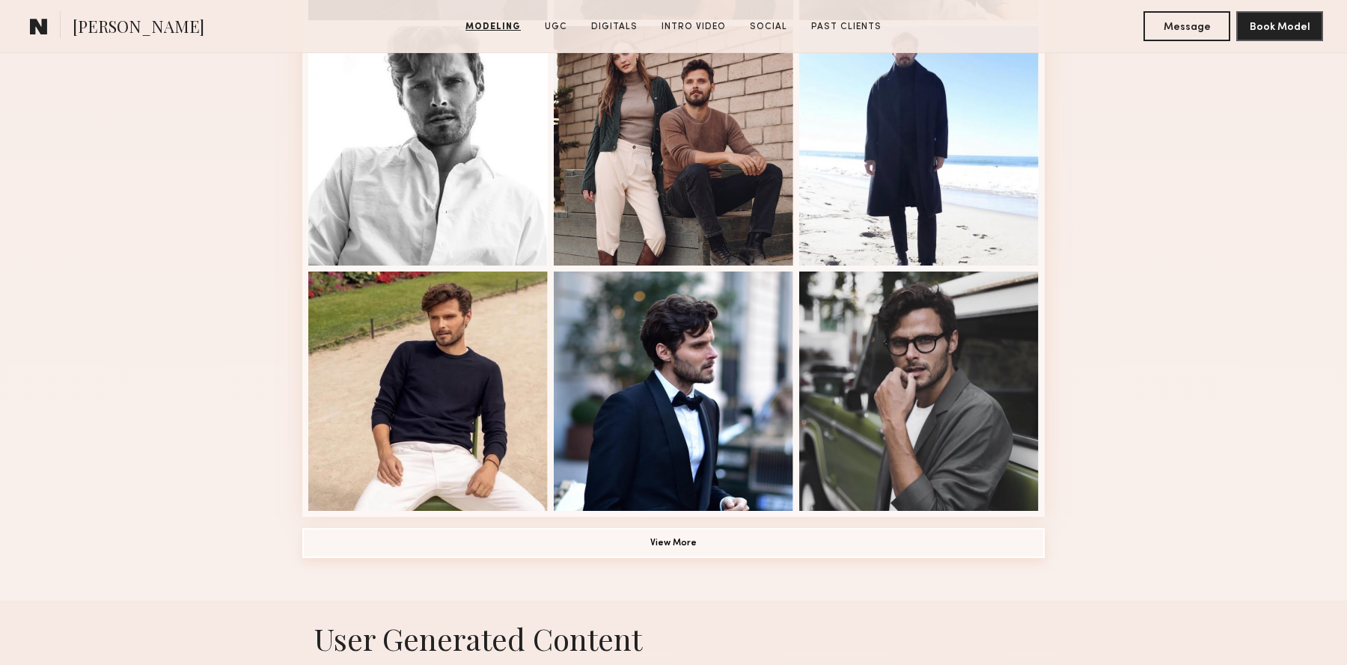
click at [569, 541] on button "View More" at bounding box center [673, 543] width 742 height 30
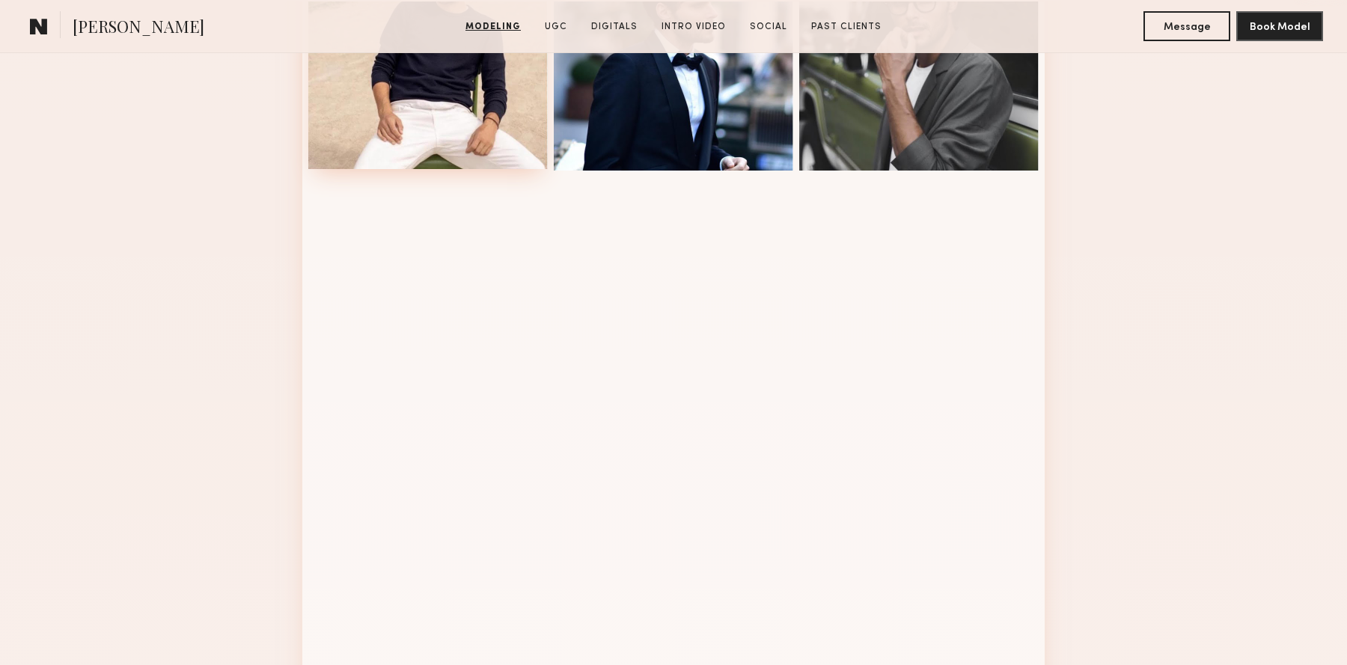
scroll to position [1315, 0]
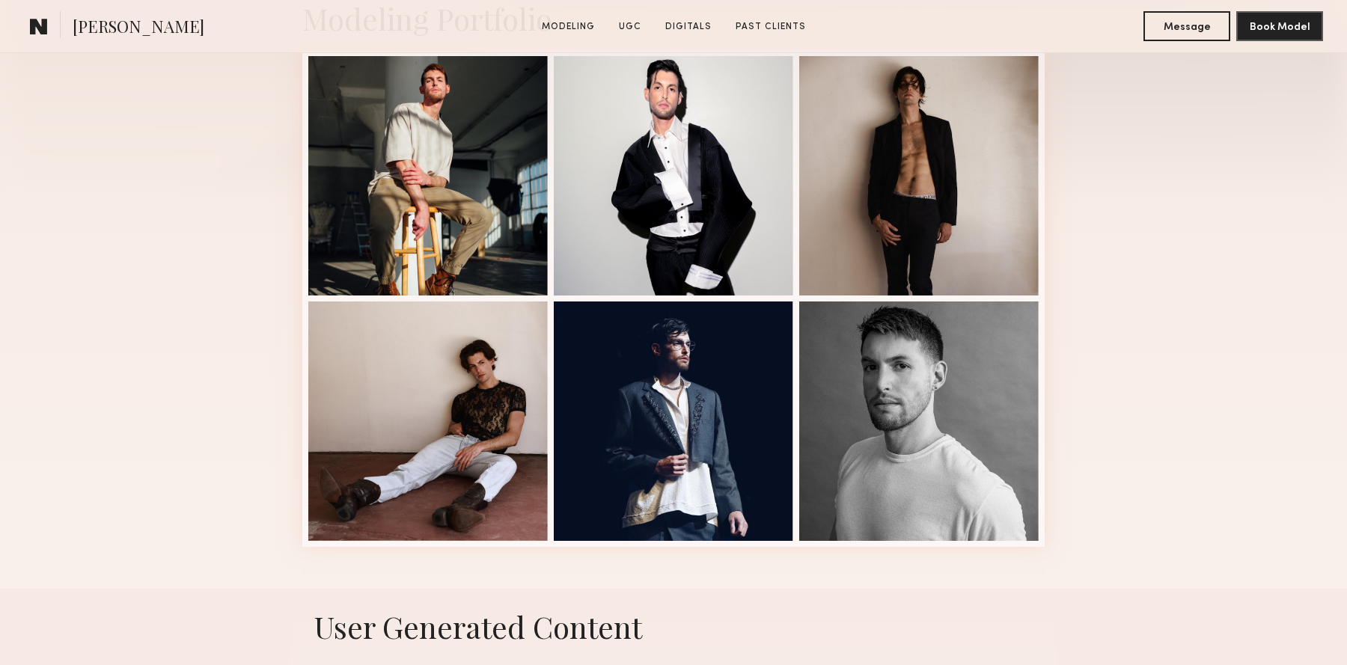
scroll to position [533, 0]
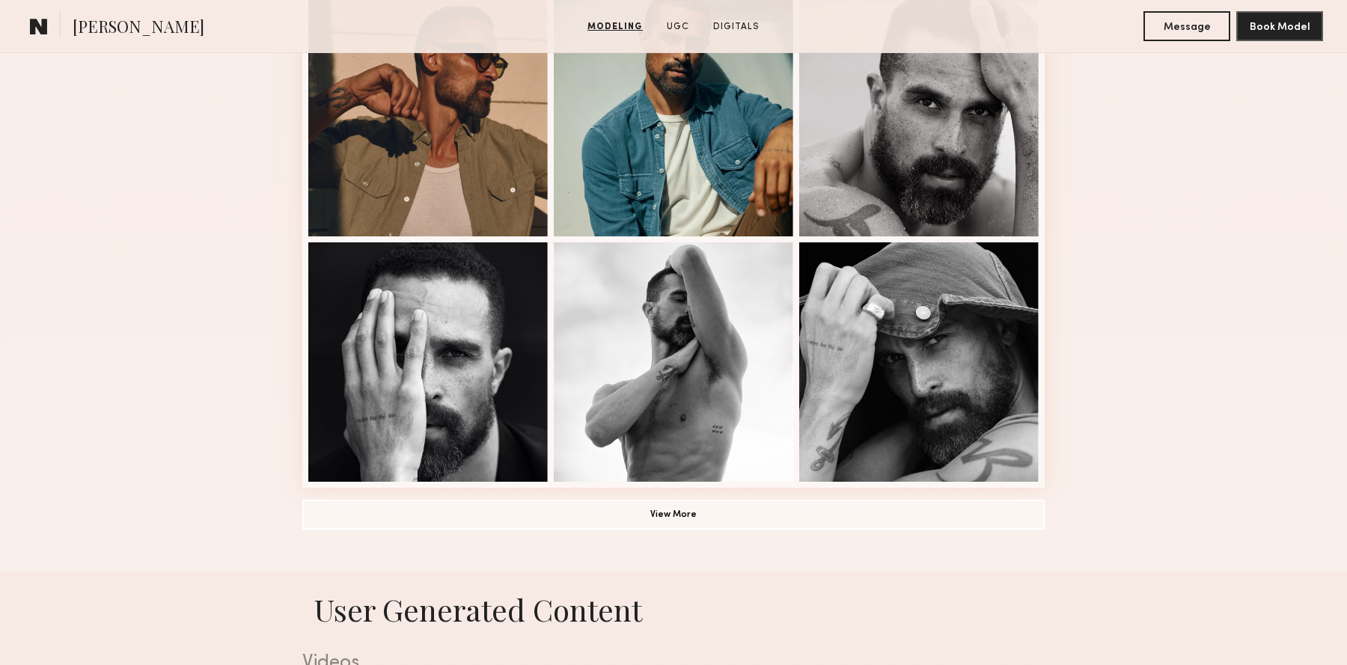
scroll to position [944, 0]
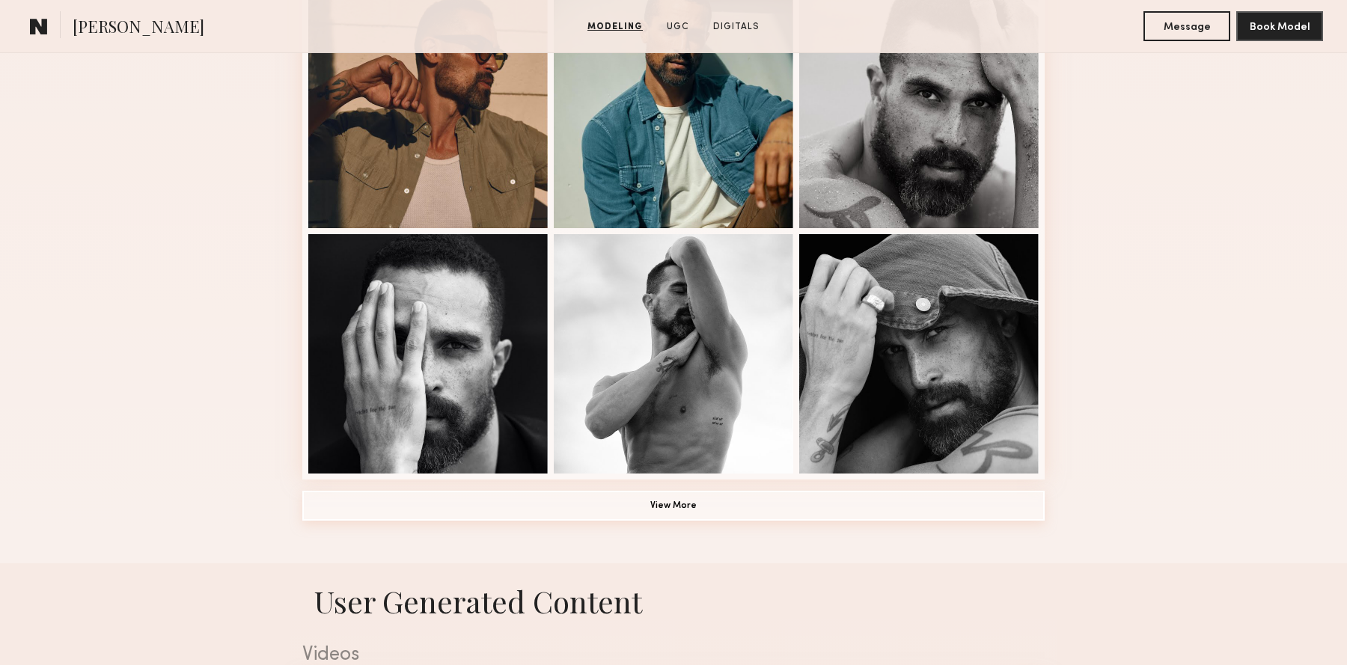
click at [641, 503] on button "View More" at bounding box center [673, 506] width 742 height 30
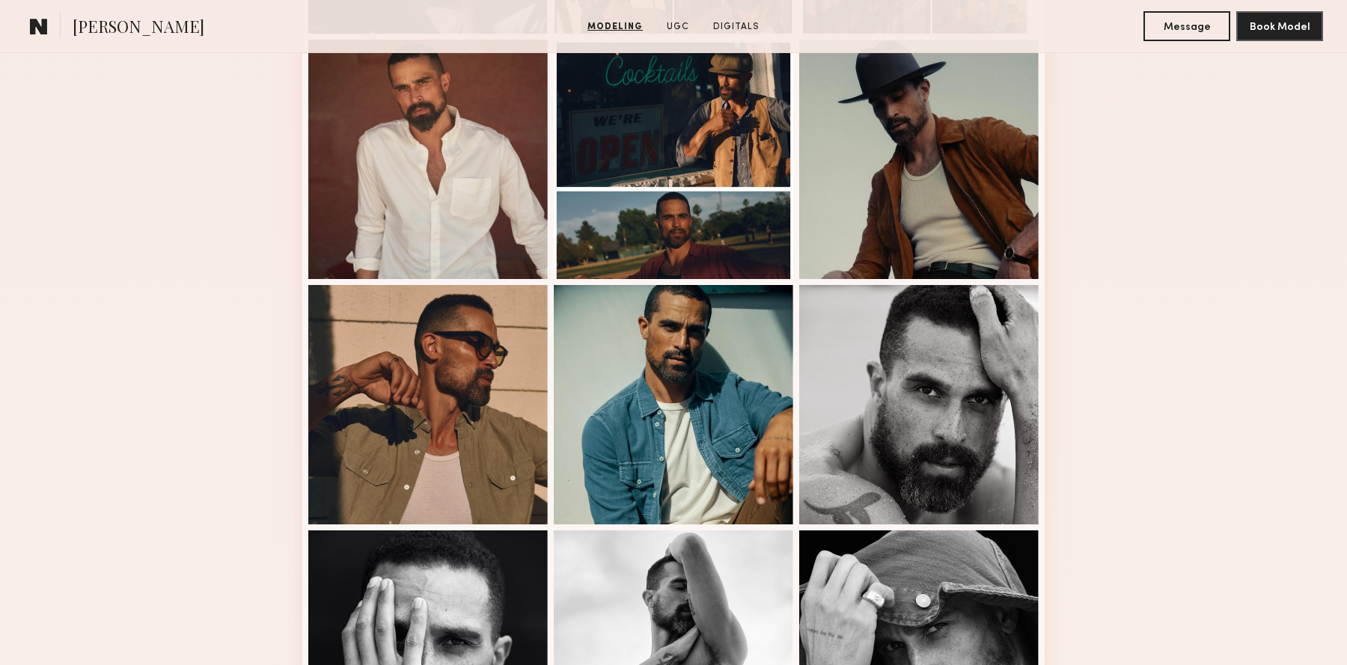
scroll to position [687, 0]
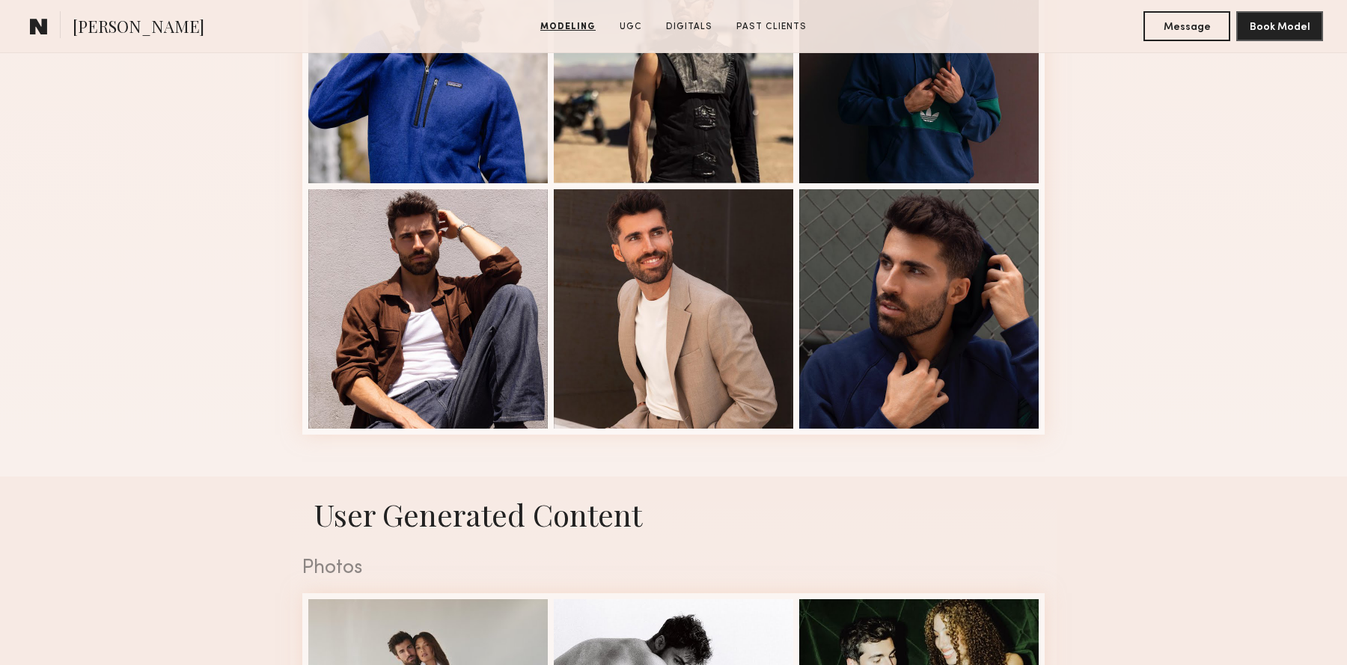
scroll to position [1003, 0]
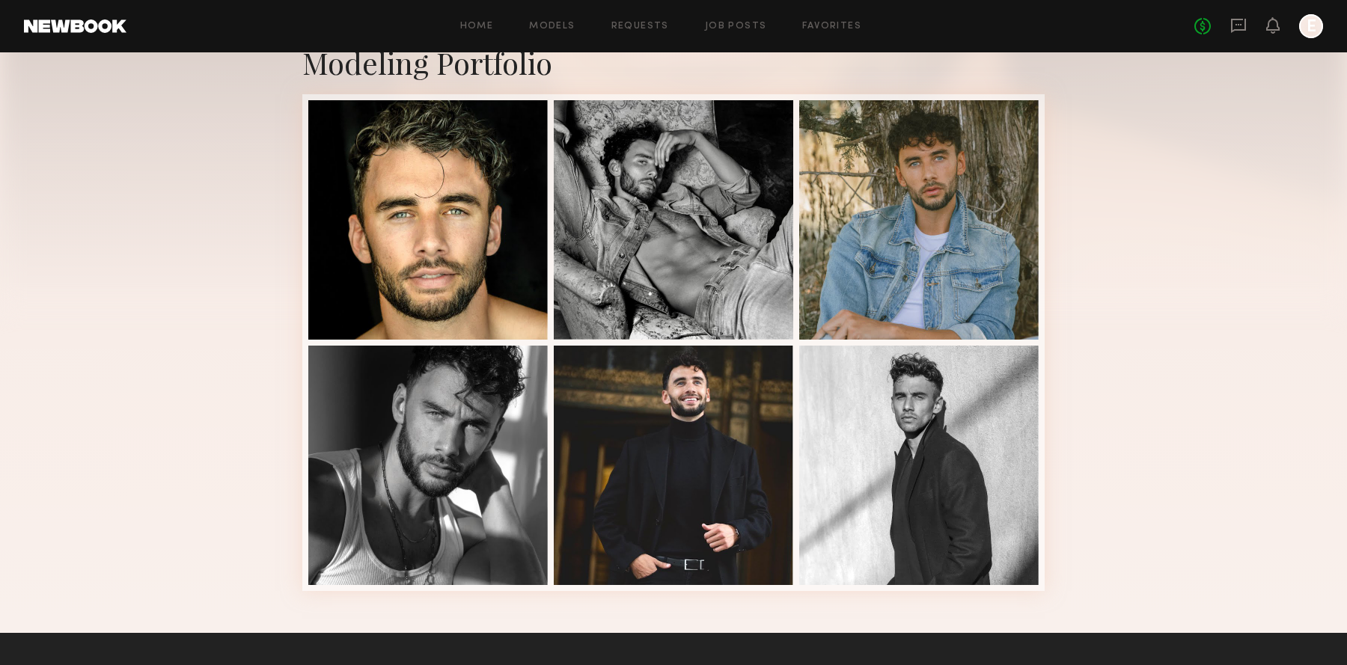
scroll to position [483, 0]
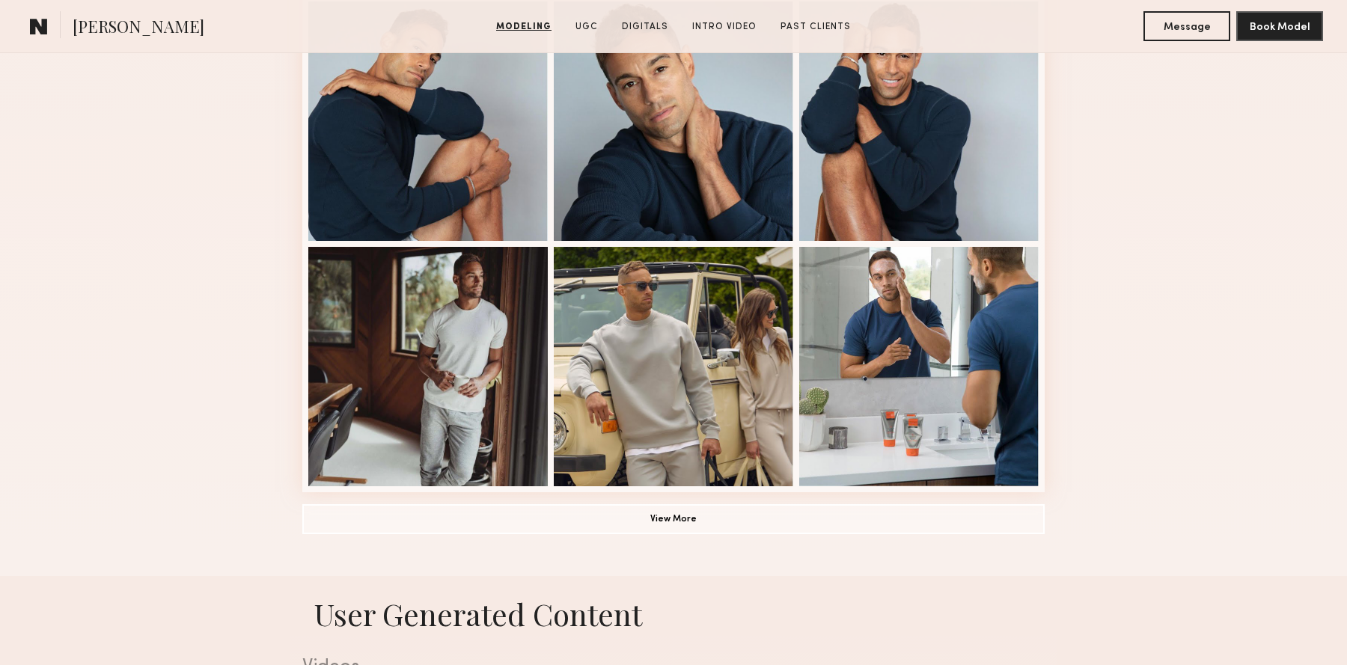
scroll to position [940, 0]
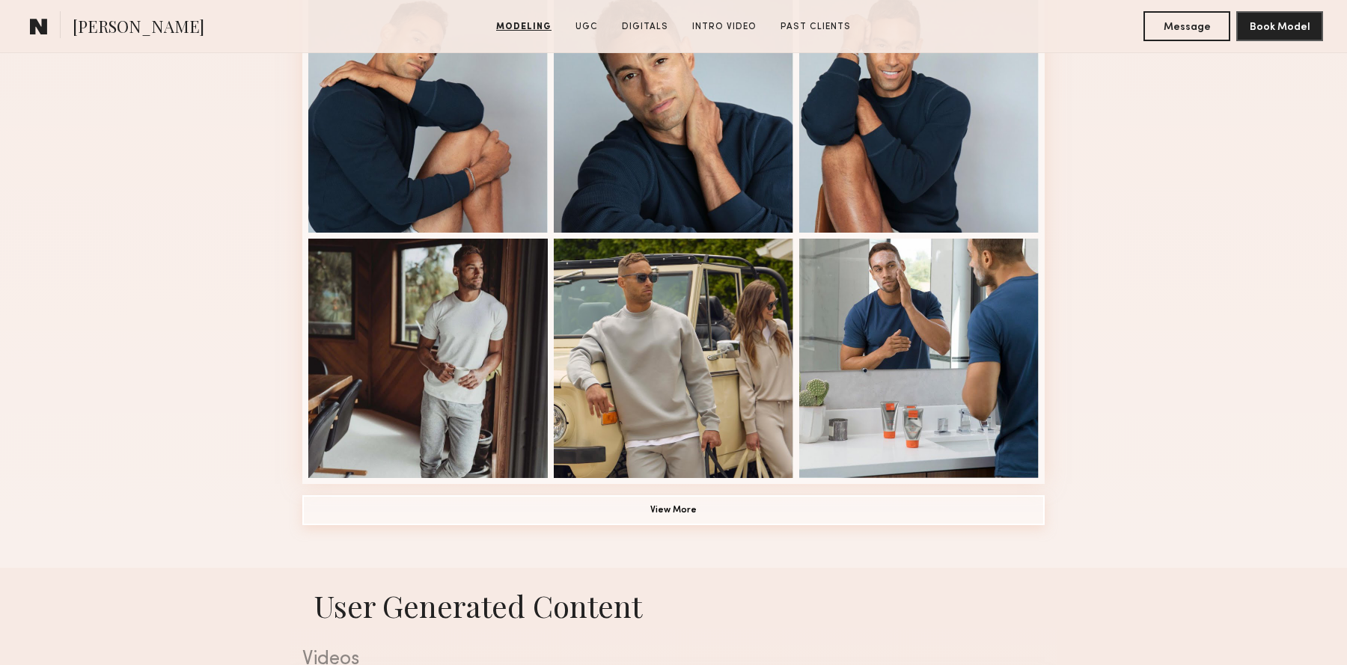
click at [620, 514] on button "View More" at bounding box center [673, 510] width 742 height 30
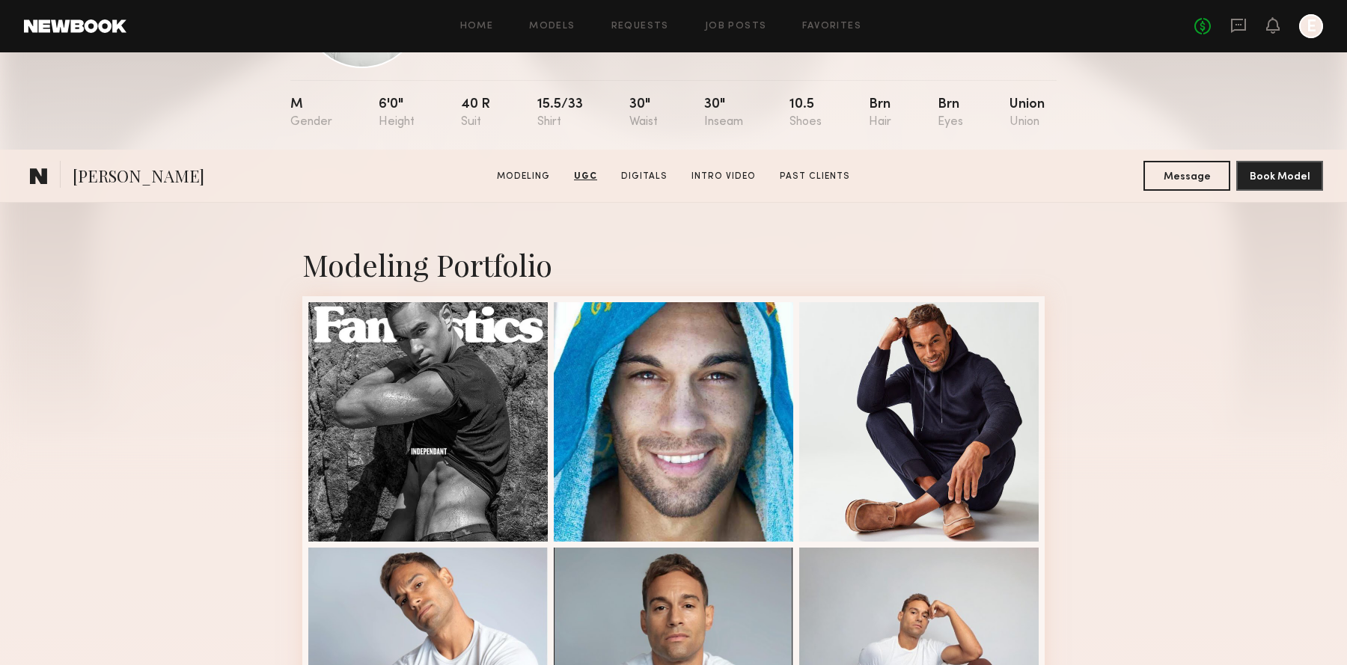
scroll to position [0, 0]
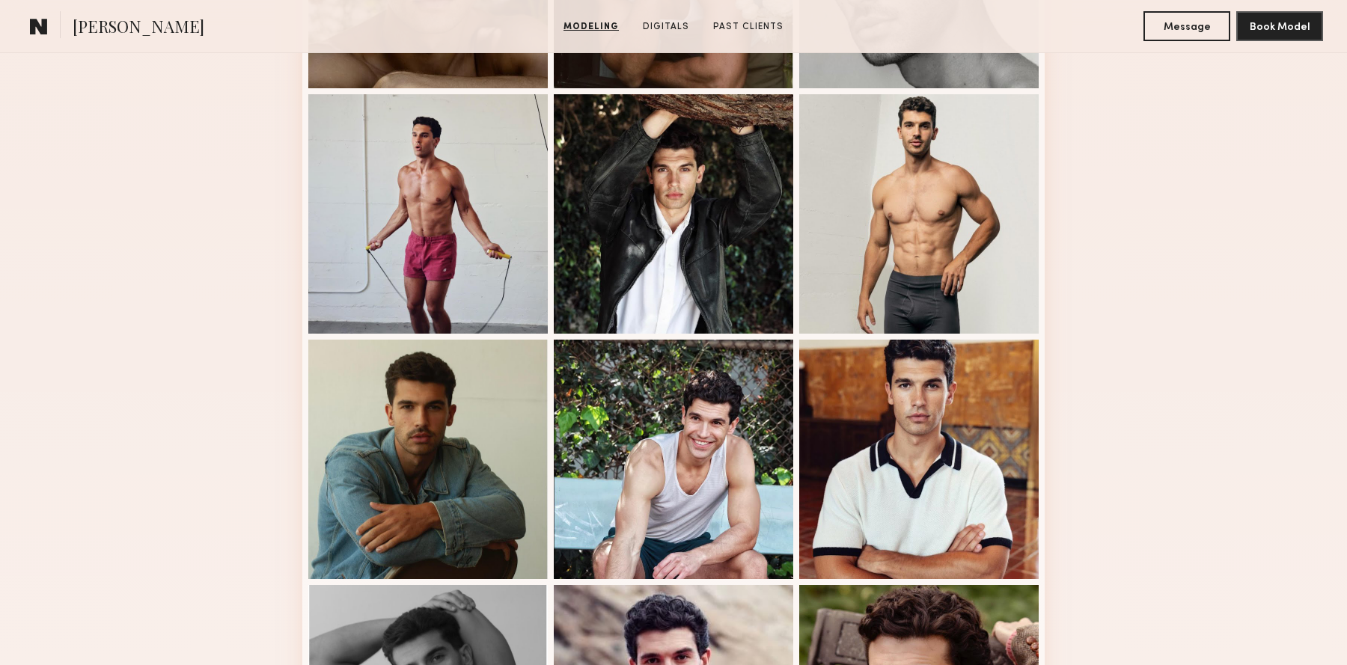
scroll to position [959, 0]
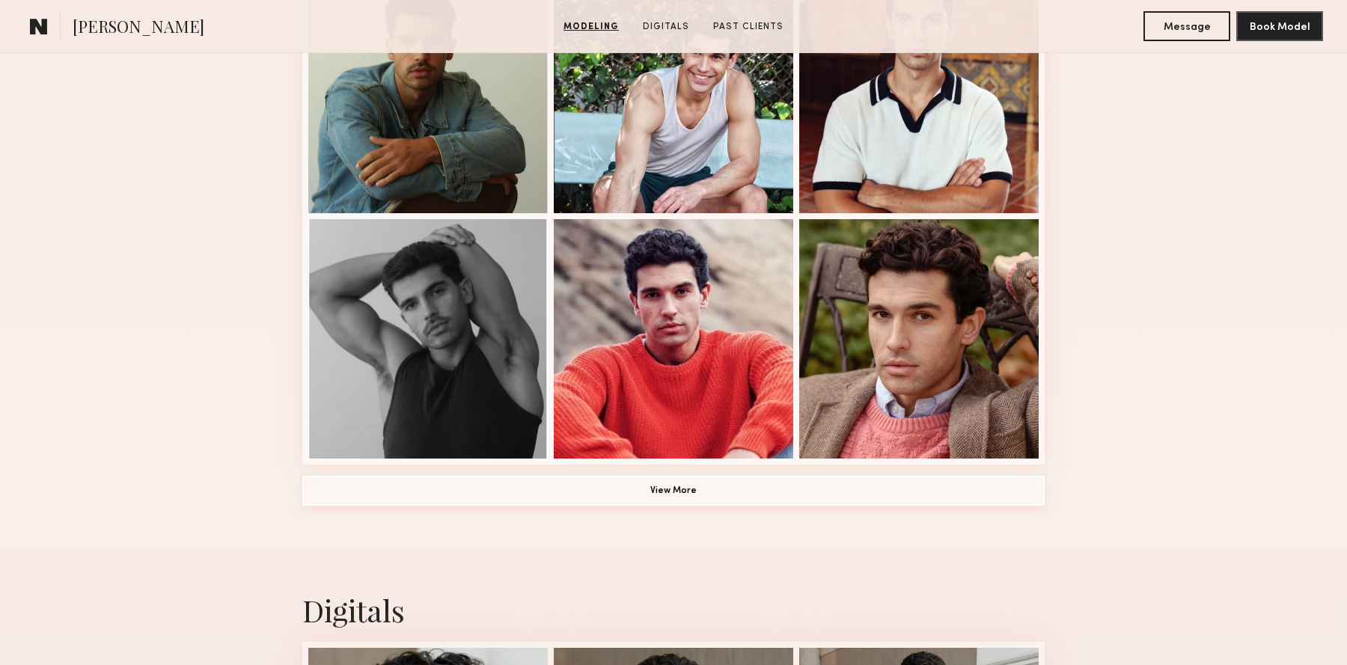
click at [656, 492] on button "View More" at bounding box center [673, 491] width 742 height 30
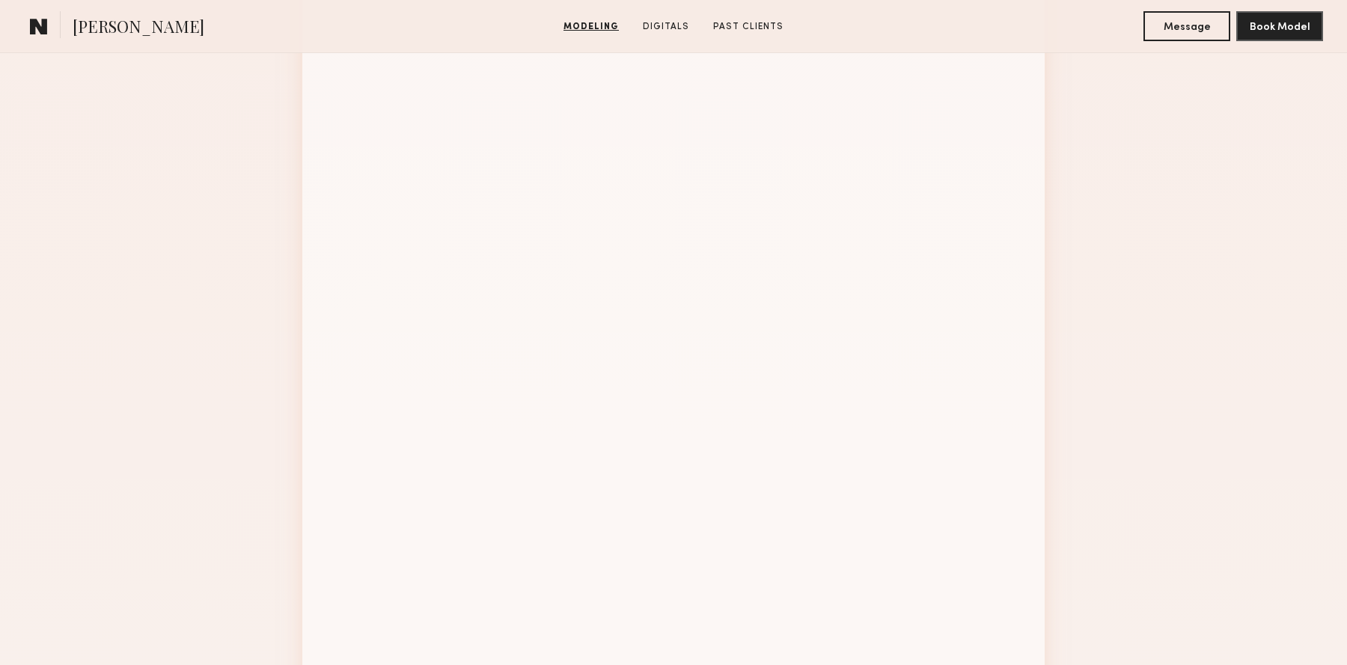
scroll to position [1693, 0]
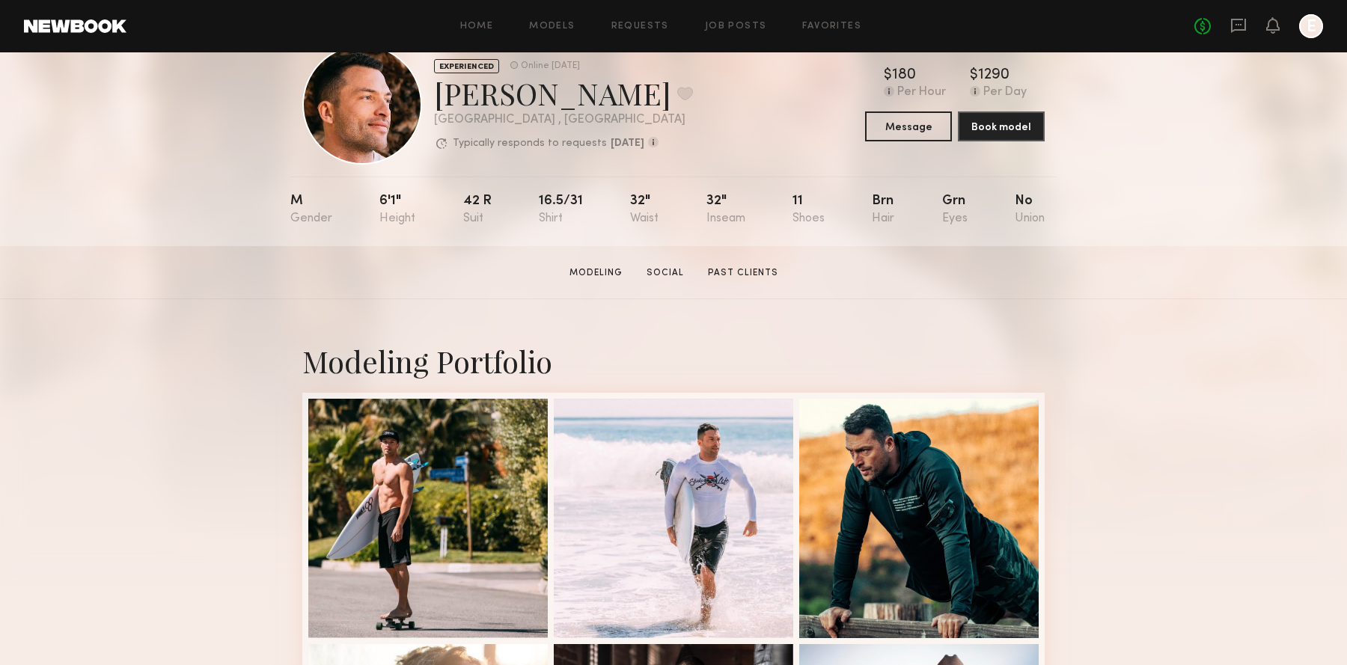
scroll to position [46, 0]
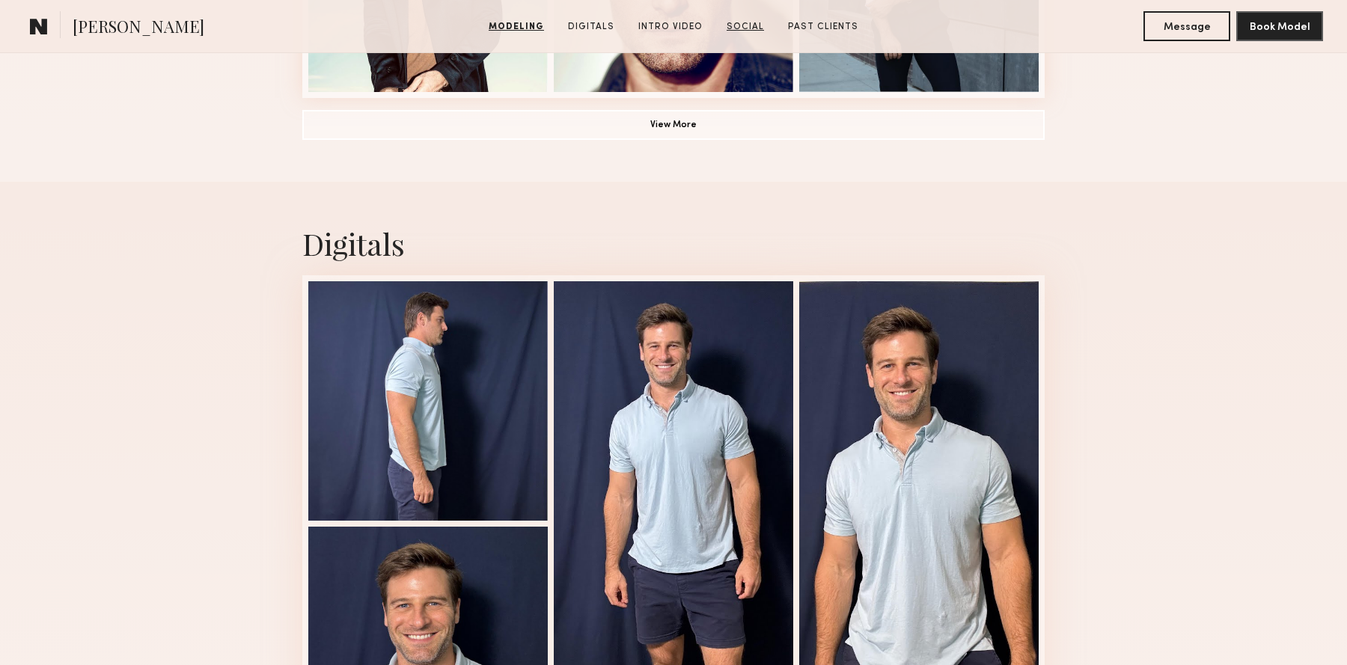
scroll to position [1330, 0]
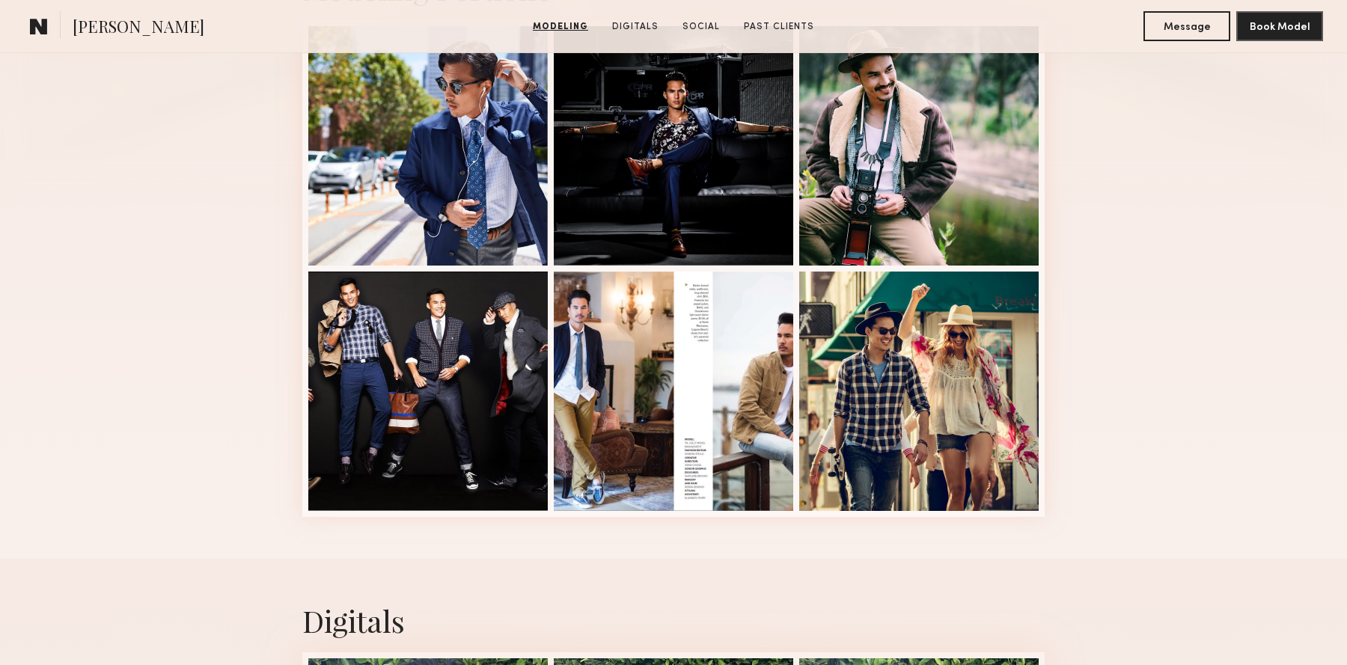
scroll to position [428, 0]
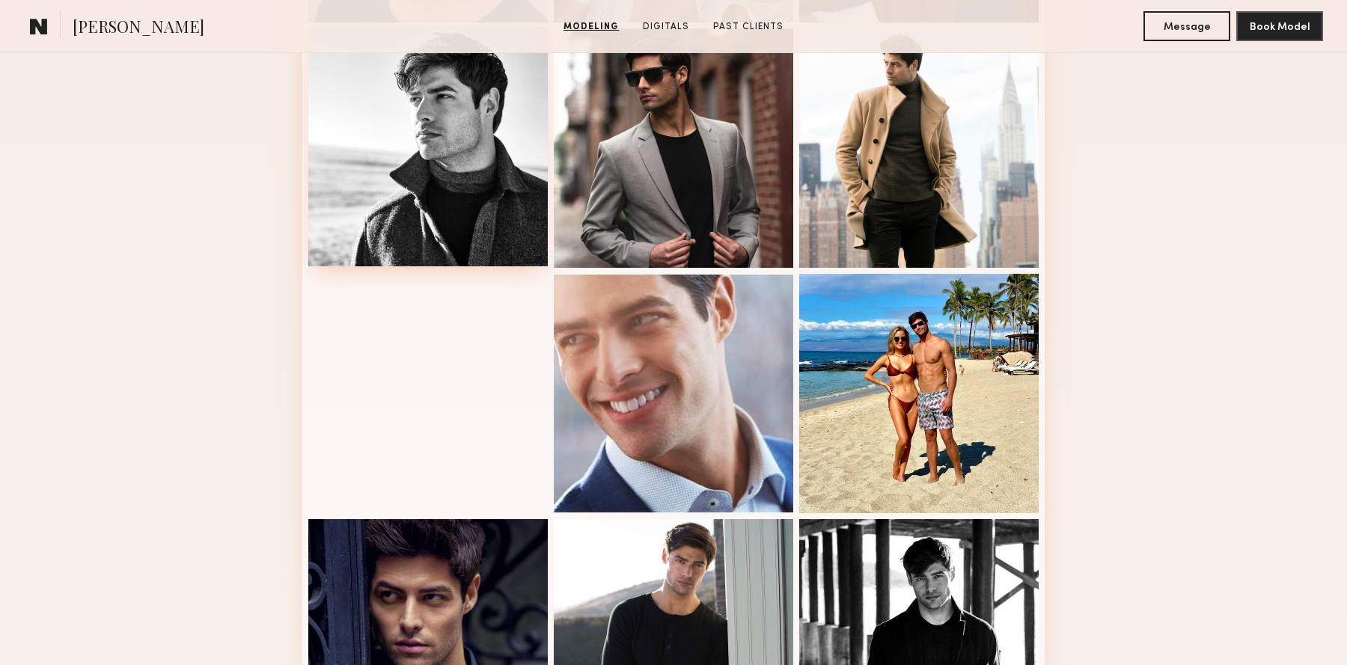
scroll to position [671, 0]
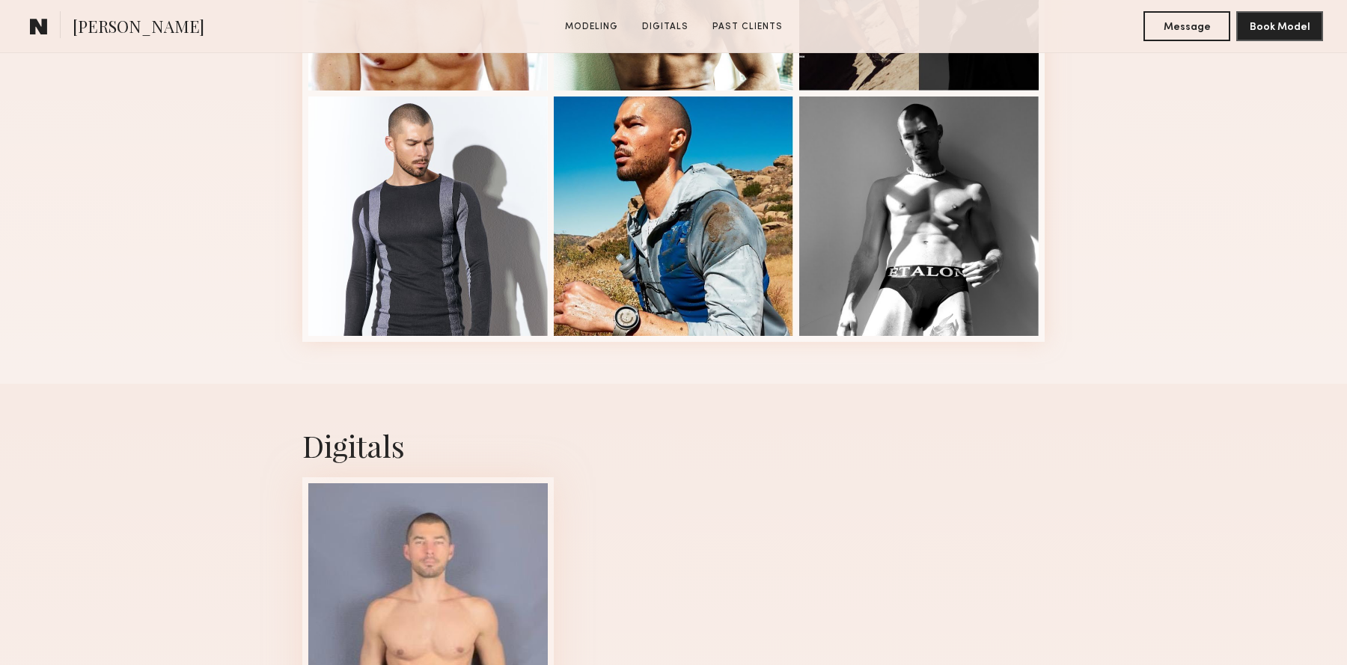
scroll to position [600, 0]
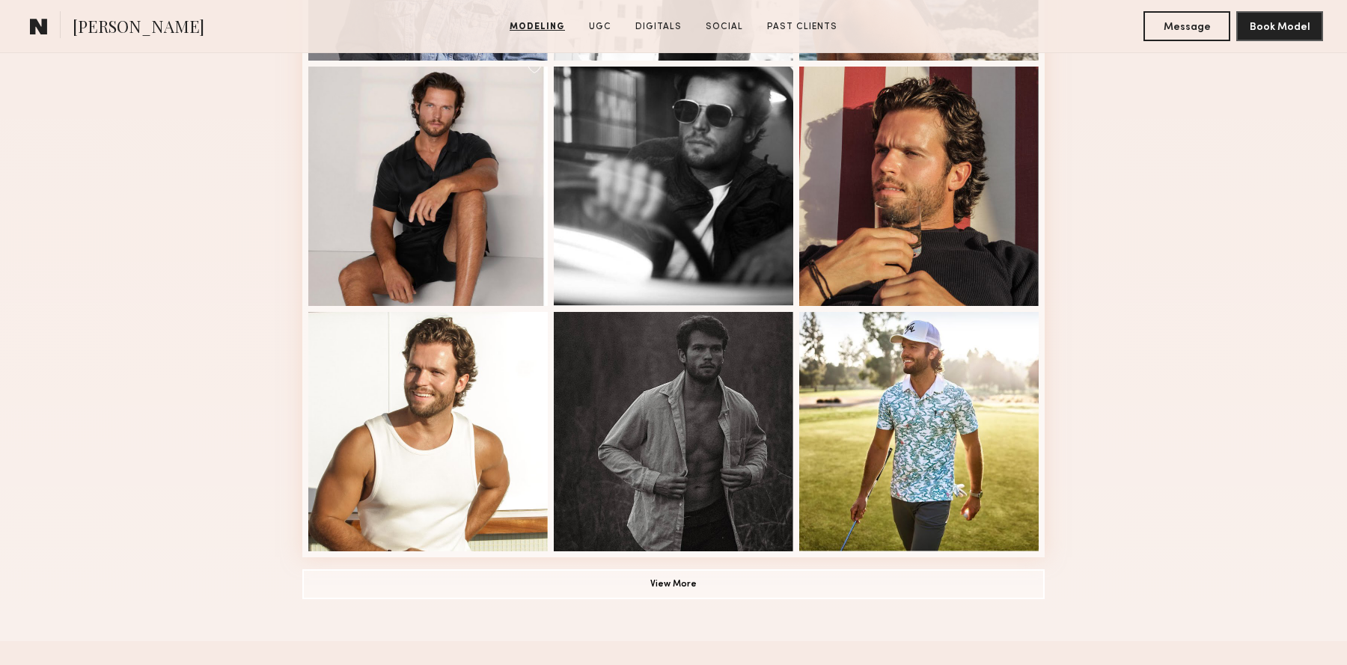
scroll to position [869, 0]
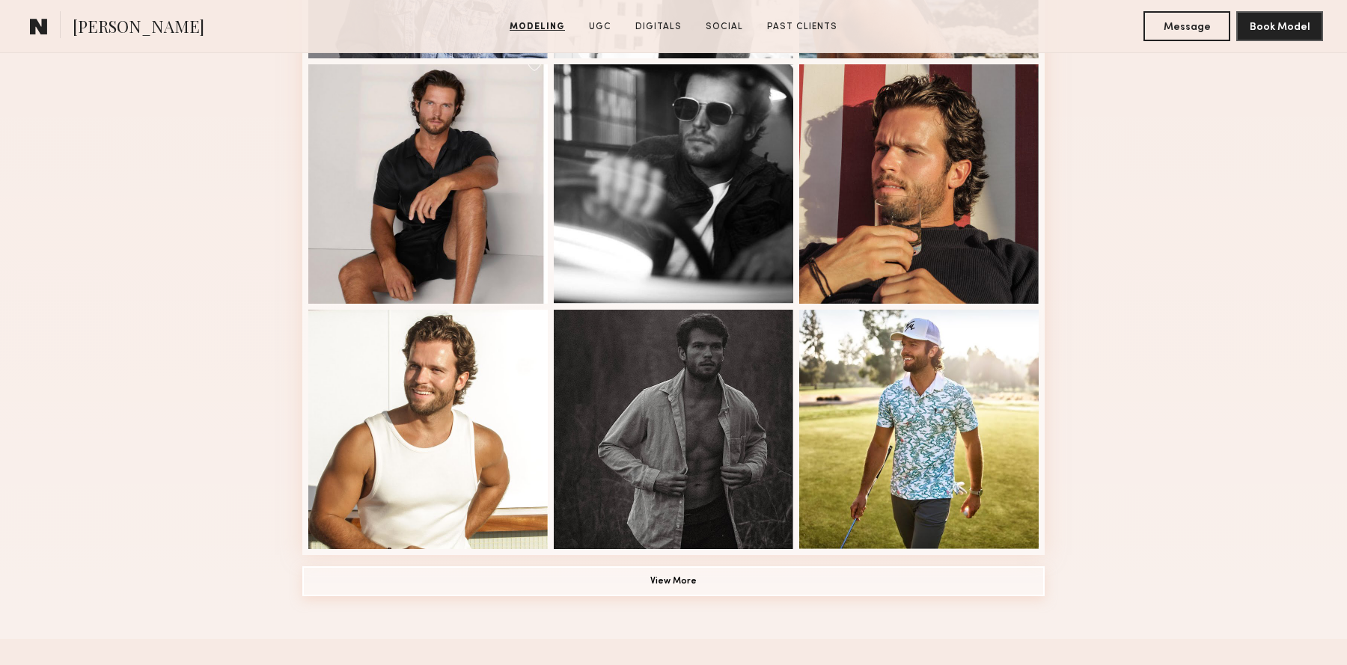
click at [774, 574] on button "View More" at bounding box center [673, 581] width 742 height 30
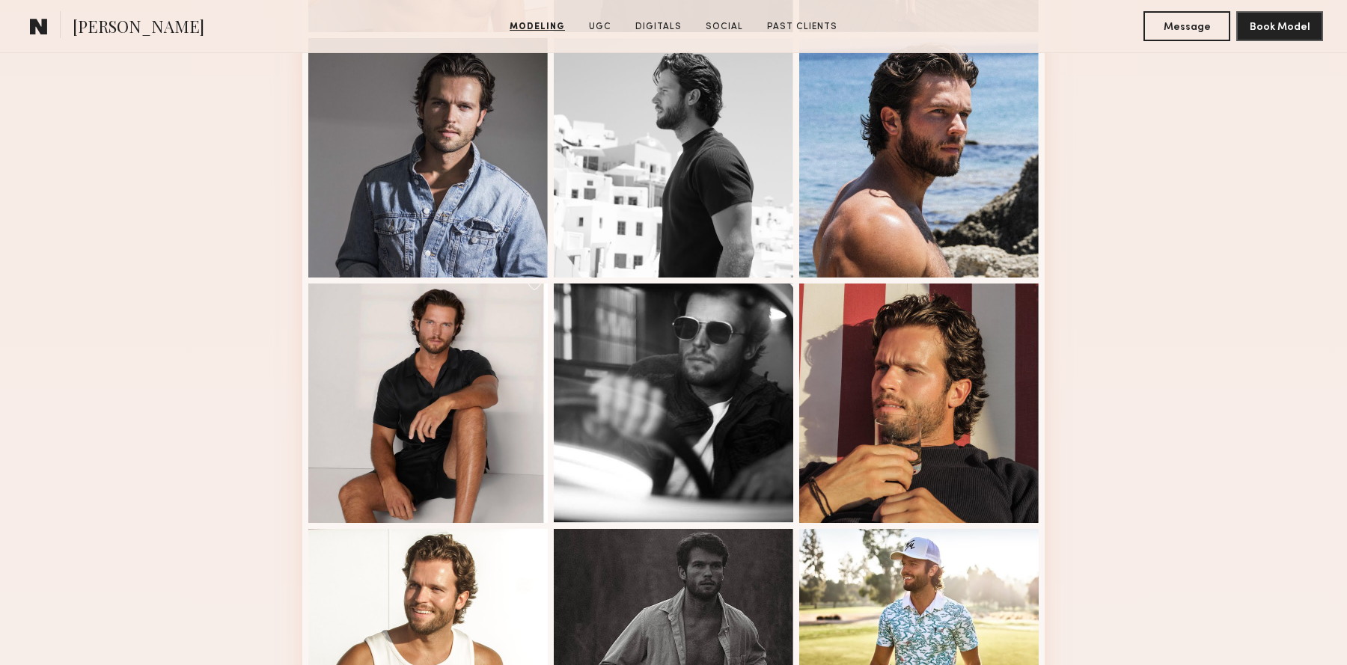
scroll to position [349, 0]
